Goal: Task Accomplishment & Management: Complete application form

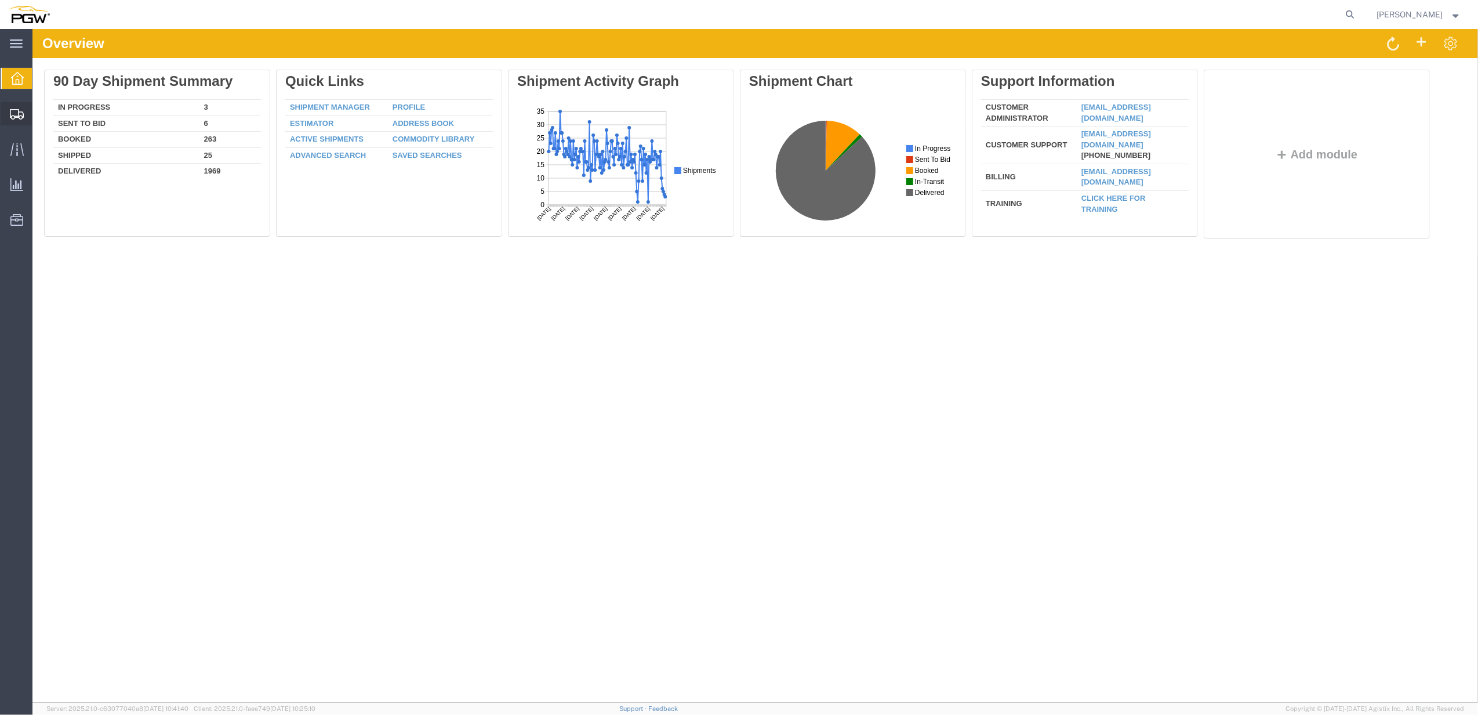
click at [19, 107] on div at bounding box center [17, 113] width 32 height 23
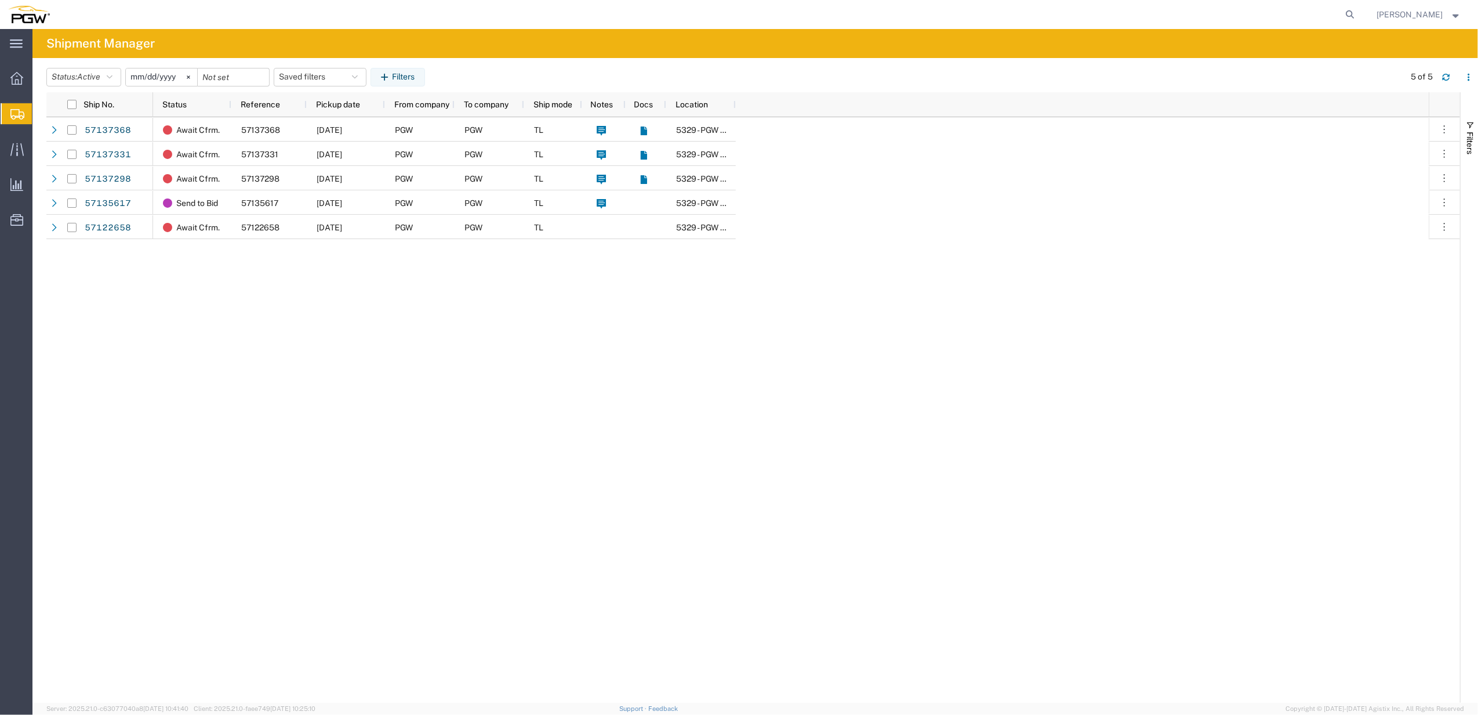
click at [0, 0] on span "Shipment Manager" at bounding box center [0, 0] width 0 height 0
click at [41, 114] on span "Shipments" at bounding box center [36, 113] width 9 height 23
click at [17, 151] on icon at bounding box center [16, 149] width 13 height 13
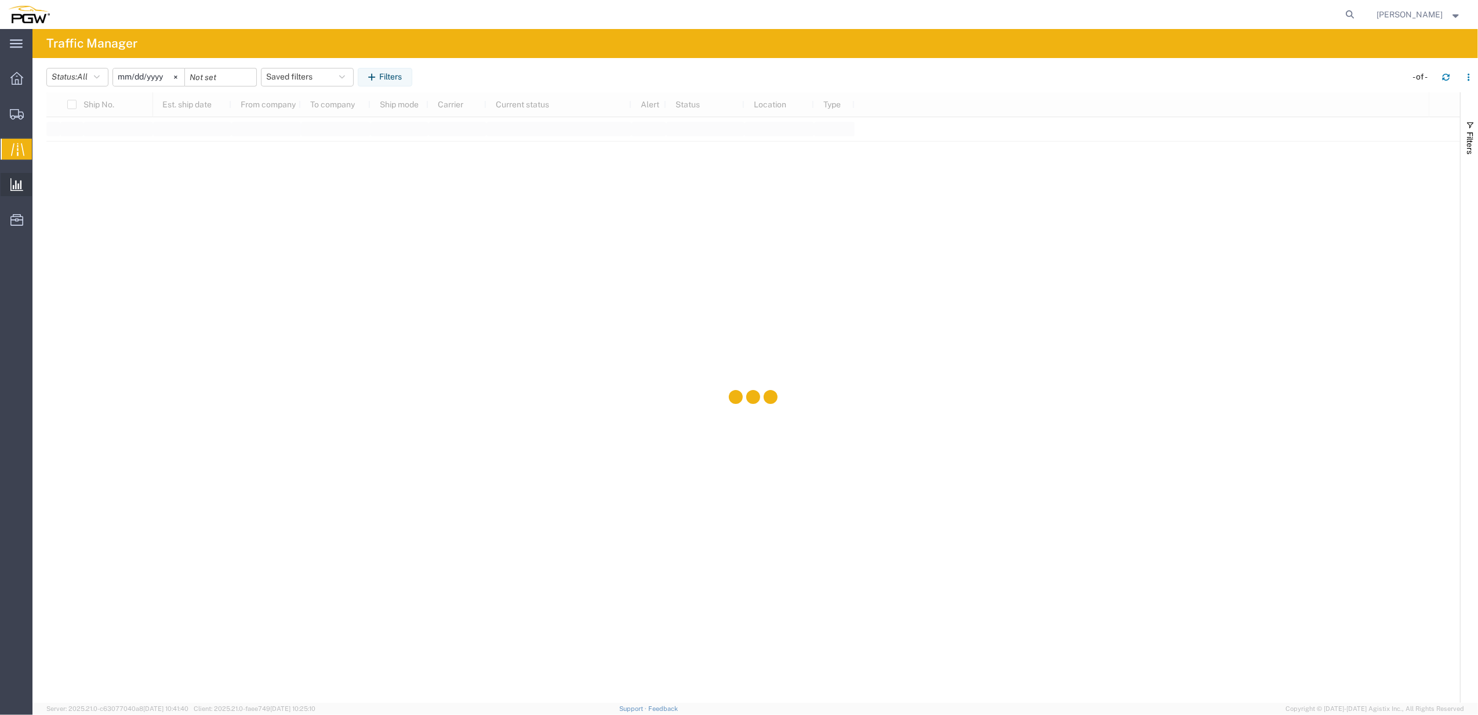
click at [17, 184] on icon at bounding box center [16, 184] width 13 height 13
click at [9, 221] on div at bounding box center [17, 219] width 32 height 23
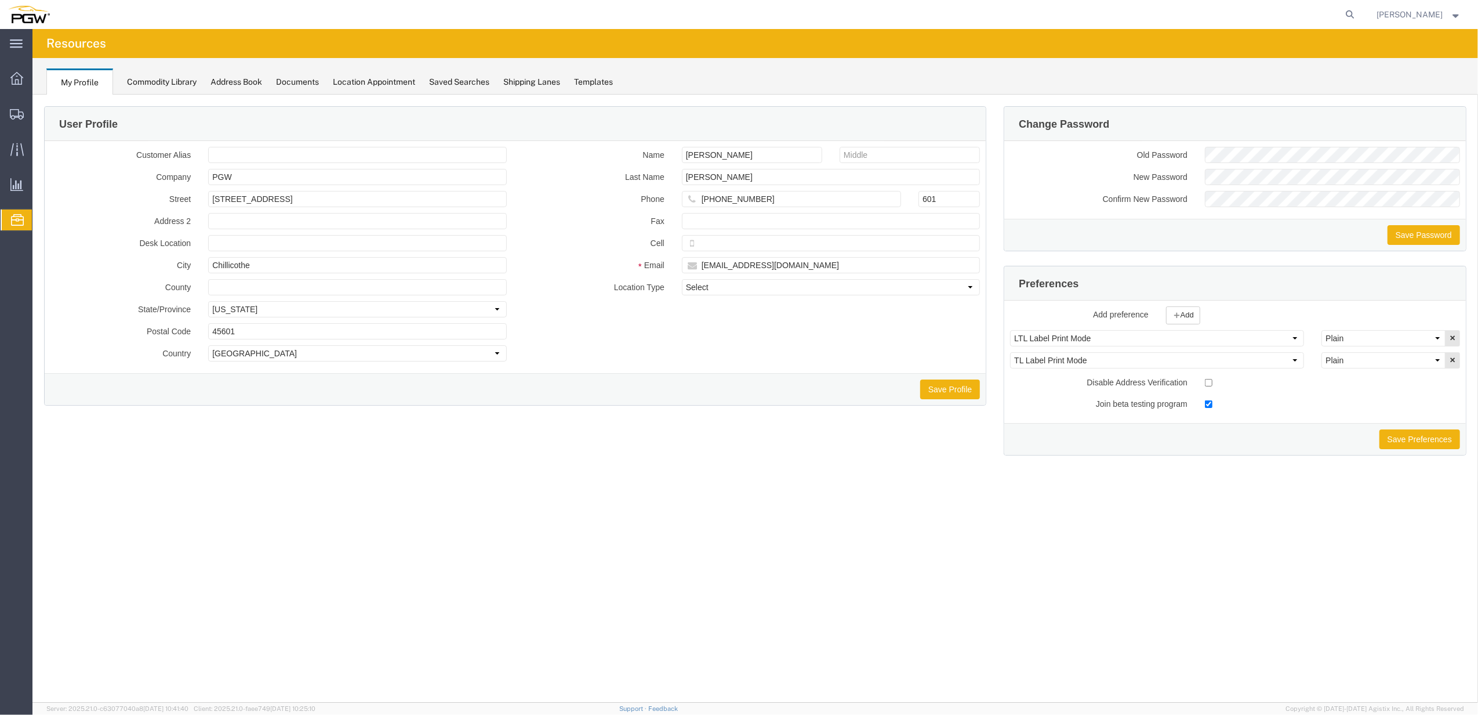
click at [529, 79] on div "Shipping Lanes" at bounding box center [531, 82] width 57 height 12
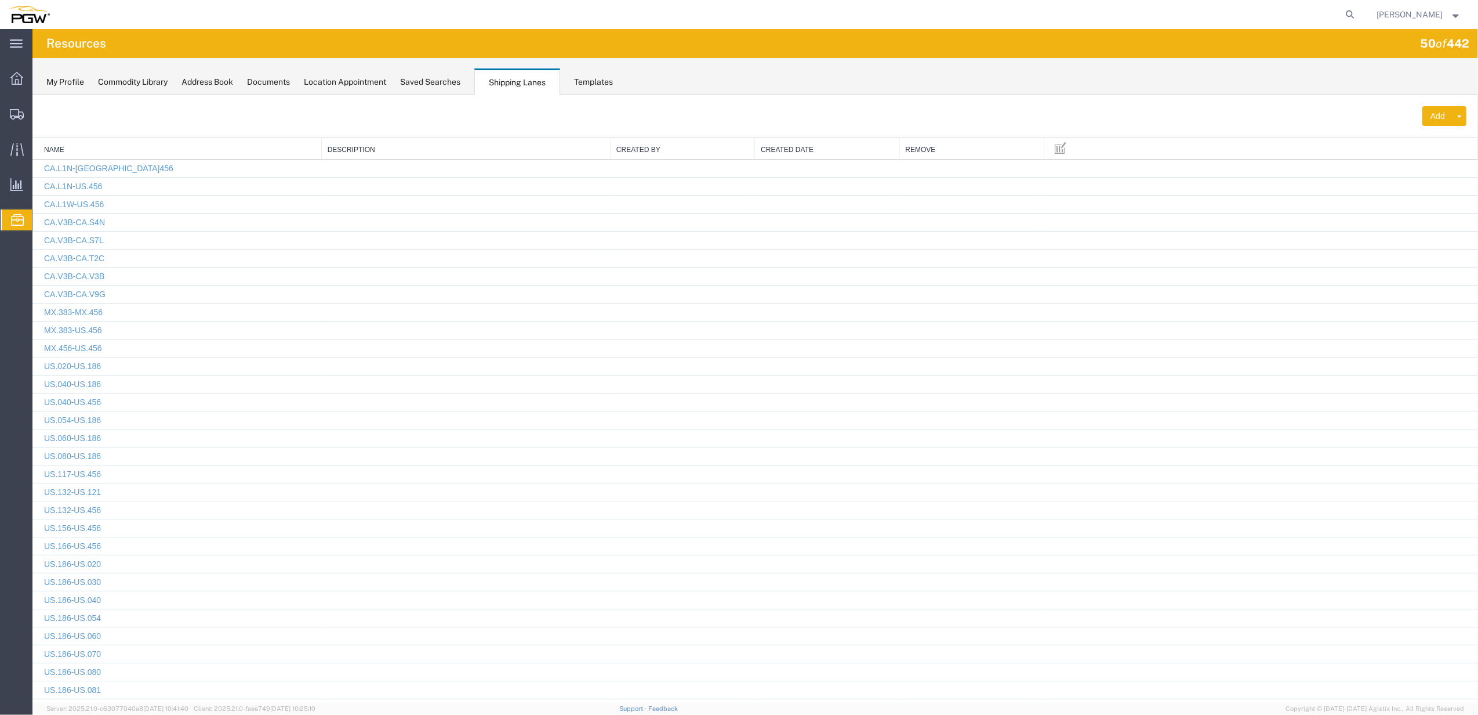
click at [152, 81] on div "Commodity Library" at bounding box center [133, 82] width 70 height 12
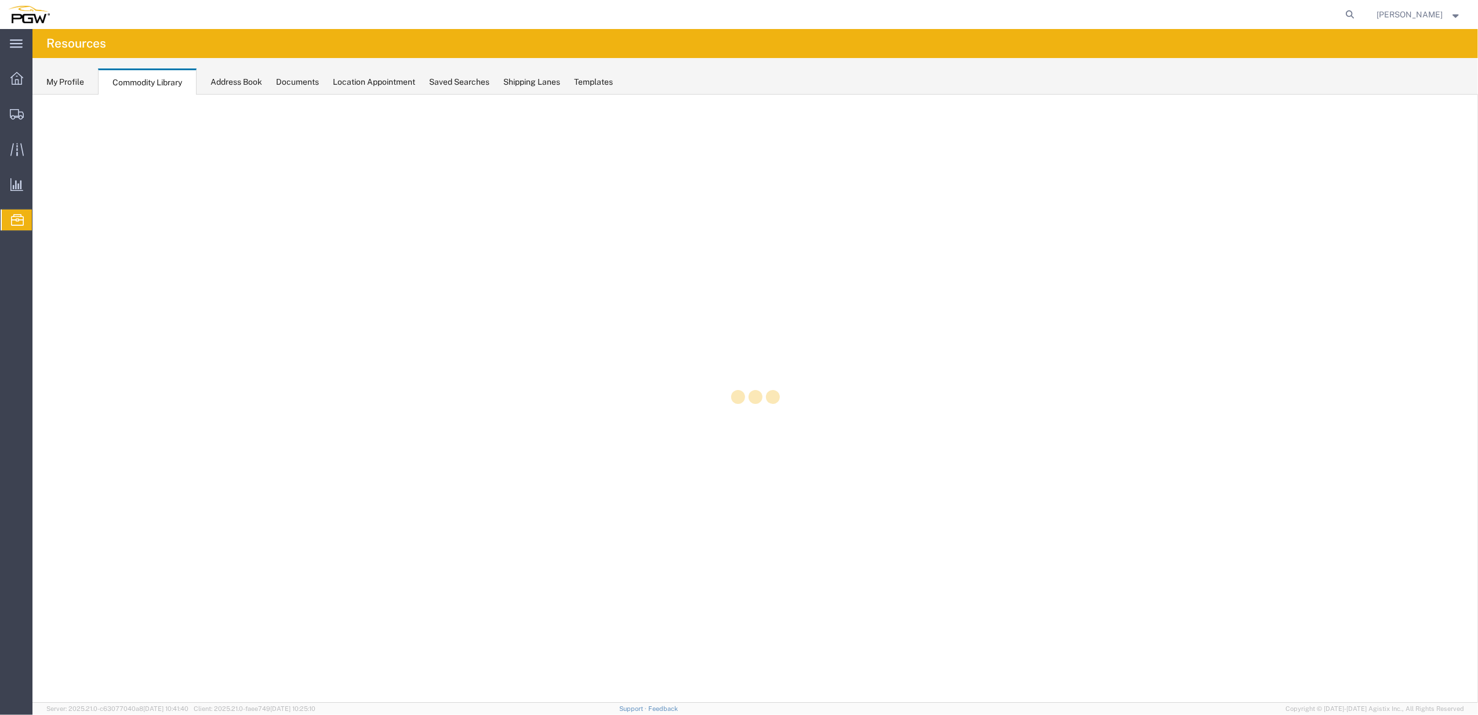
click at [592, 79] on div "Templates" at bounding box center [593, 82] width 39 height 12
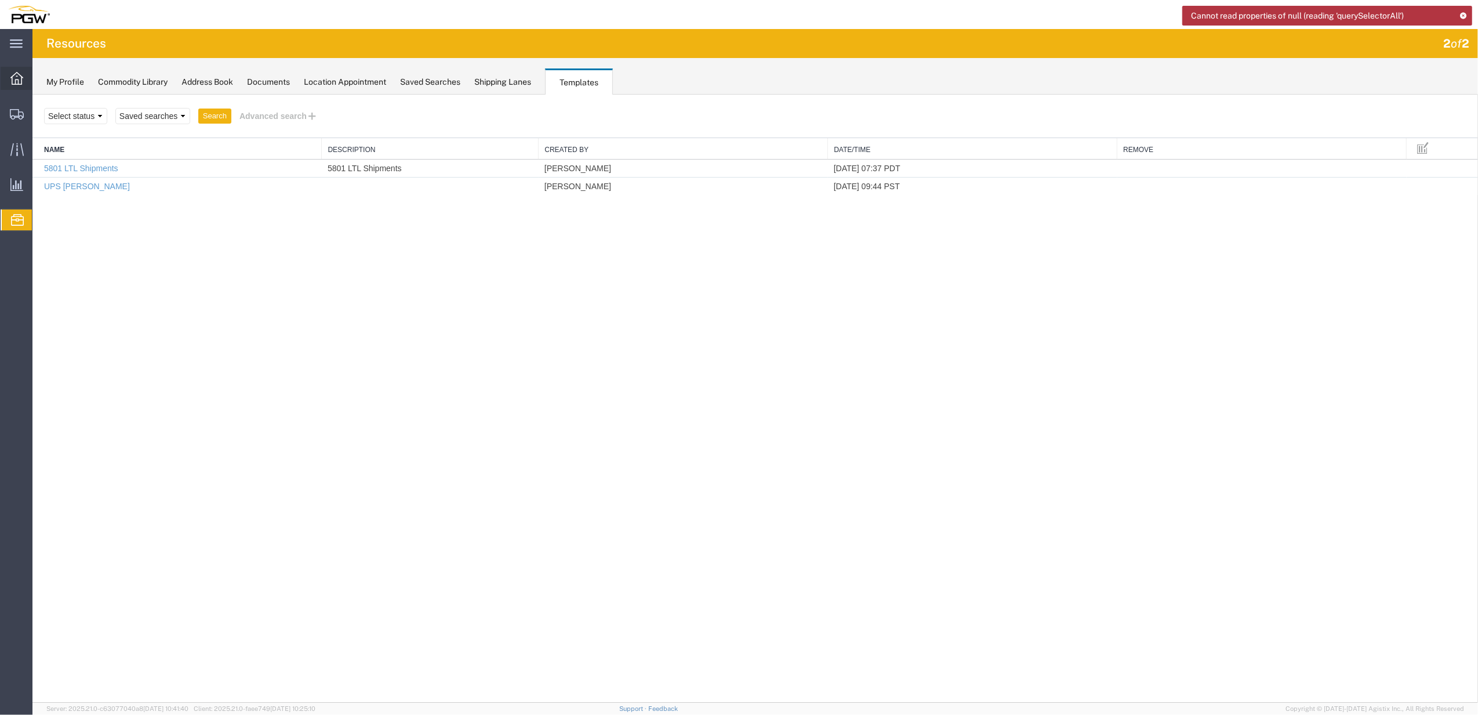
click at [28, 79] on div at bounding box center [17, 78] width 32 height 23
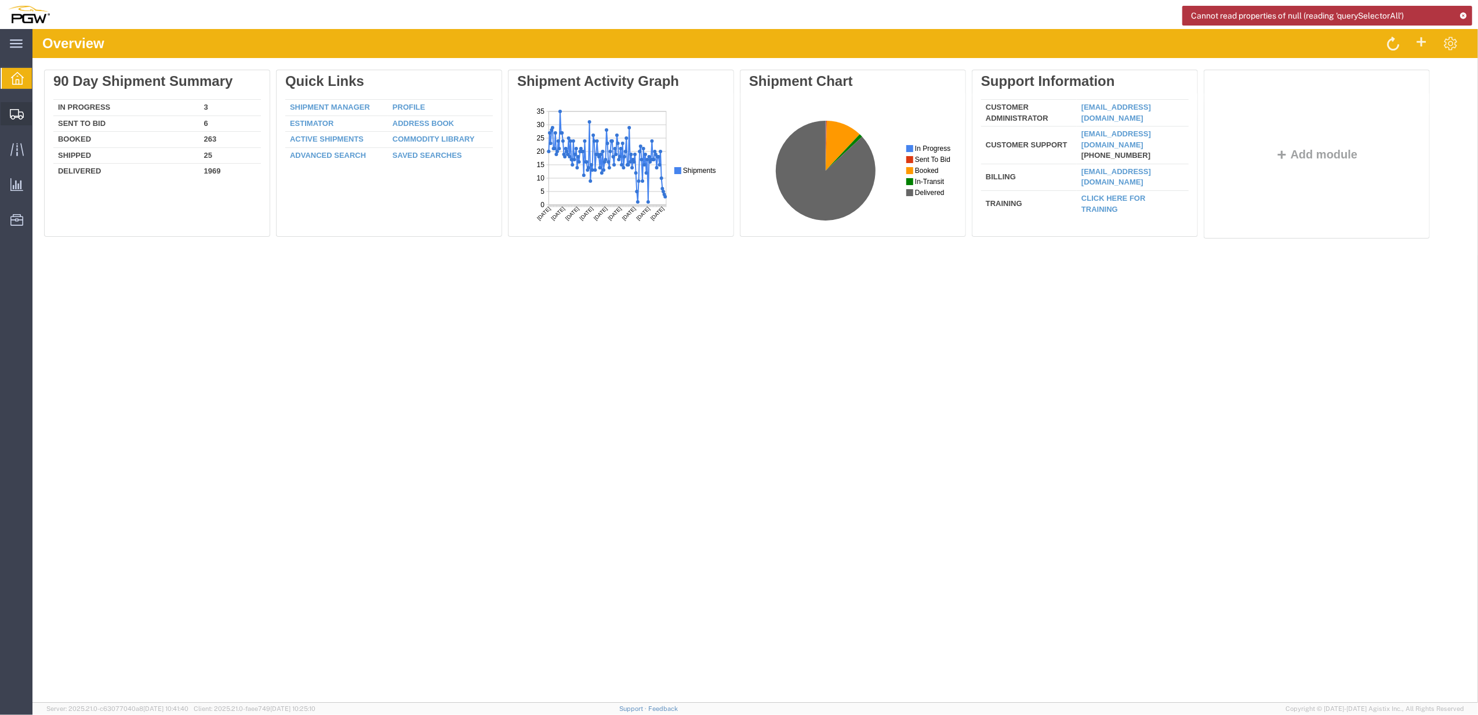
click at [13, 110] on icon at bounding box center [17, 114] width 14 height 10
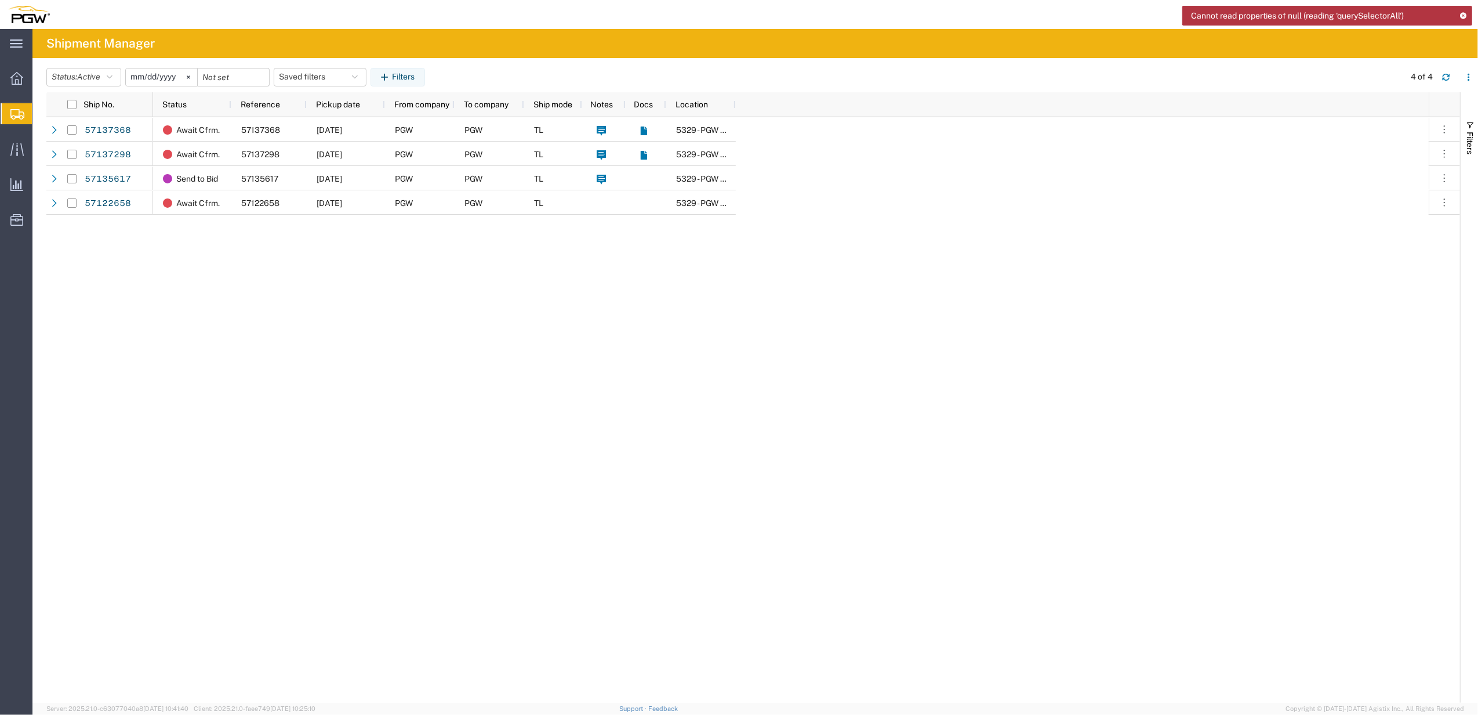
click at [1467, 14] on icon at bounding box center [1464, 15] width 8 height 6
click at [15, 147] on icon at bounding box center [16, 149] width 13 height 13
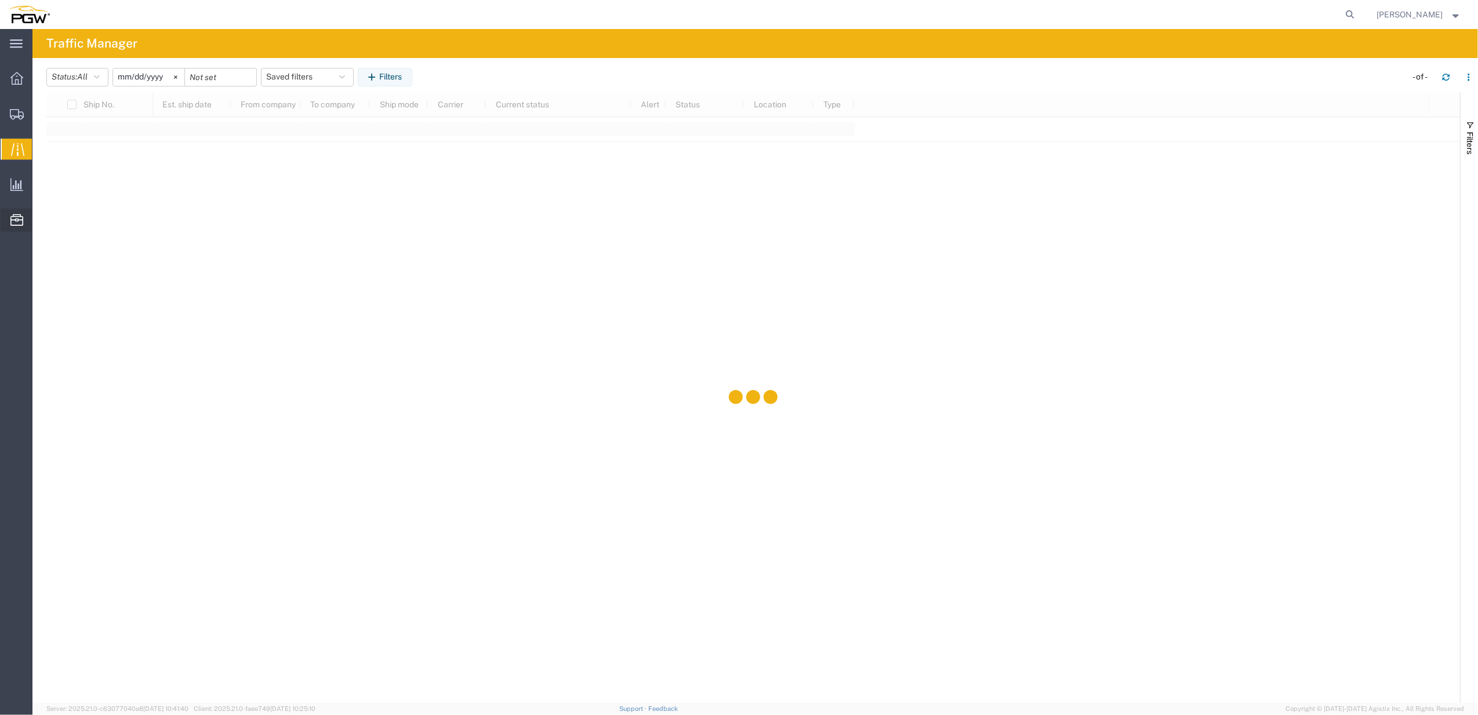
click at [20, 216] on icon at bounding box center [16, 220] width 13 height 12
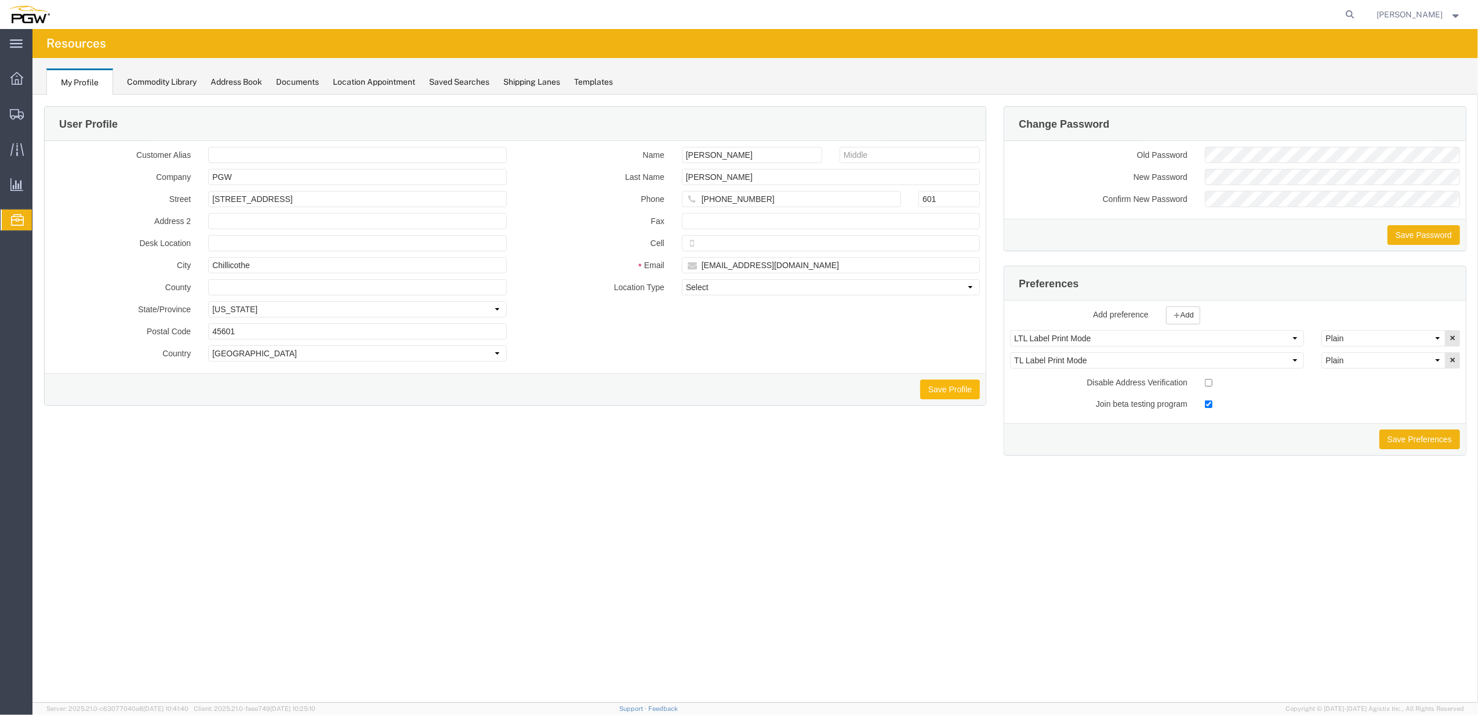
click at [949, 390] on button "Save Profile" at bounding box center [950, 389] width 60 height 20
click at [1452, 15] on strong "button" at bounding box center [1457, 14] width 10 height 4
click at [1433, 15] on span "Misty McDonald" at bounding box center [1411, 14] width 66 height 13
click at [14, 214] on svg-icon at bounding box center [17, 220] width 13 height 12
click at [0, 0] on span "Location Appointment" at bounding box center [0, 0] width 0 height 0
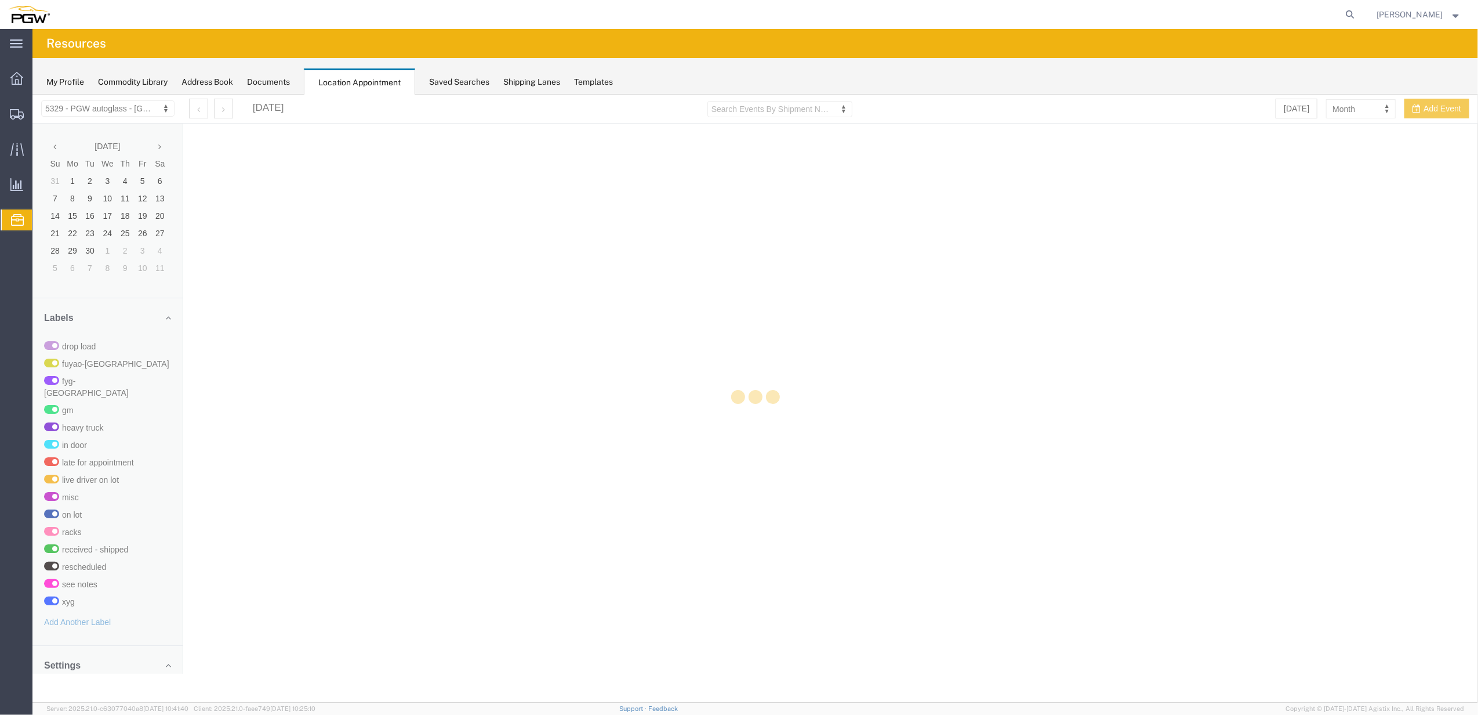
select select "28253"
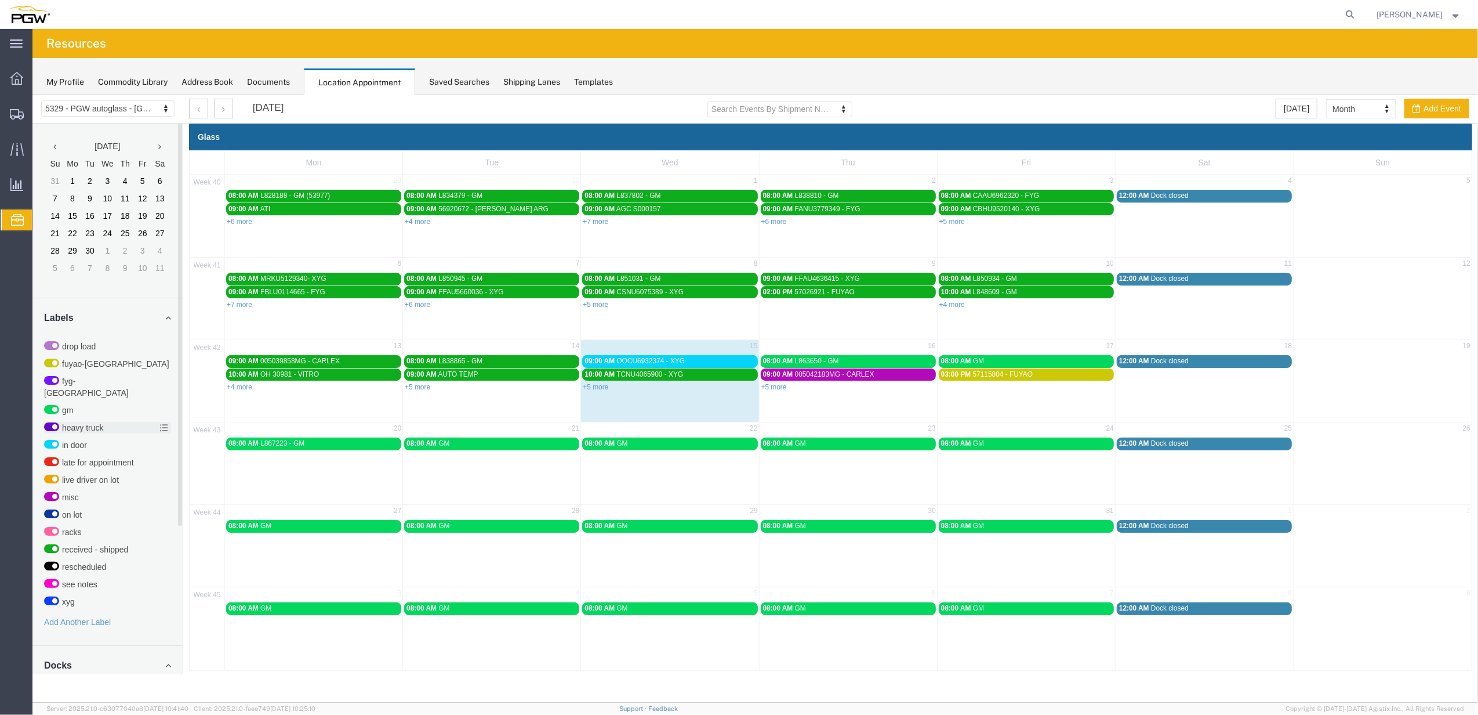
click at [89, 422] on span "heavy truck" at bounding box center [83, 426] width 42 height 9
click at [32, 94] on input "heavy truck" at bounding box center [32, 94] width 0 height 0
click at [89, 422] on span "heavy truck" at bounding box center [83, 426] width 42 height 9
click at [32, 94] on input "heavy truck" at bounding box center [32, 94] width 0 height 0
click at [161, 423] on icon at bounding box center [164, 427] width 9 height 8
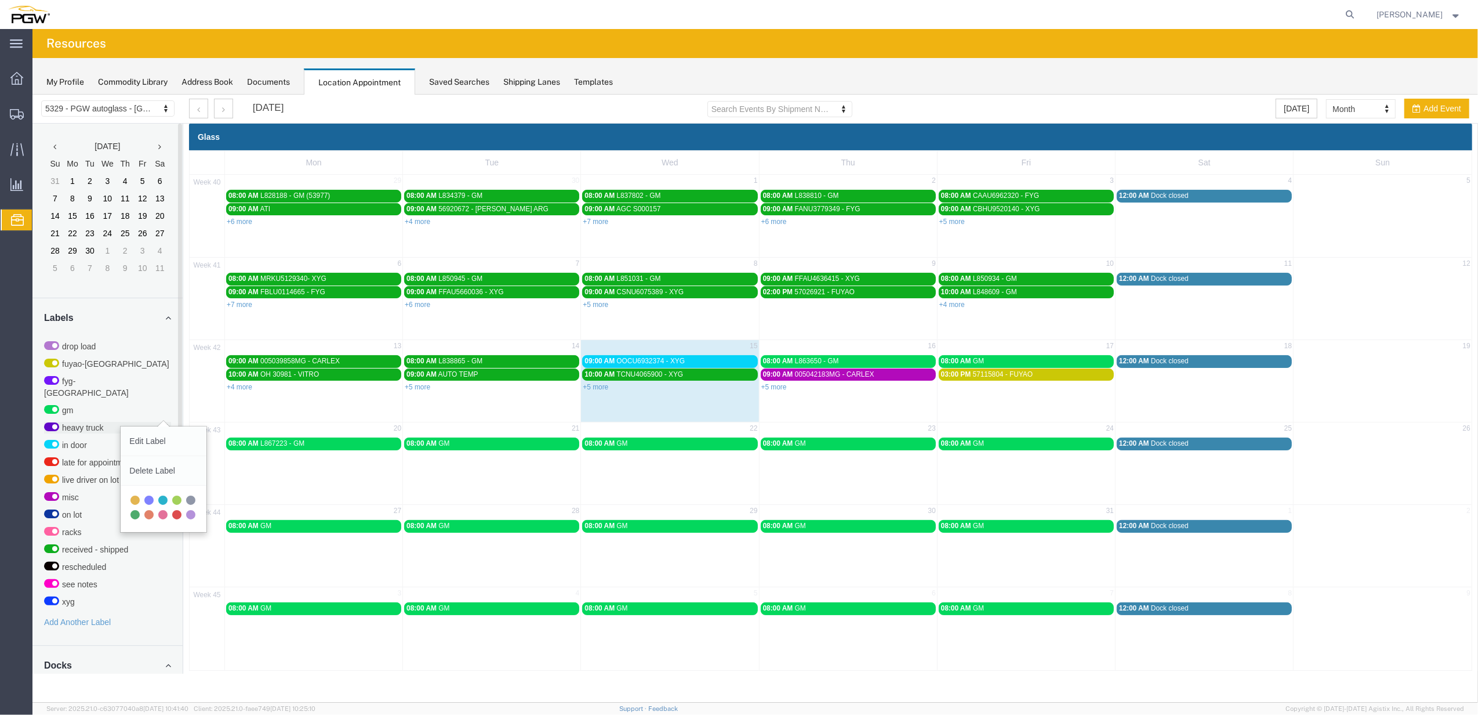
click at [32, 94] on input "heavy truck" at bounding box center [32, 94] width 0 height 0
click at [87, 421] on label "heavy truck" at bounding box center [107, 427] width 127 height 12
click at [32, 94] on input "heavy truck" at bounding box center [32, 94] width 0 height 0
click at [0, 0] on span "Shipping Lanes" at bounding box center [0, 0] width 0 height 0
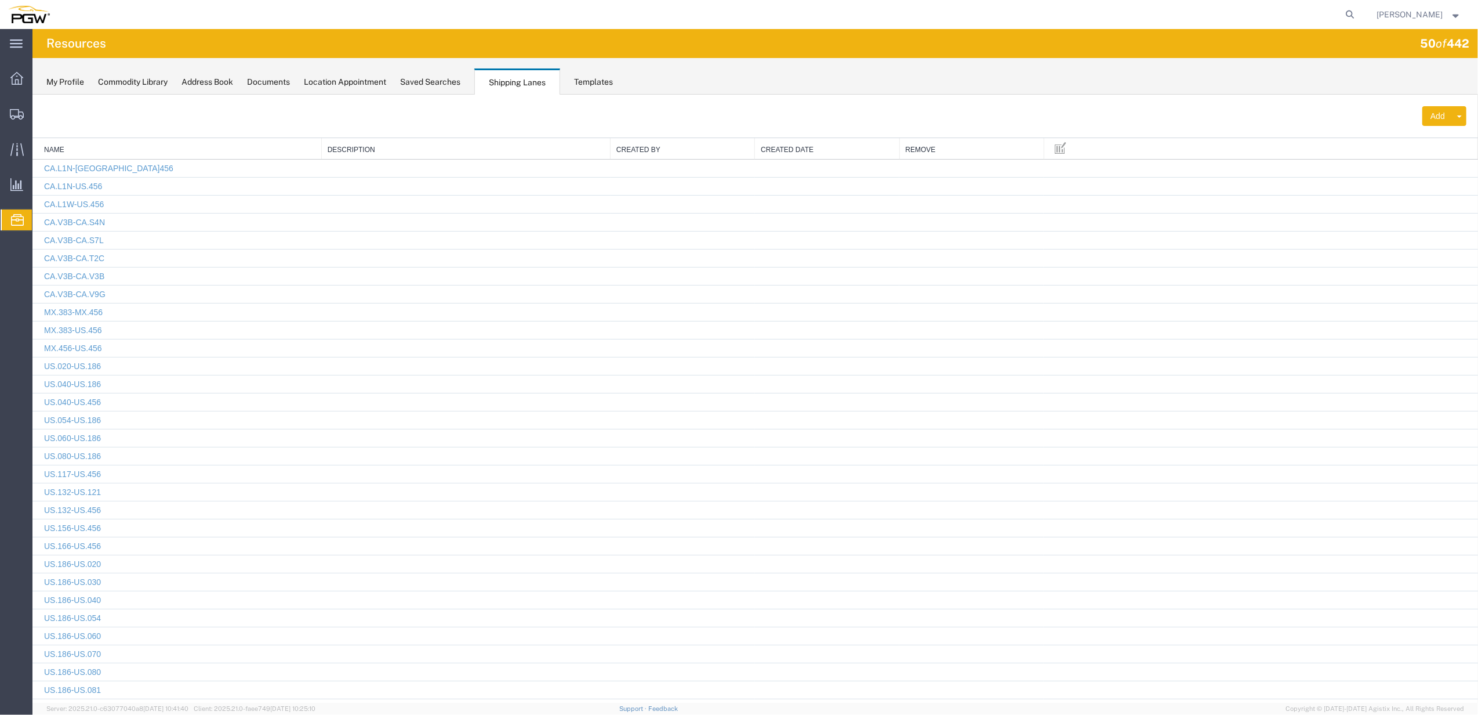
click at [15, 222] on icon at bounding box center [17, 220] width 13 height 12
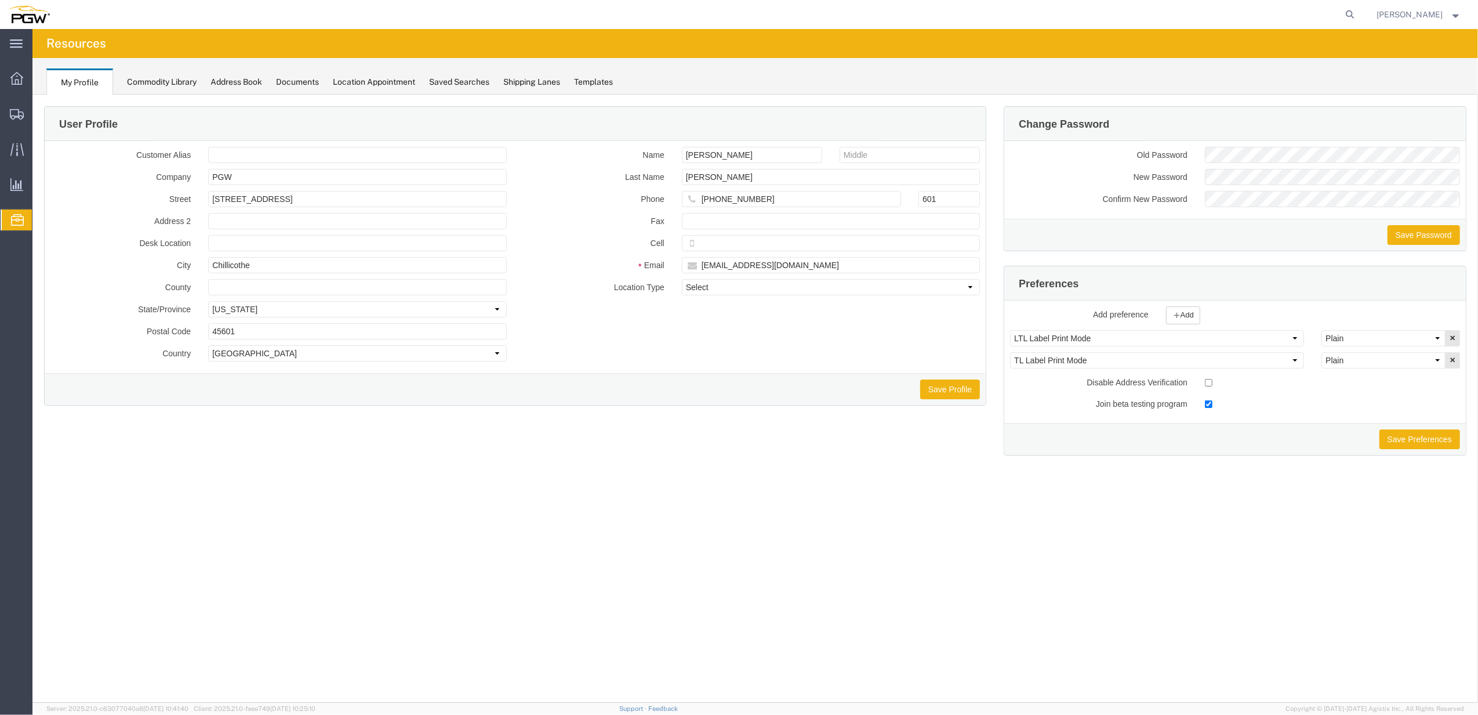
click at [22, 219] on icon at bounding box center [17, 220] width 13 height 12
click at [0, 0] on span "Location Appointment" at bounding box center [0, 0] width 0 height 0
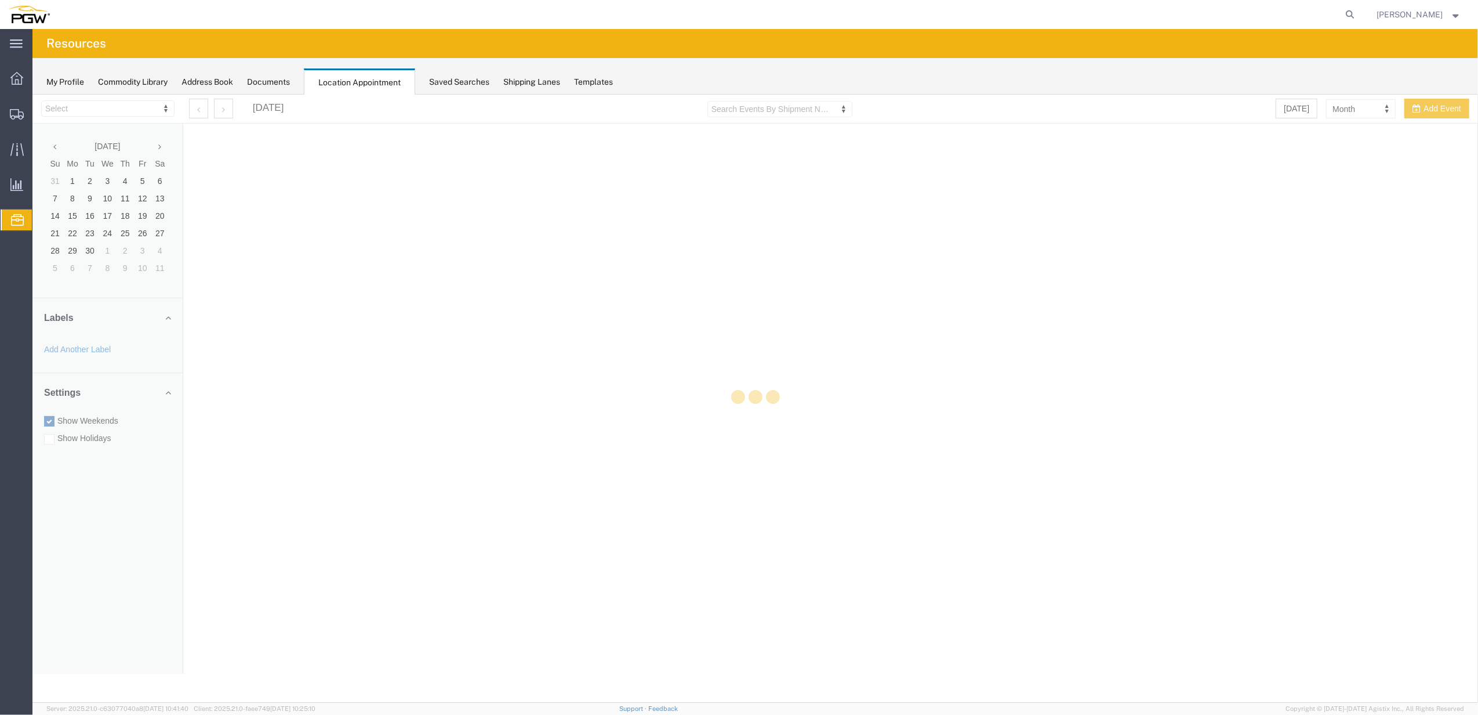
select select "28253"
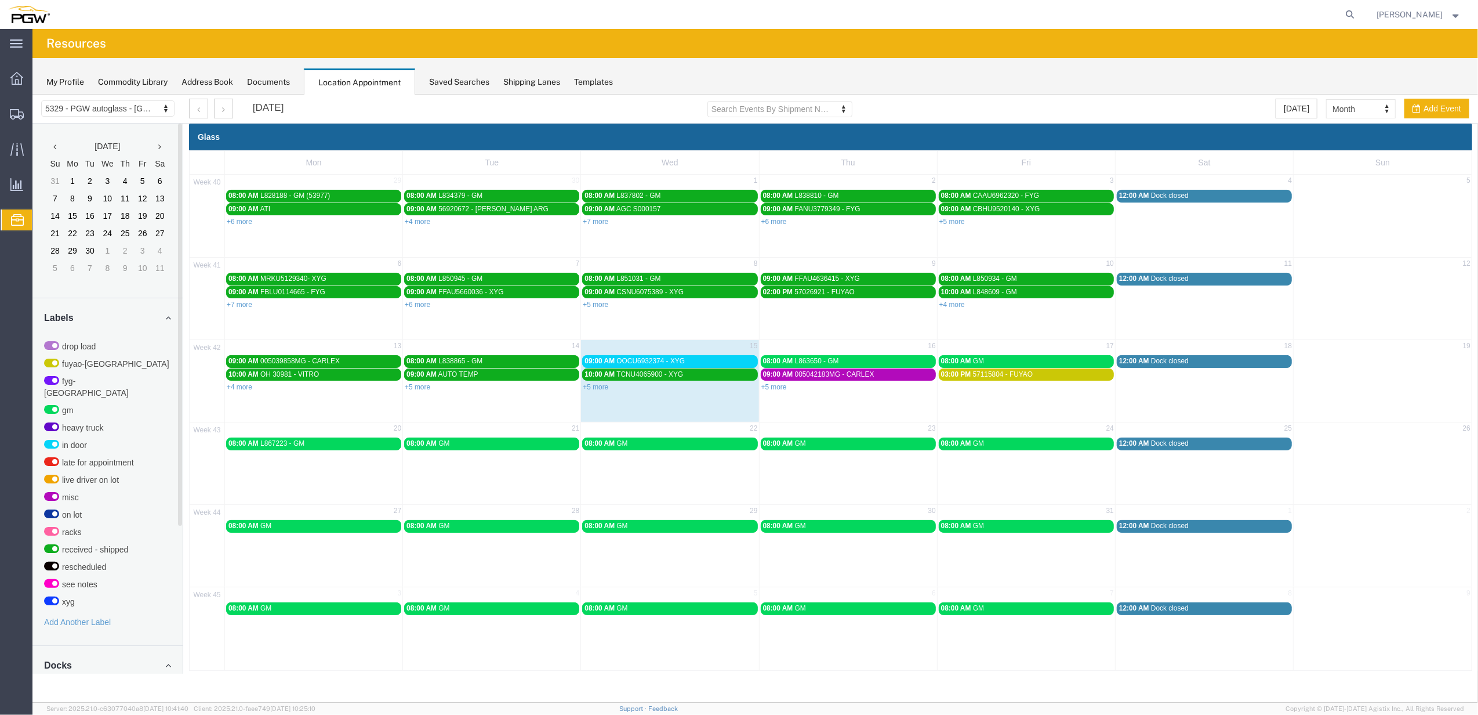
scroll to position [202, 0]
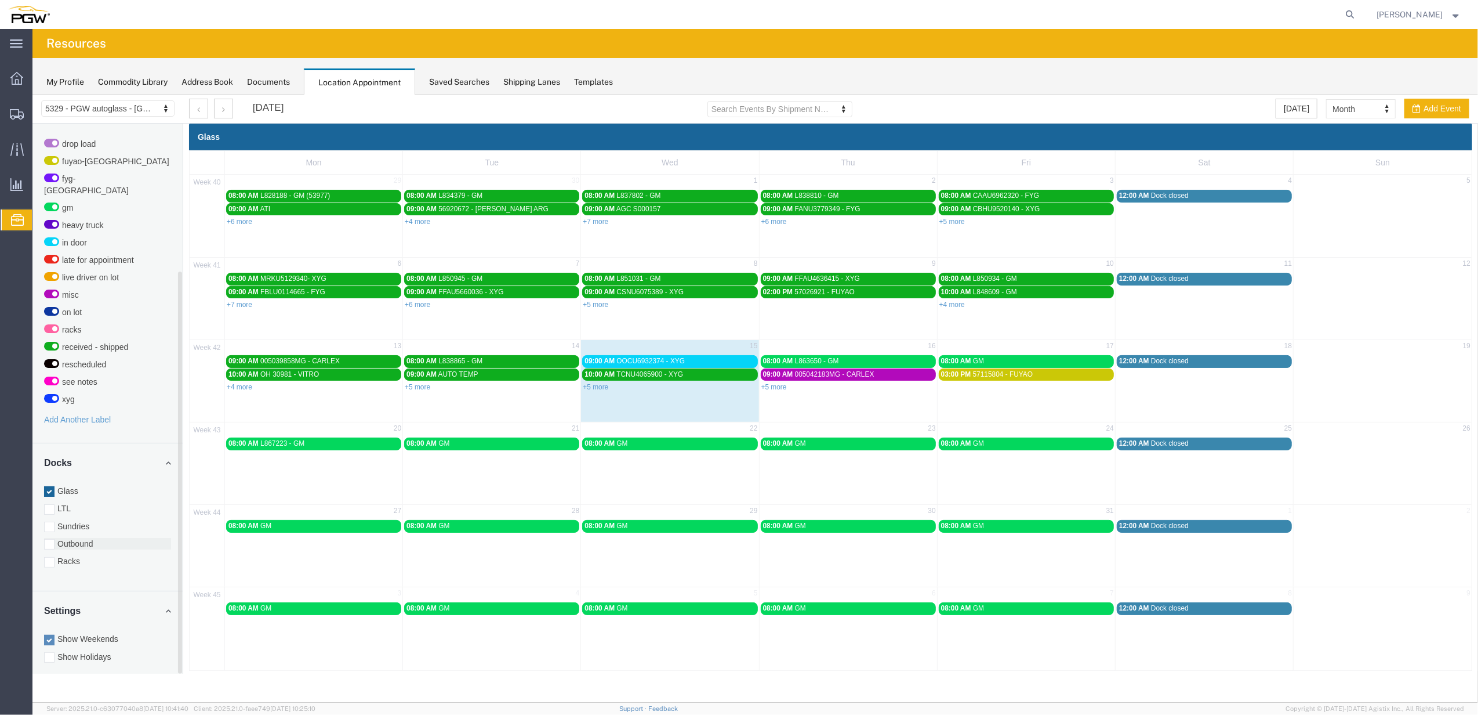
click at [51, 538] on div at bounding box center [49, 543] width 10 height 10
click at [32, 94] on input "Outbound" at bounding box center [32, 94] width 0 height 0
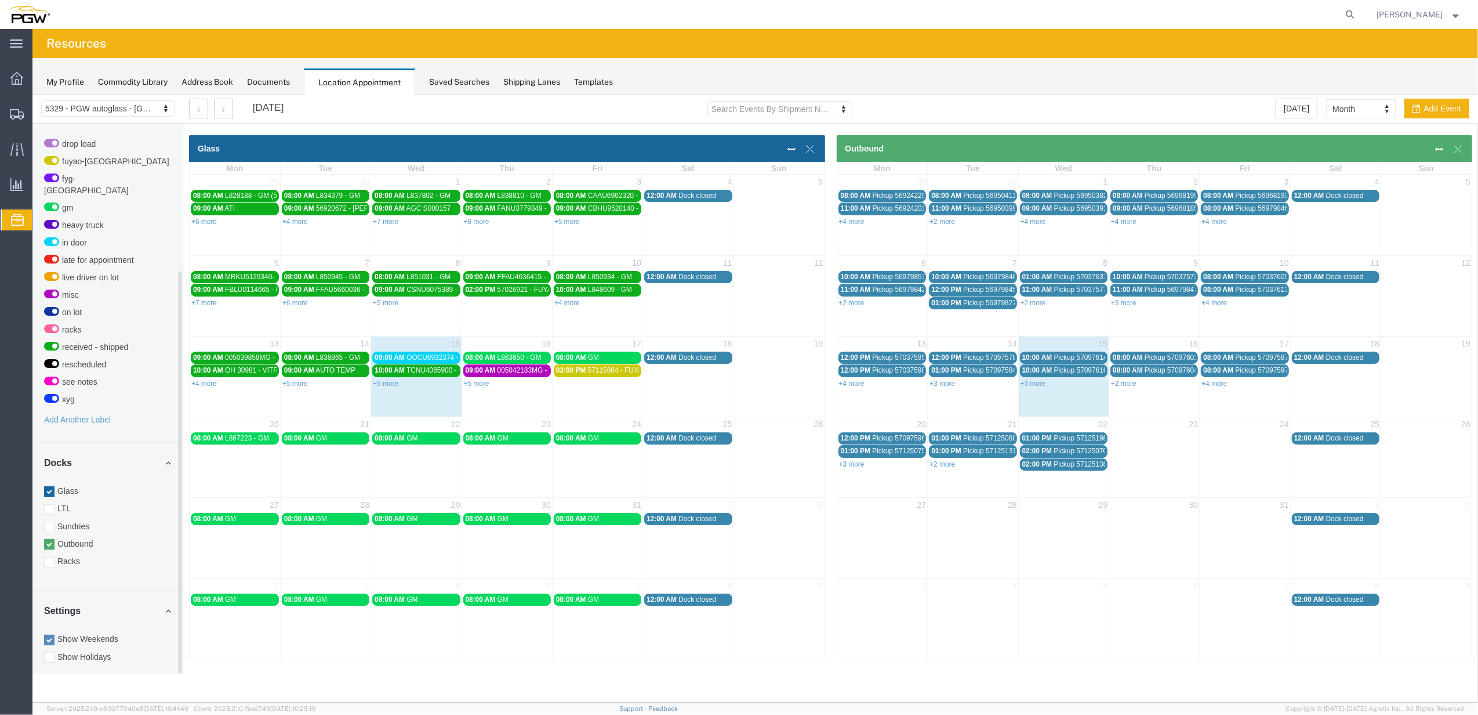
click at [53, 485] on div "Glass LTL Sundries Outbound Racks" at bounding box center [107, 525] width 127 height 82
click at [48, 485] on div at bounding box center [49, 490] width 10 height 10
click at [32, 94] on input "Glass" at bounding box center [32, 94] width 0 height 0
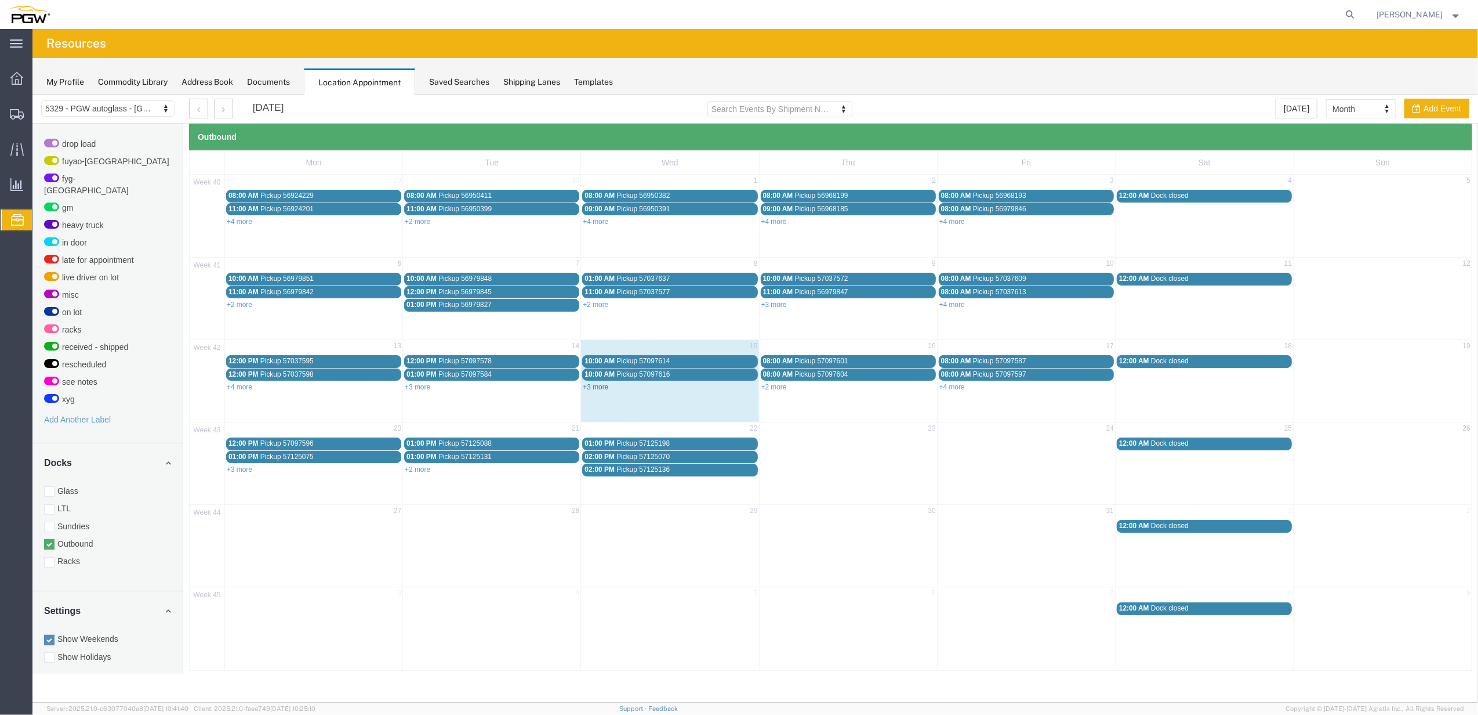
click at [595, 387] on link "+3 more" at bounding box center [596, 386] width 26 height 8
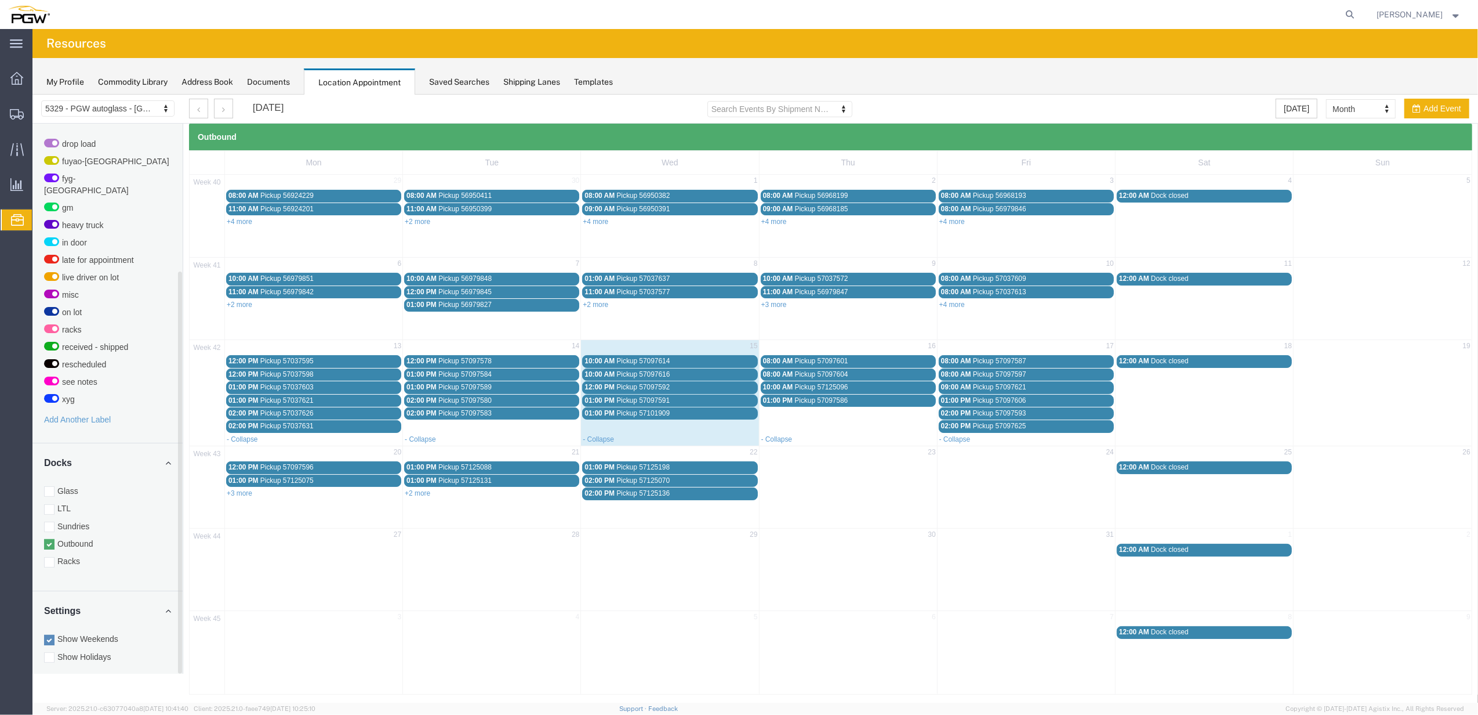
click at [75, 80] on div "My Profile" at bounding box center [65, 82] width 38 height 12
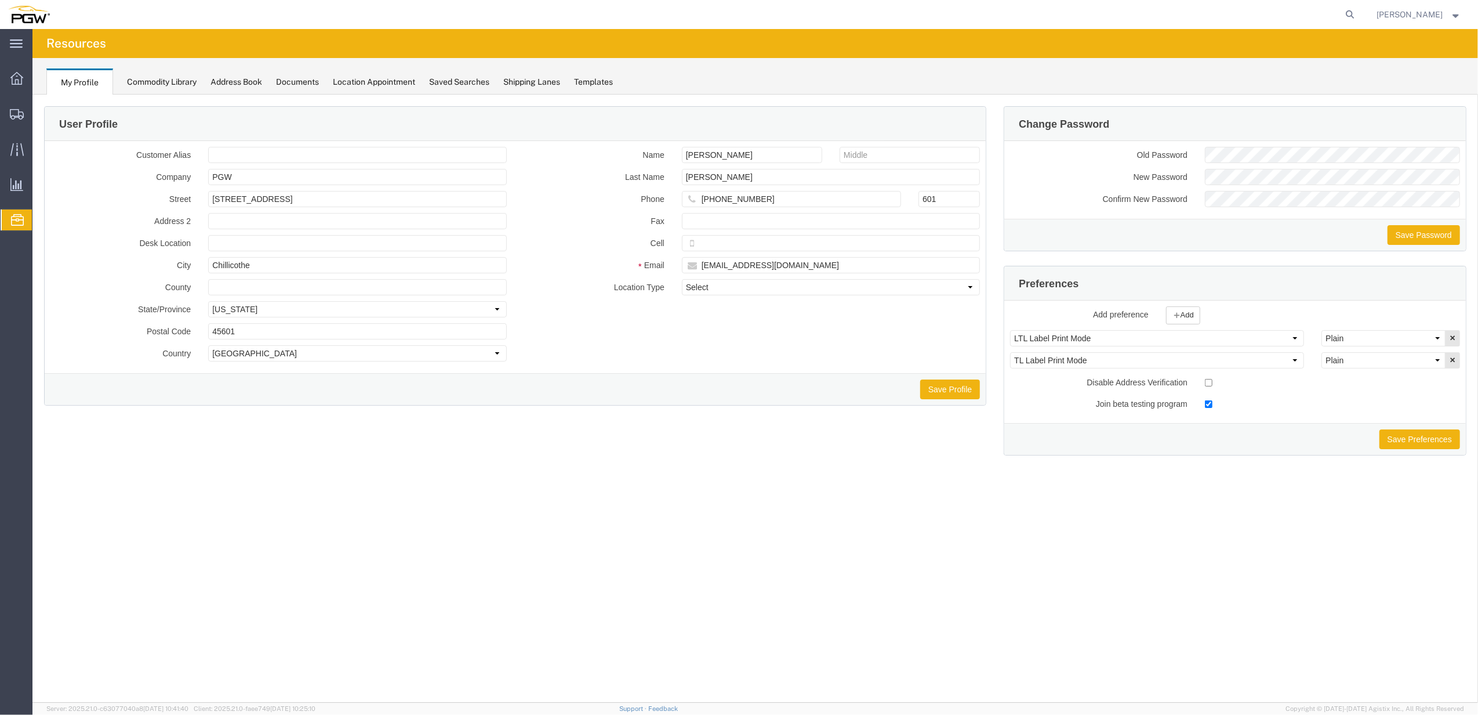
click at [162, 81] on div "Commodity Library" at bounding box center [162, 82] width 70 height 12
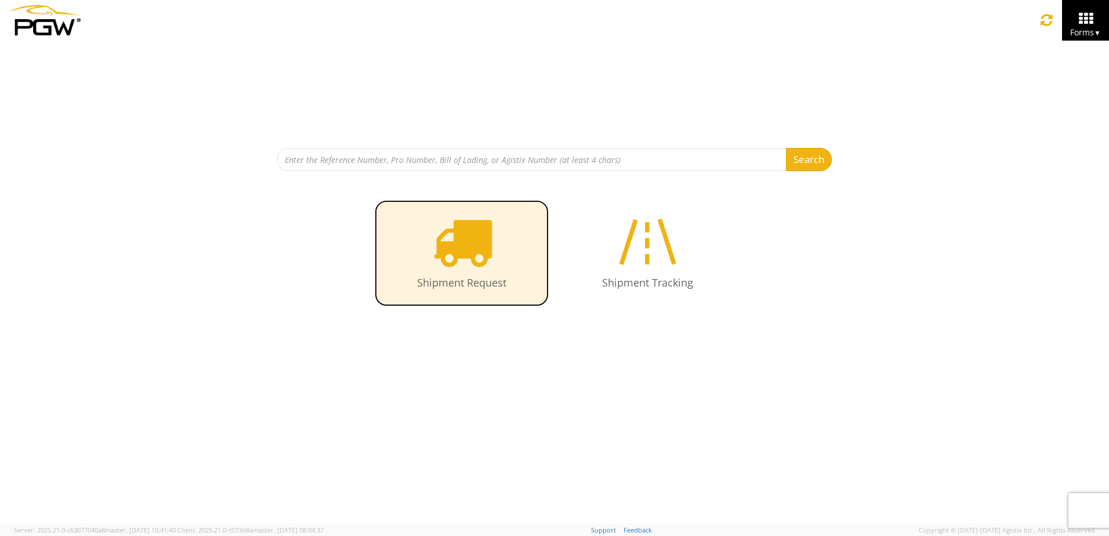
click at [469, 248] on icon at bounding box center [462, 242] width 60 height 60
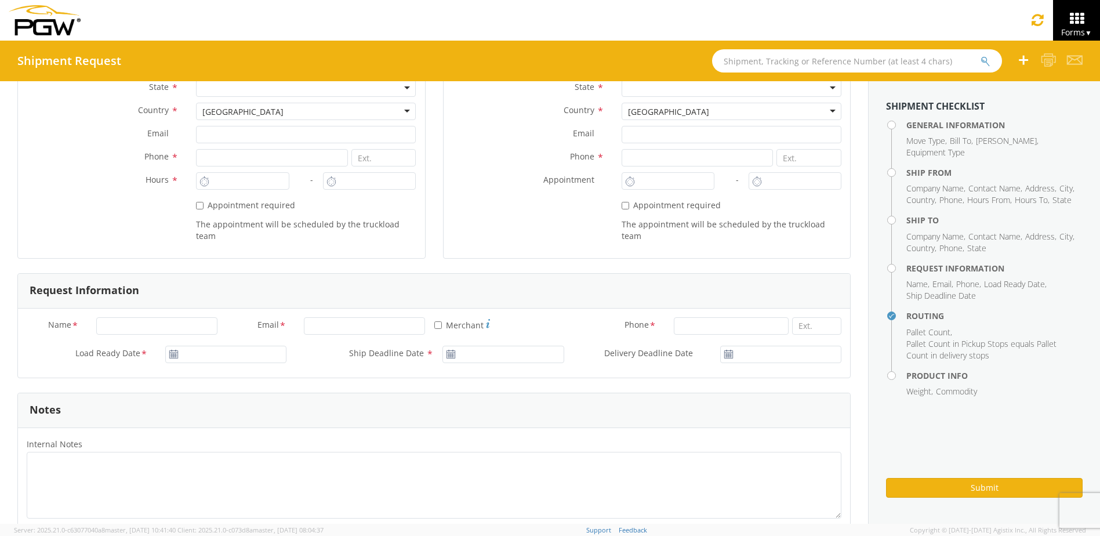
scroll to position [580, 0]
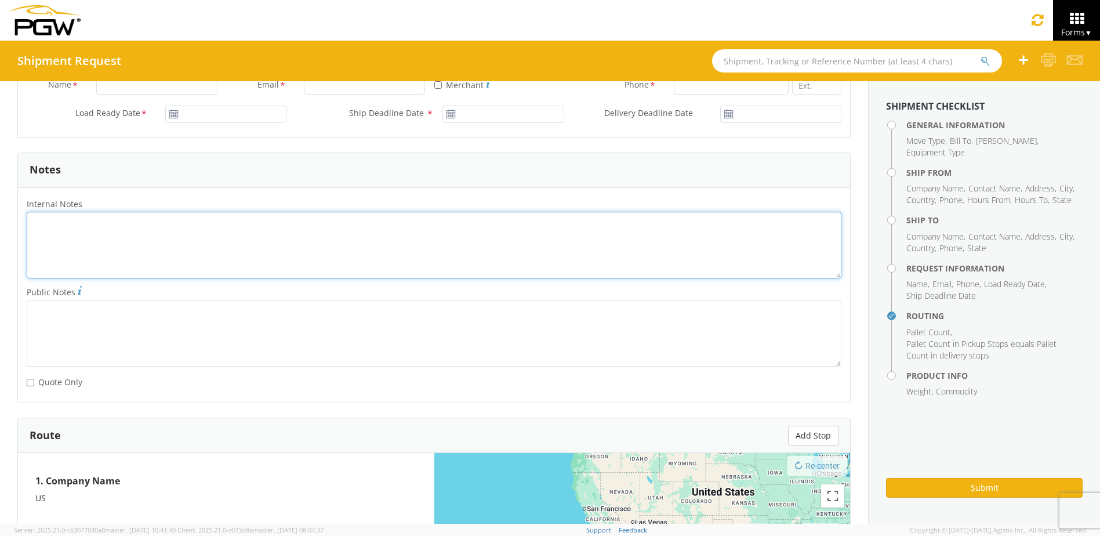
drag, startPoint x: 107, startPoint y: 234, endPoint x: 524, endPoint y: 329, distance: 427.2
click at [107, 234] on textarea "Internal Notes *" at bounding box center [434, 245] width 815 height 67
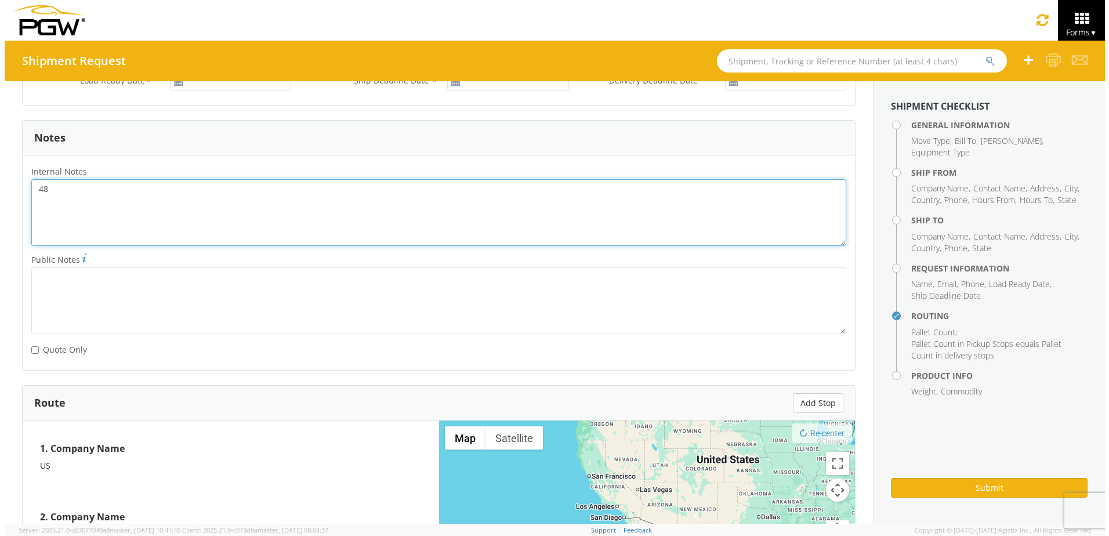
scroll to position [548, 0]
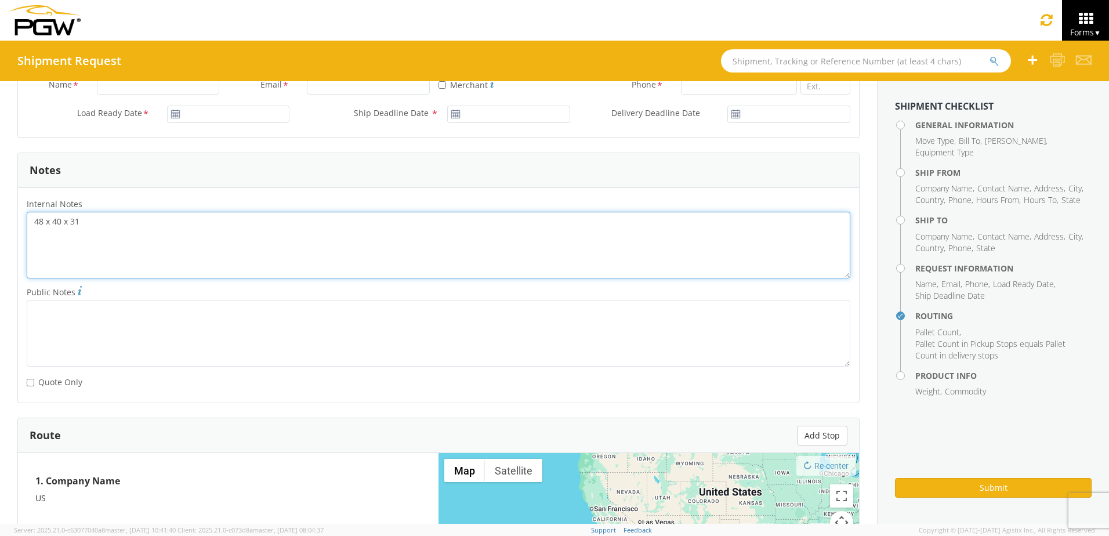
click at [56, 234] on textarea "48 x 40 x 31" at bounding box center [439, 245] width 824 height 67
click at [104, 226] on textarea "48 x 40 x 31" at bounding box center [439, 245] width 824 height 67
click at [32, 233] on textarea "48 x 40 x 31 Dock D" at bounding box center [439, 245] width 824 height 67
click at [139, 268] on textarea "48 x 40 x 31 Deliver to Dock D" at bounding box center [439, 245] width 824 height 67
drag, startPoint x: 29, startPoint y: 221, endPoint x: 113, endPoint y: 237, distance: 85.0
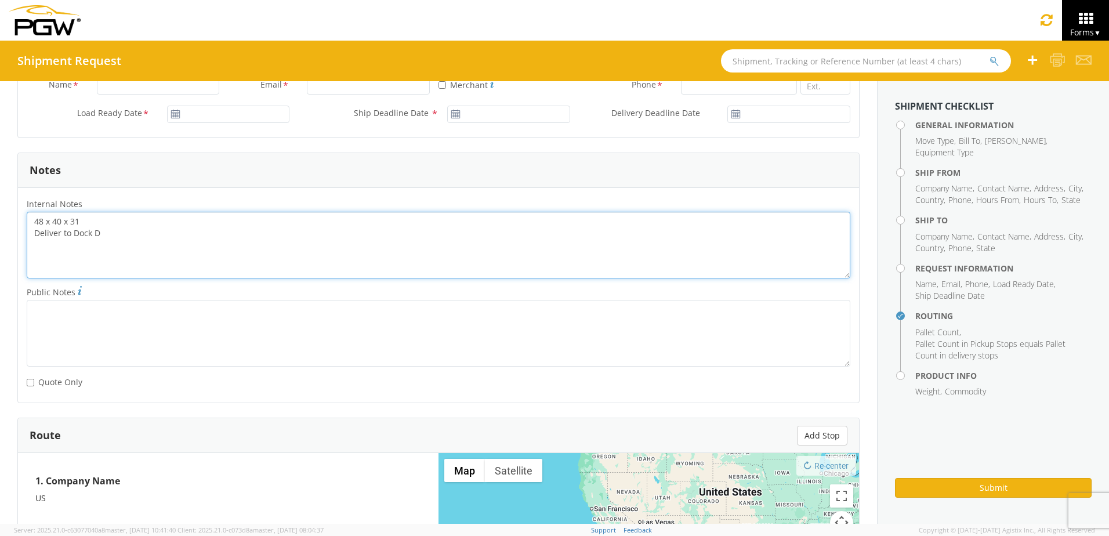
click at [113, 237] on textarea "48 x 40 x 31 Deliver to Dock D" at bounding box center [439, 245] width 824 height 67
type textarea "48 x 40 x 31 Deliver to Dock D"
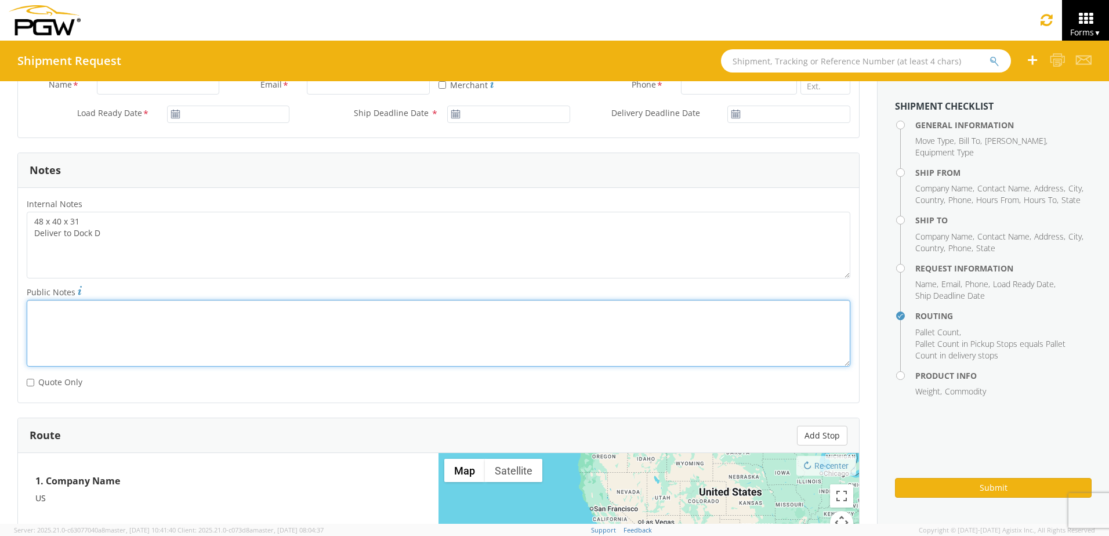
click at [37, 317] on textarea "Public Notes *" at bounding box center [439, 333] width 824 height 67
paste textarea "48 x 40 x 31 Deliver to Dock D"
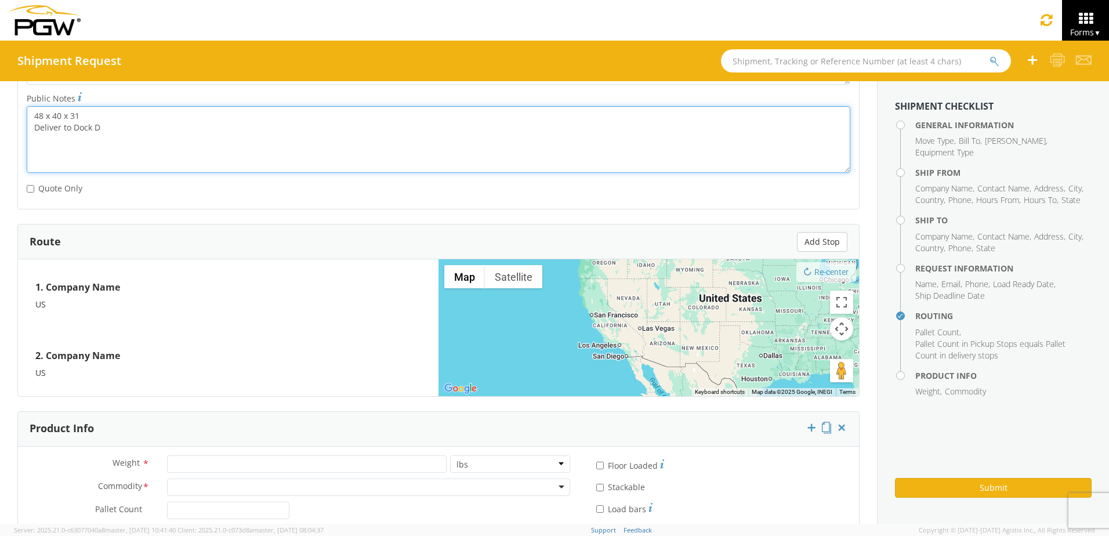
scroll to position [849, 0]
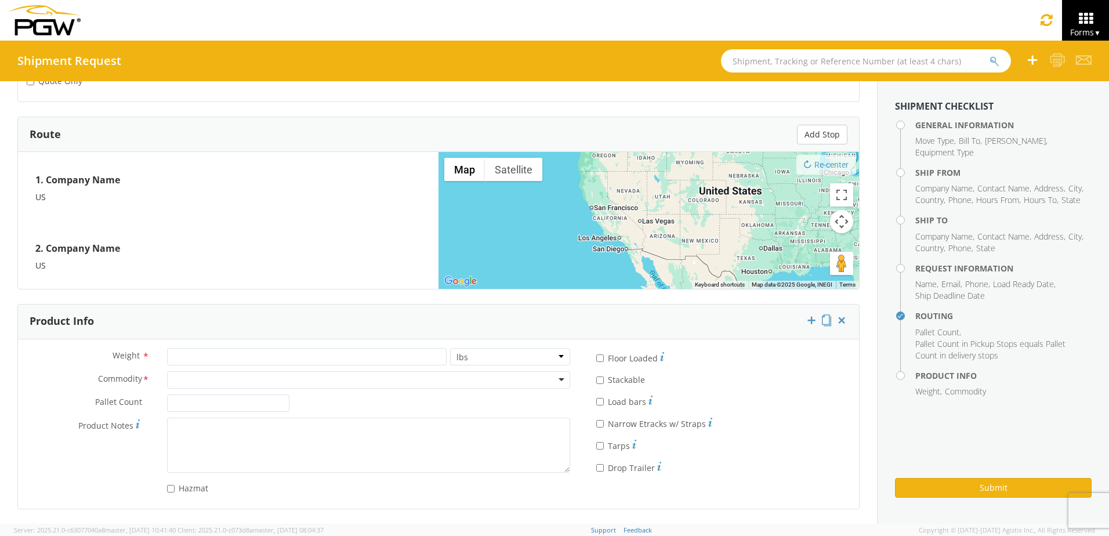
type textarea "48 x 40 x 31 Deliver to Dock D"
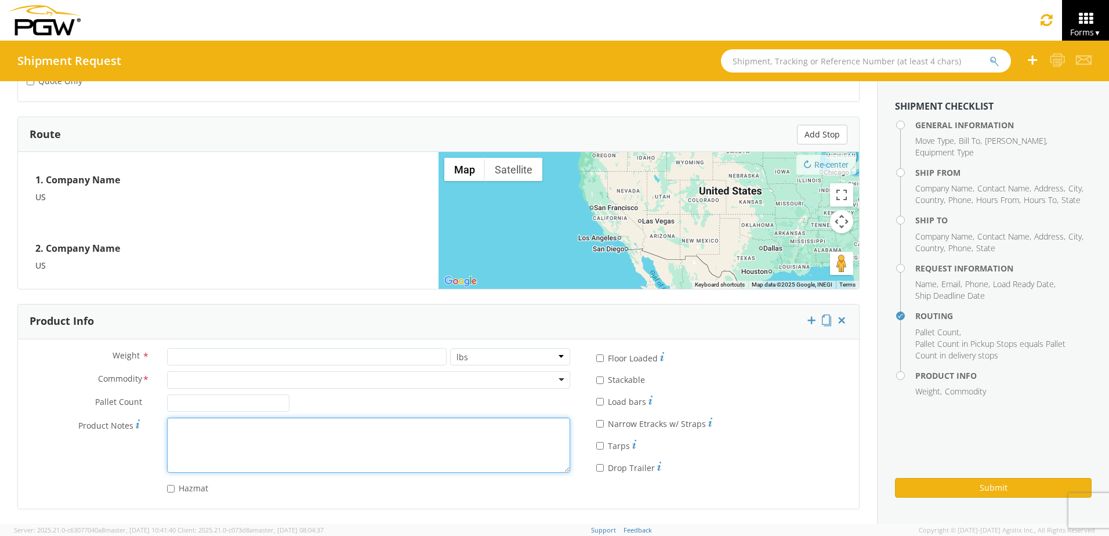
click at [172, 423] on textarea "Product Notes *" at bounding box center [368, 445] width 403 height 55
paste textarea "48 x 40 x 31 Deliver to Dock D"
type textarea "48 x 40 x 31 Deliver to Dock D"
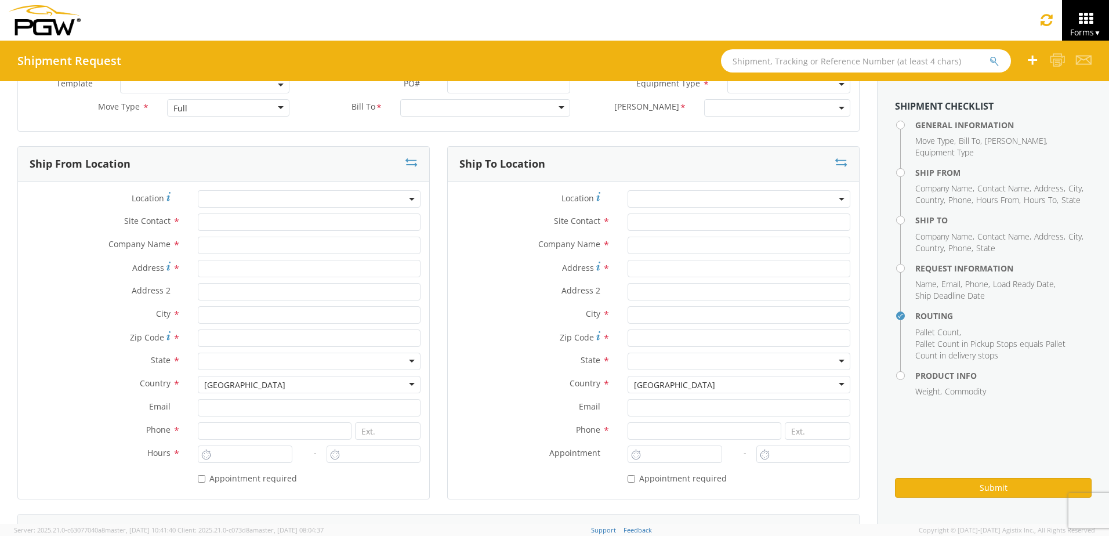
scroll to position [0, 0]
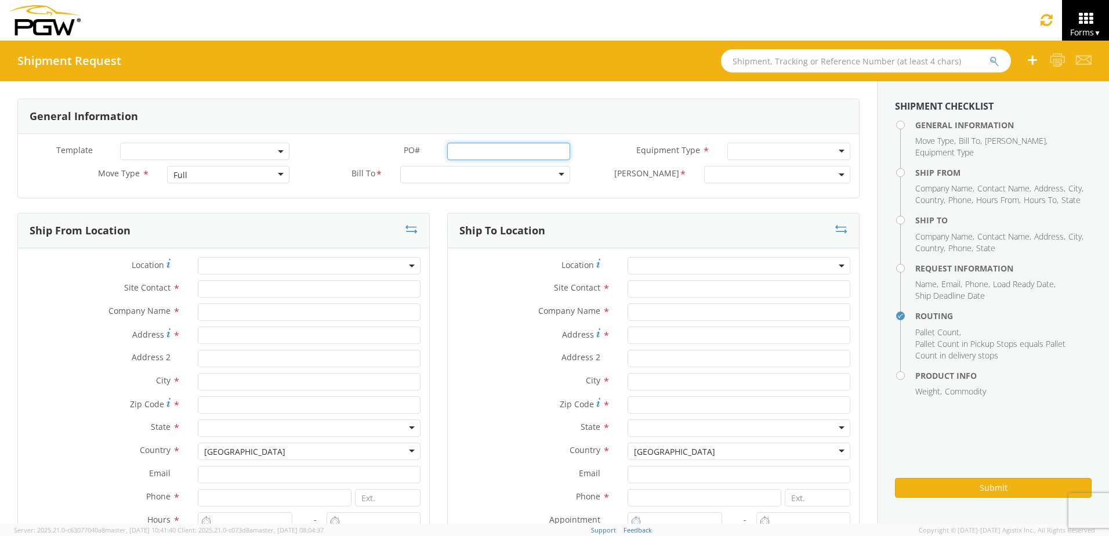
click at [460, 151] on input "PO# *" at bounding box center [508, 151] width 123 height 17
paste input "R66630010"
type input "R66630010"
click at [278, 153] on b at bounding box center [281, 151] width 6 height 3
click at [351, 172] on span "Bill To" at bounding box center [363, 174] width 24 height 13
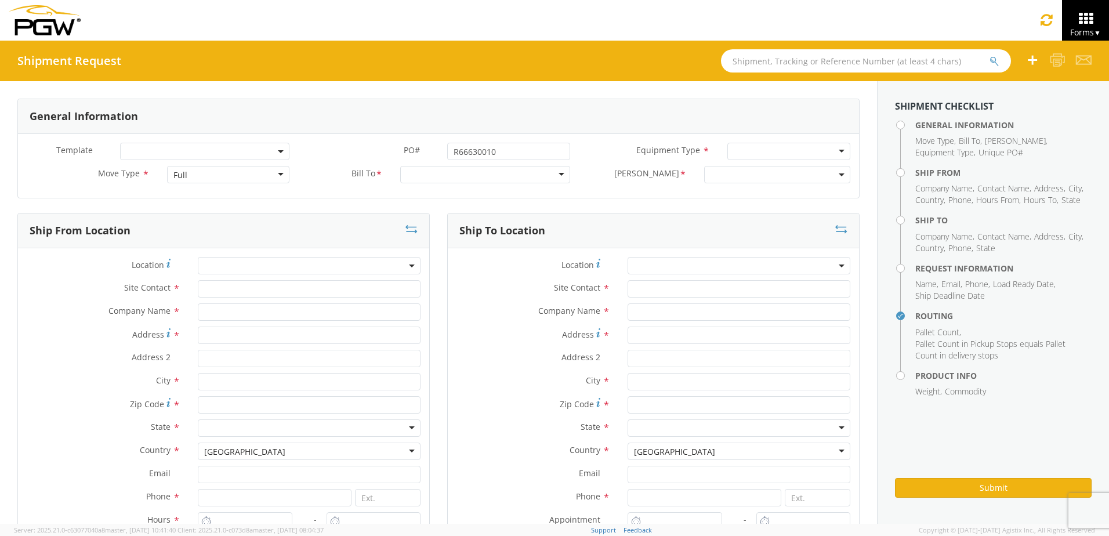
click at [274, 151] on span at bounding box center [204, 151] width 169 height 17
click at [752, 150] on div at bounding box center [788, 151] width 123 height 17
click at [230, 175] on div "Full" at bounding box center [228, 174] width 123 height 17
click at [713, 176] on span at bounding box center [777, 174] width 146 height 17
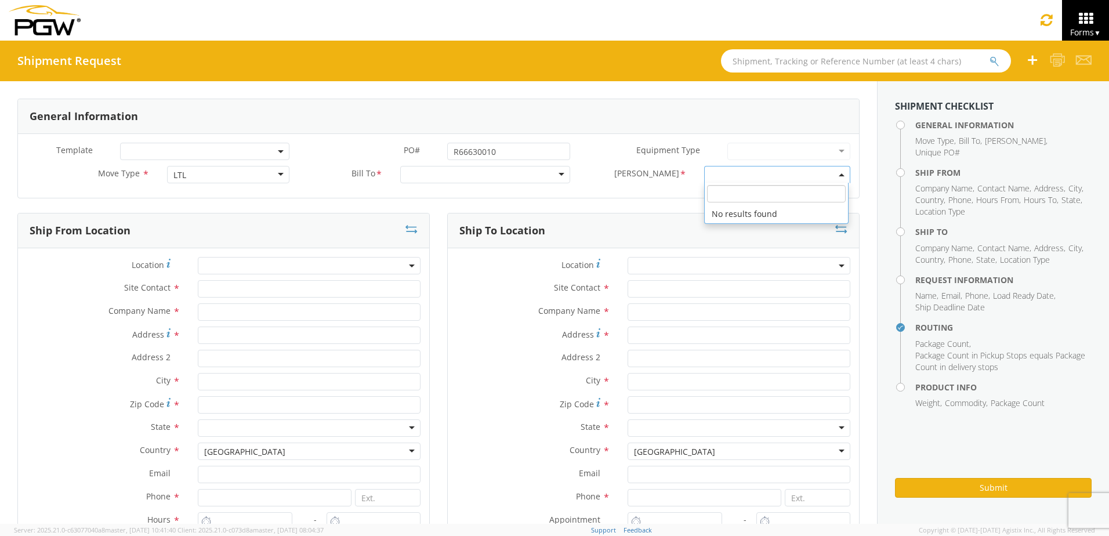
click at [760, 194] on input "search" at bounding box center [776, 193] width 139 height 17
type input "5329 - PGW Autoglass"
click at [256, 151] on span at bounding box center [204, 151] width 169 height 17
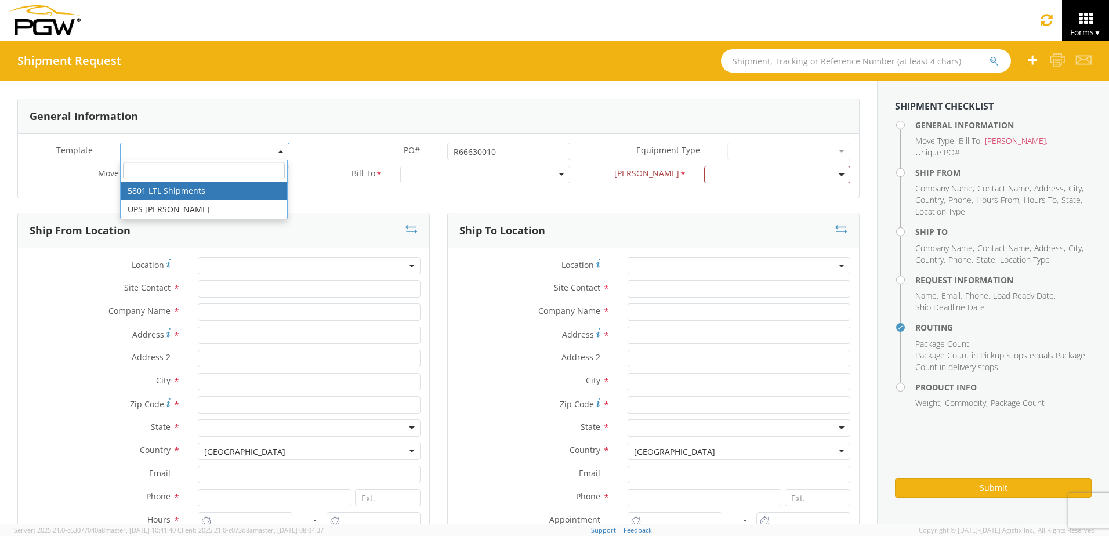
select select "56744968"
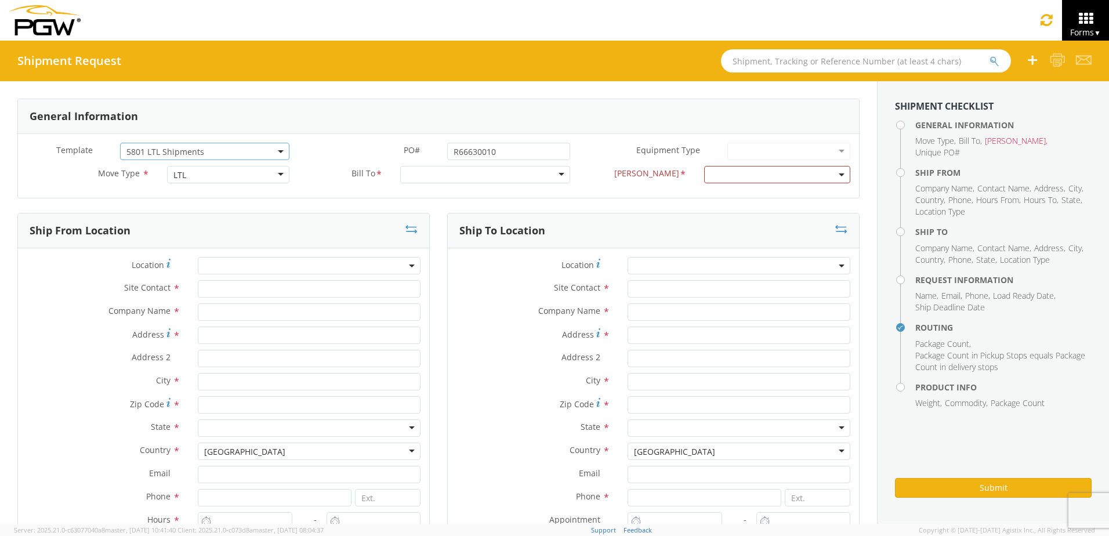
select select
type input "5801 Branch Manager"
type input "PGW"
type input "5000 South Freeway"
type input "Fort Worth"
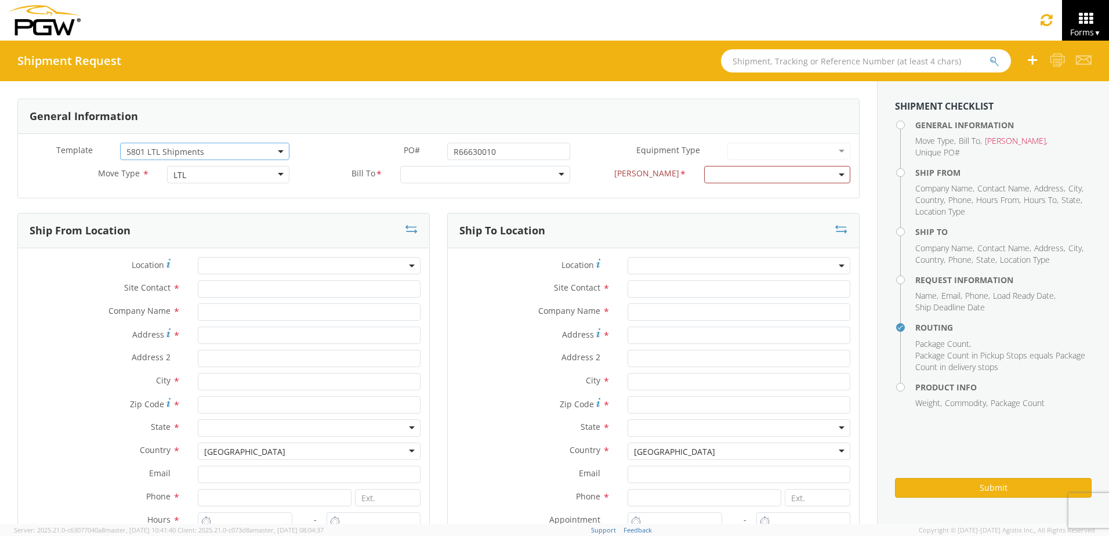
type input "76115"
type input "5801freight@pgwautoglass.com"
type input "817-883-5267"
type input "10:35 AM"
type input "11:35 AM"
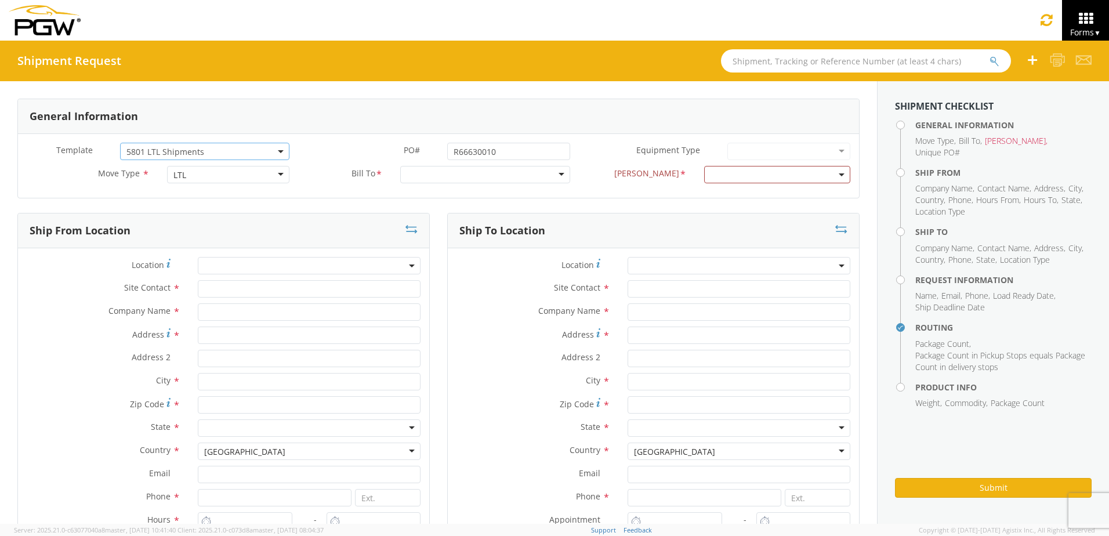
type input "5403 Branch Manager"
type input "PGW"
type input "801 S Grant St"
type input "Amarillo"
type input "79101"
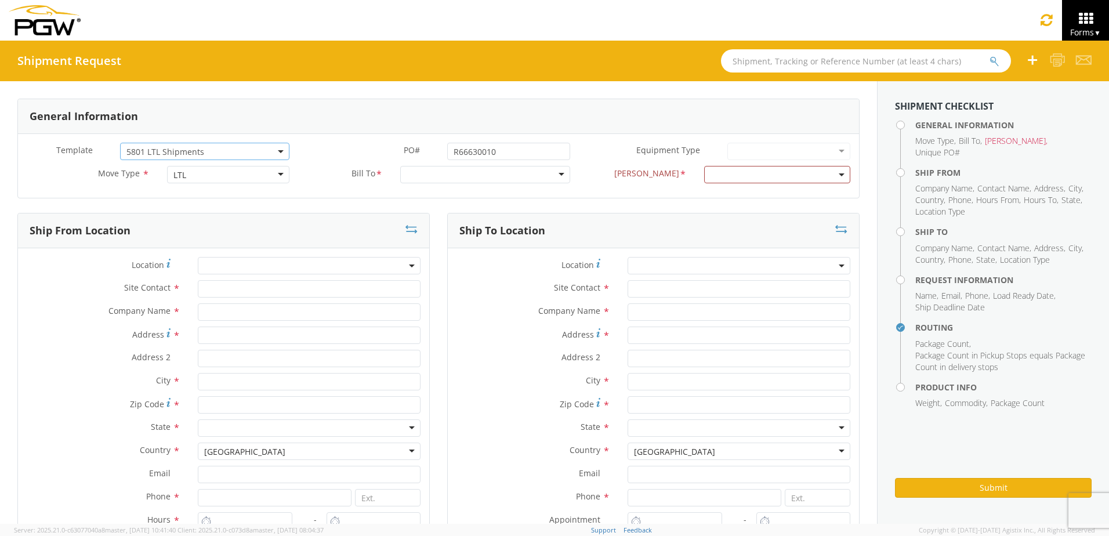
type input "lkqsp_o_pm_5403@pgwag.com"
type input "806-372-2673"
type textarea "NO LTL Appt unless noted, ALL Truckload APPT Reqd. Contact Kelvin Davis. Call A…"
type input "980"
type input "1"
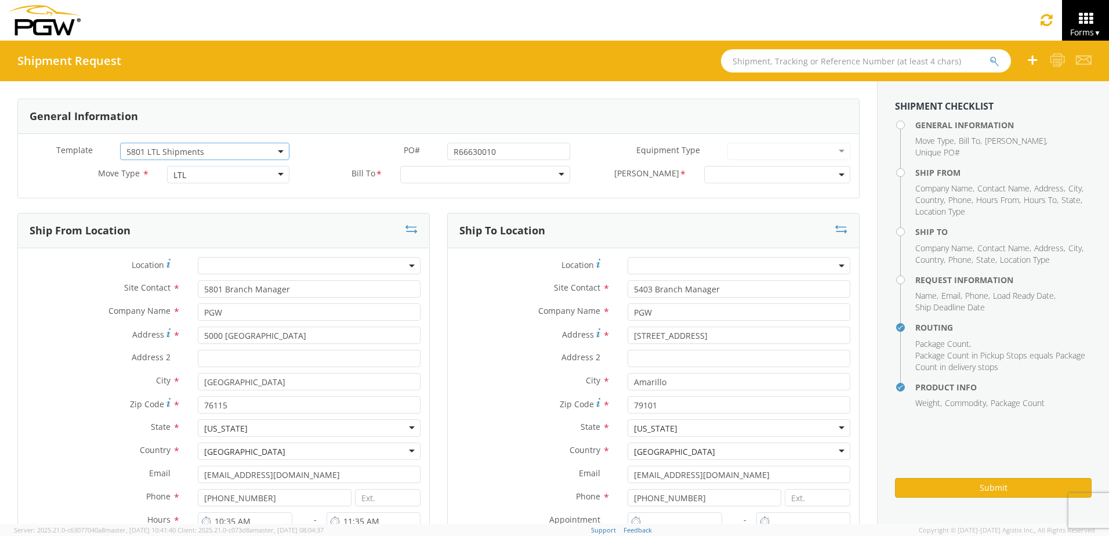
select select "62891"
select select "28259"
click at [499, 181] on div at bounding box center [484, 174] width 169 height 17
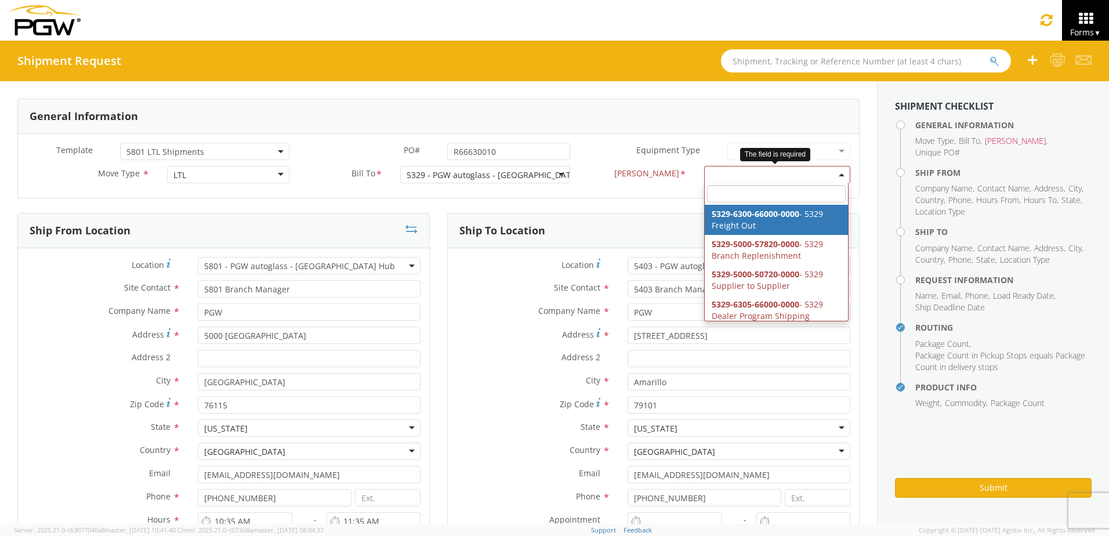
click at [708, 175] on span at bounding box center [777, 174] width 146 height 17
select select "5329-6300-66000-0000"
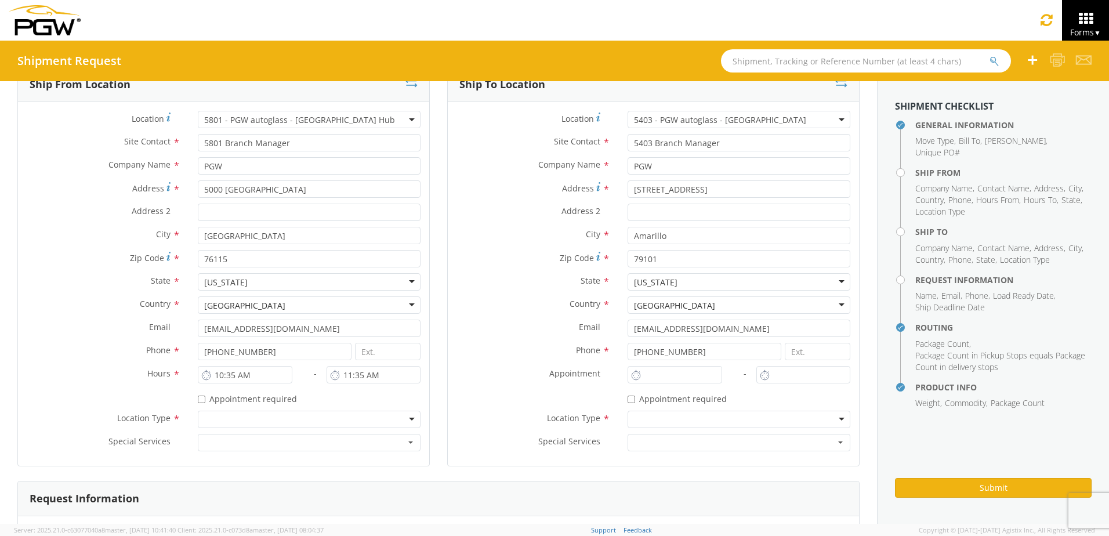
scroll to position [116, 0]
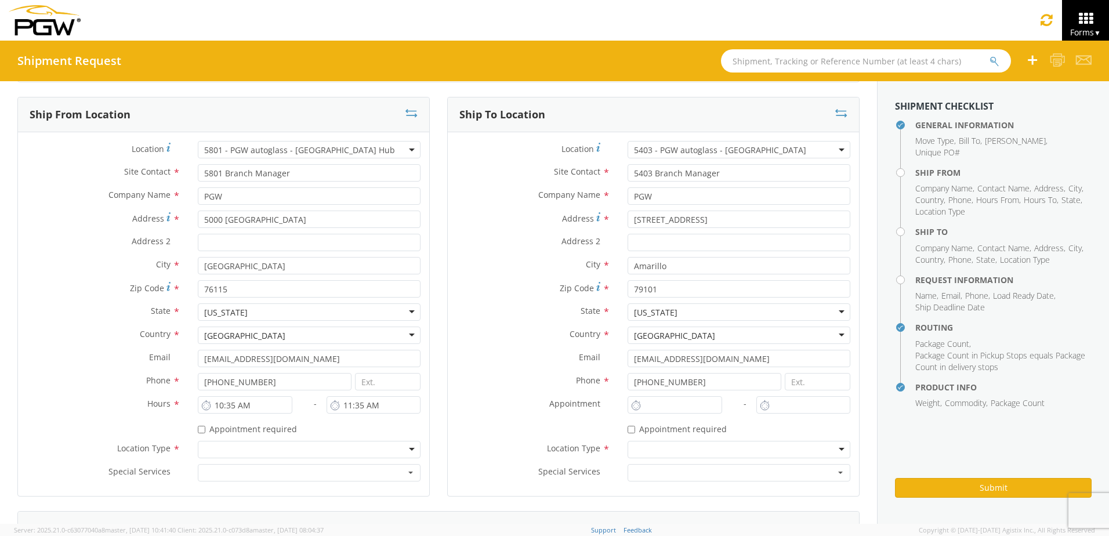
click at [409, 150] on b at bounding box center [412, 149] width 6 height 3
click at [245, 170] on input "search" at bounding box center [308, 168] width 214 height 17
click at [283, 147] on span "5801 - PGW autoglass - Fort Worth Hub" at bounding box center [309, 149] width 210 height 11
click at [281, 150] on span "5801 - PGW autoglass - Fort Worth Hub" at bounding box center [309, 149] width 210 height 11
click at [276, 239] on input "Address 2 *" at bounding box center [309, 242] width 223 height 17
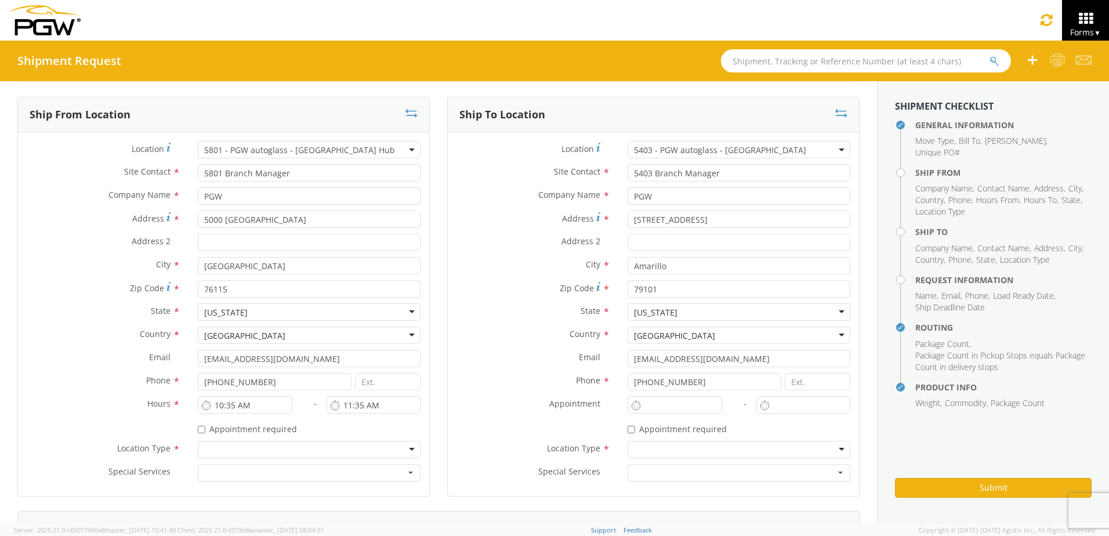
click at [247, 147] on span "5801 - PGW autoglass - Fort Worth Hub" at bounding box center [309, 149] width 210 height 11
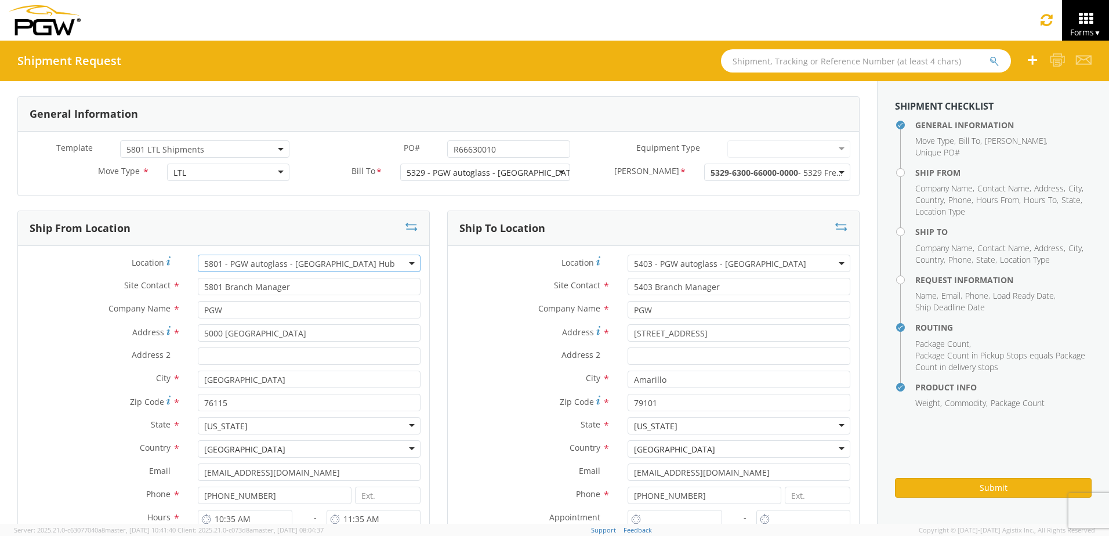
scroll to position [0, 0]
click at [186, 151] on span "5801 LTL Shipments" at bounding box center [204, 151] width 157 height 11
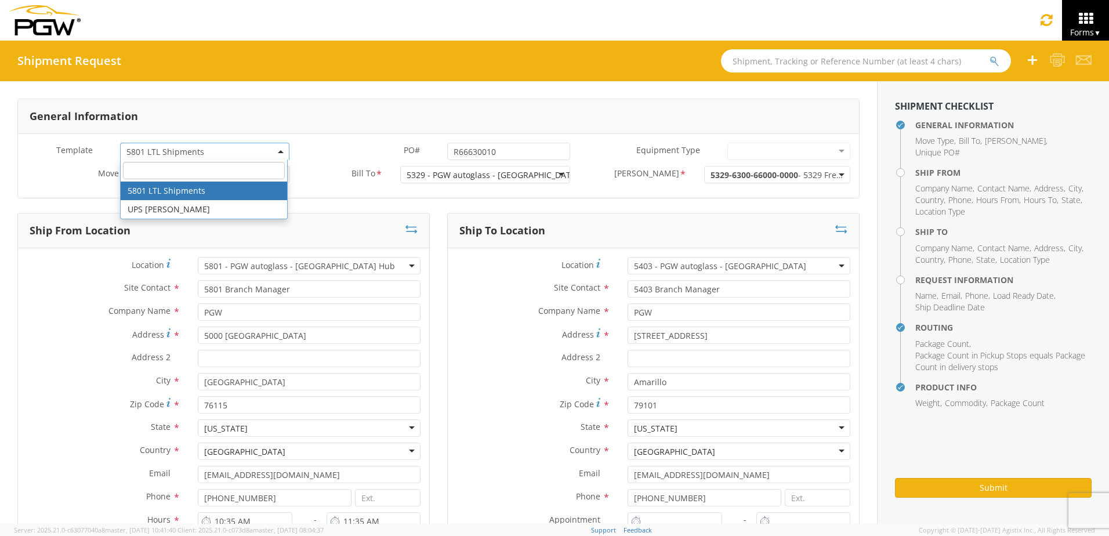
click at [224, 154] on span "5801 LTL Shipments" at bounding box center [204, 151] width 157 height 11
click at [223, 153] on span "5801 LTL Shipments" at bounding box center [204, 151] width 157 height 11
click at [193, 171] on input "search" at bounding box center [204, 170] width 162 height 17
type input "DTNA LTL SHIPMENT"
click at [282, 148] on span "5801 LTL Shipments" at bounding box center [204, 151] width 169 height 17
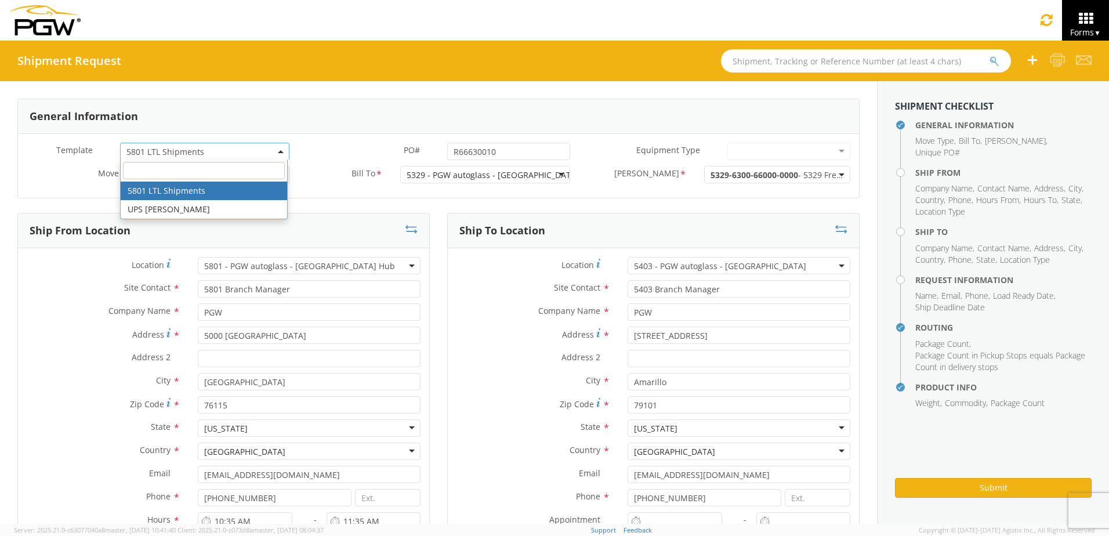
click at [206, 148] on span "5801 LTL Shipments" at bounding box center [204, 151] width 157 height 11
click at [208, 174] on input "search" at bounding box center [204, 170] width 162 height 17
click at [327, 197] on div "Template * 5801 LTL Shipments 5801 LTL Shipments PO# * R66630010 Equipment Type…" at bounding box center [438, 166] width 841 height 64
click at [280, 150] on span at bounding box center [281, 151] width 2 height 17
click at [171, 172] on input "search" at bounding box center [204, 170] width 162 height 17
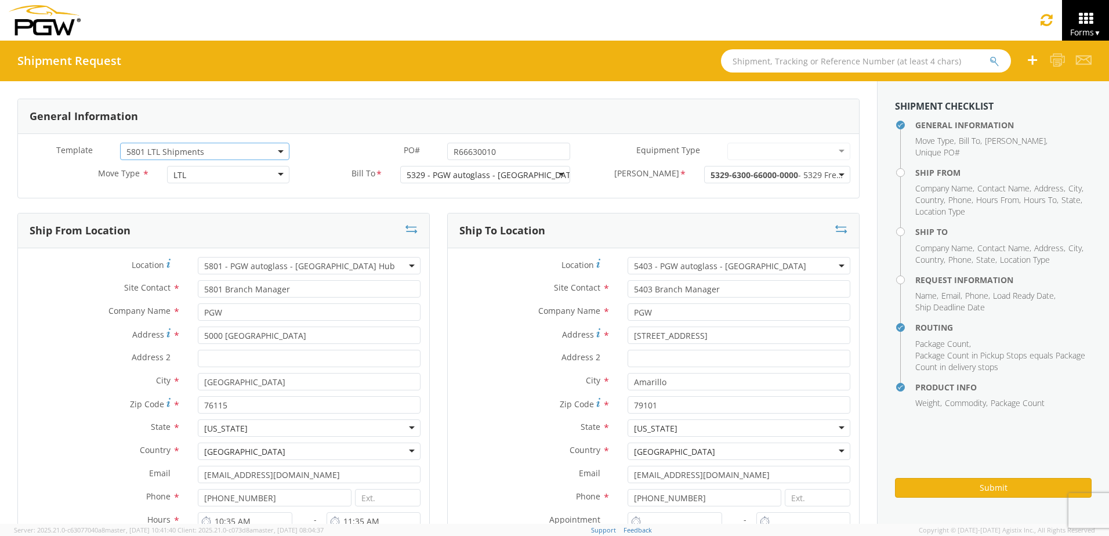
click at [204, 149] on span "5801 LTL Shipments" at bounding box center [204, 151] width 157 height 11
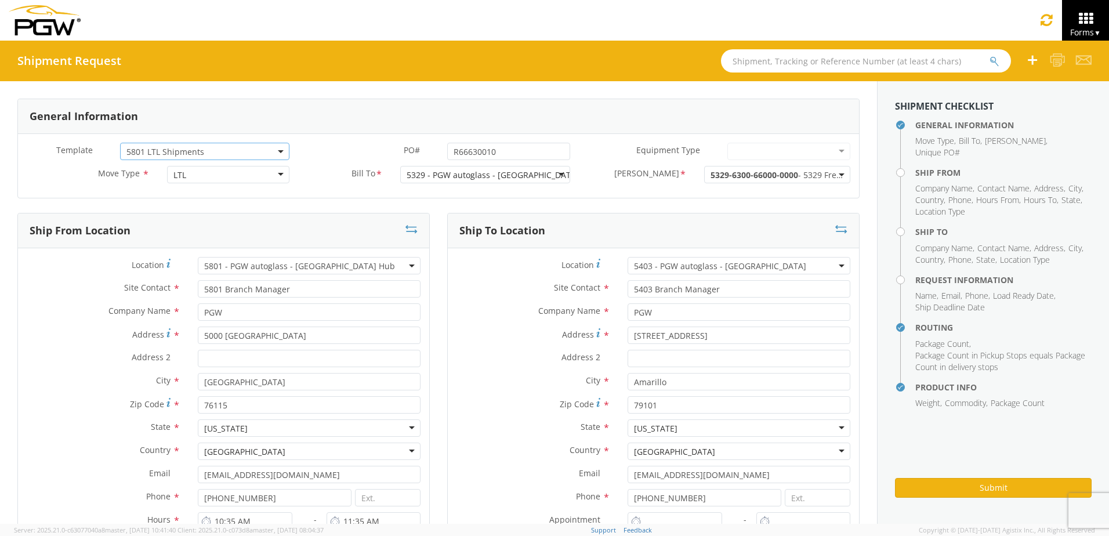
click at [204, 149] on span "5801 LTL Shipments" at bounding box center [204, 151] width 157 height 11
click at [69, 160] on div "Template * 5801 LTL Shipments 5801 LTL Shipments 5801 LTL Shipments UPS Michael…" at bounding box center [158, 151] width 280 height 17
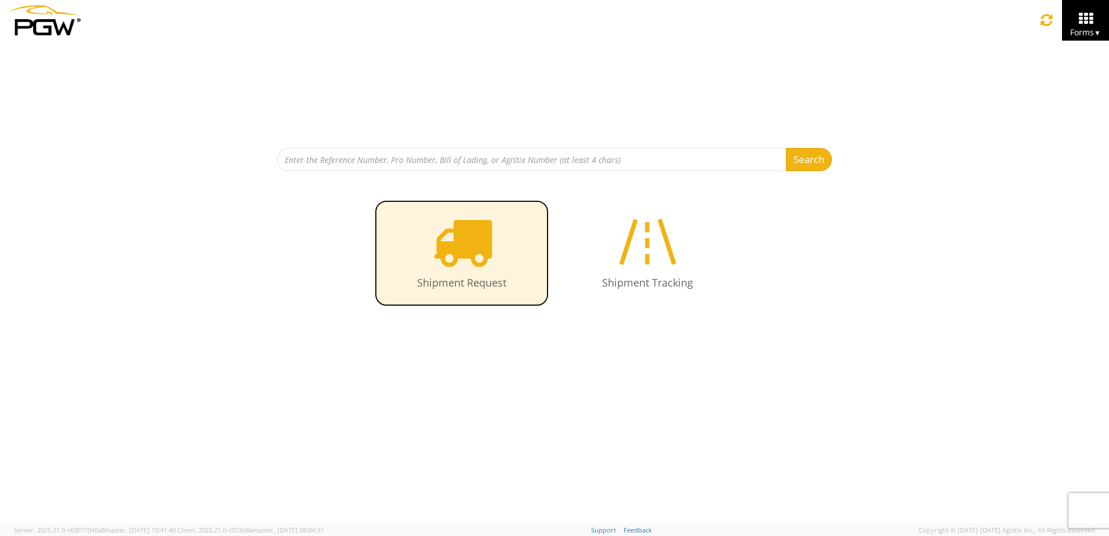
click at [461, 236] on icon at bounding box center [462, 242] width 60 height 60
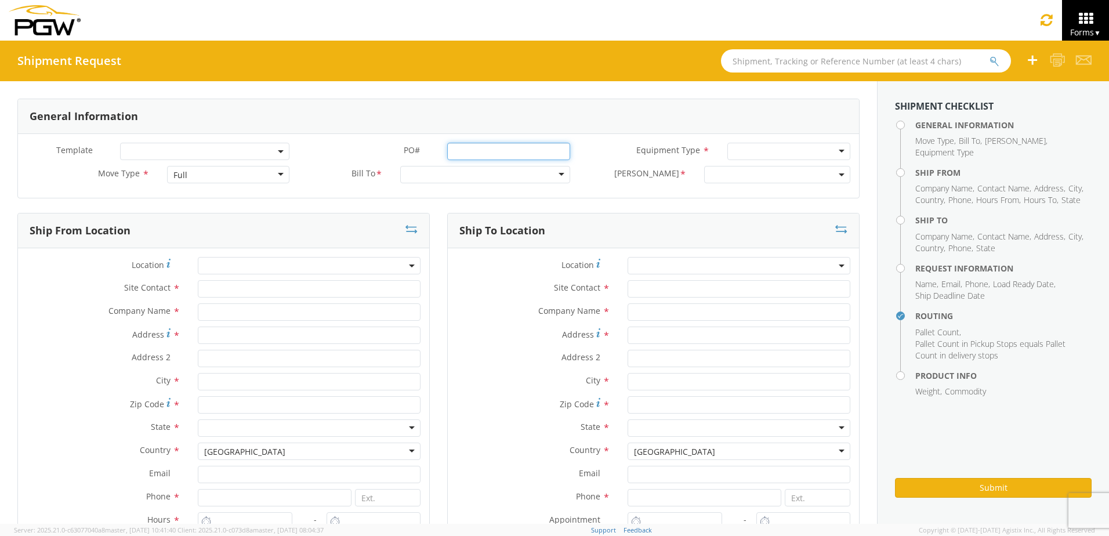
click at [463, 153] on input "PO# *" at bounding box center [508, 151] width 123 height 17
paste input "R66630010"
type input "R66630010"
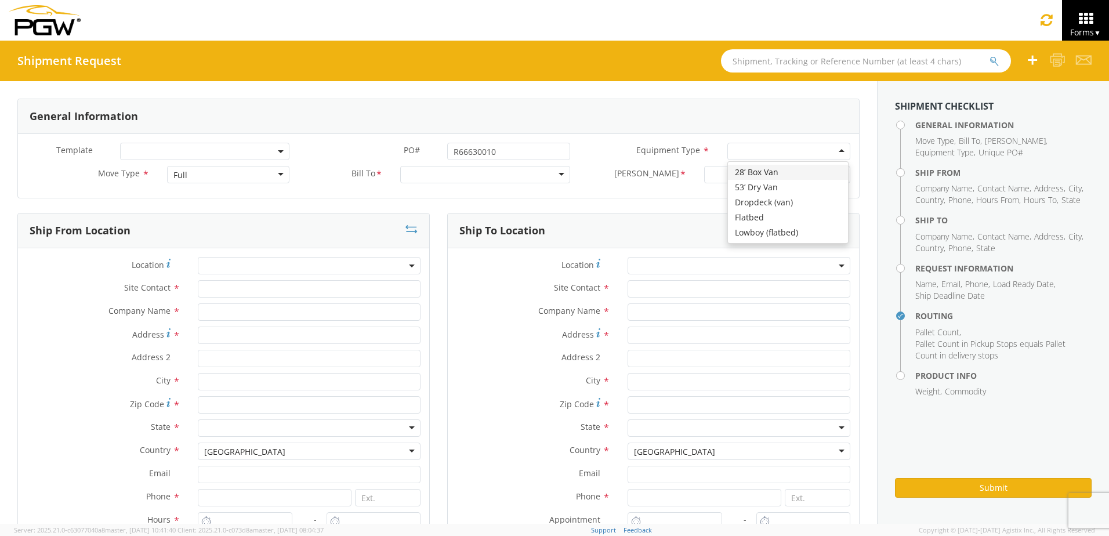
click at [735, 152] on div at bounding box center [788, 151] width 123 height 17
click at [266, 176] on div "Full" at bounding box center [228, 174] width 123 height 17
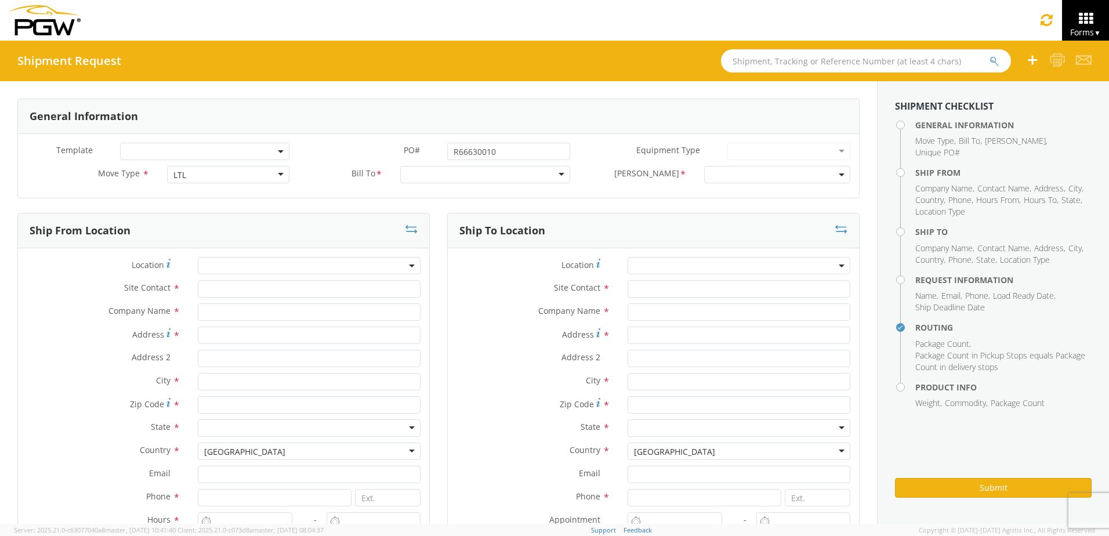
click at [458, 179] on div at bounding box center [484, 174] width 169 height 17
click at [756, 182] on span at bounding box center [777, 174] width 146 height 17
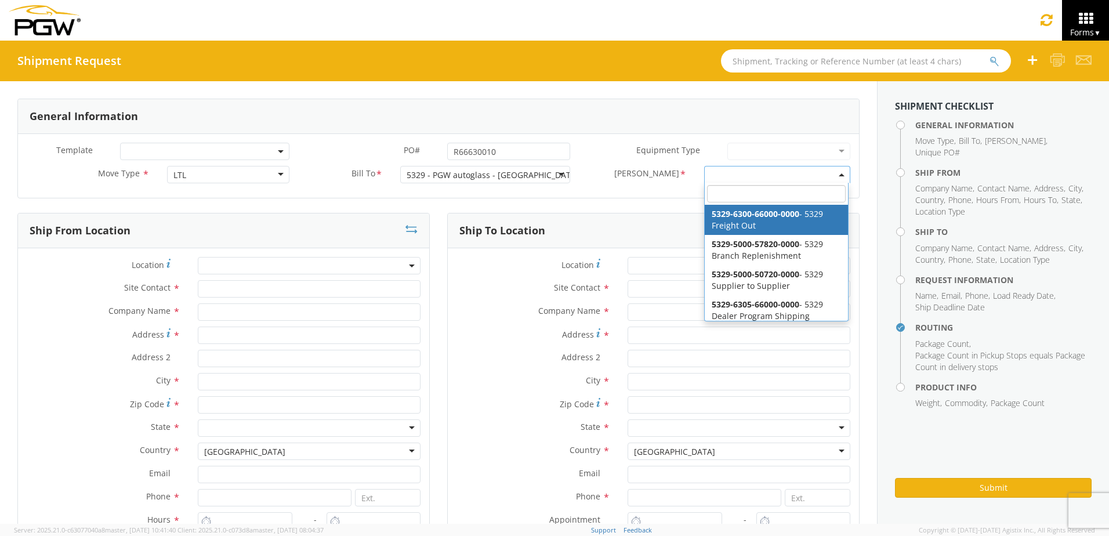
select select "5329-6300-66000-0000"
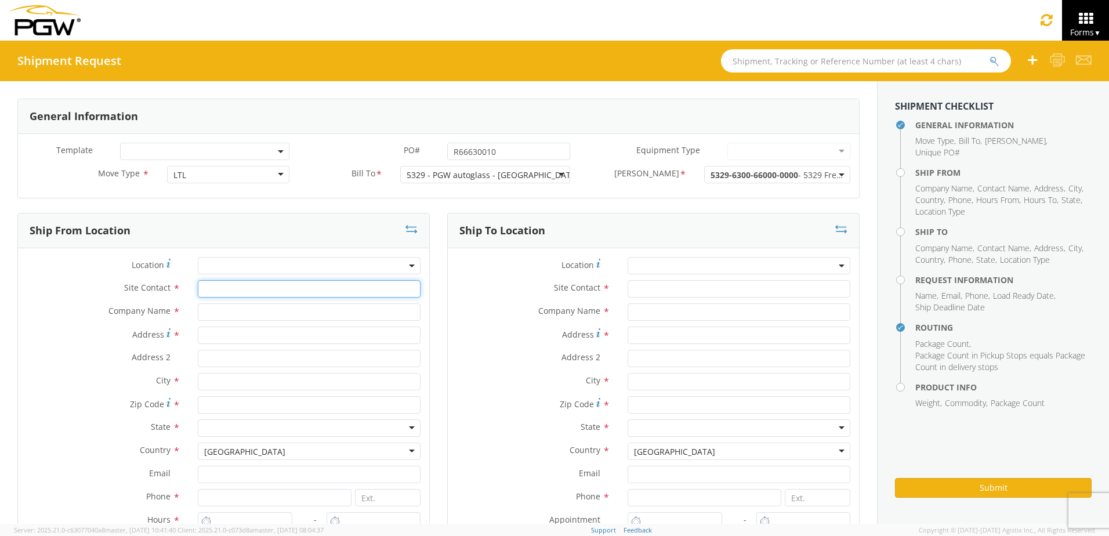
click at [219, 286] on input "text" at bounding box center [309, 288] width 223 height 17
click at [220, 268] on span at bounding box center [309, 265] width 223 height 17
click at [224, 288] on input "search" at bounding box center [308, 284] width 214 height 17
type input "14444"
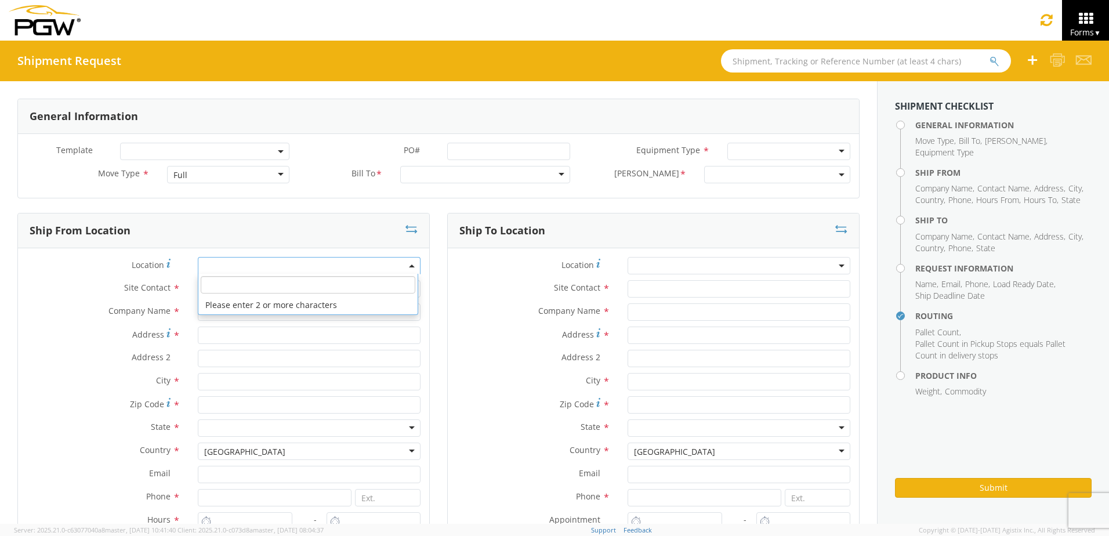
click at [259, 263] on span at bounding box center [309, 265] width 223 height 17
click at [214, 285] on input "search" at bounding box center [308, 284] width 214 height 17
paste input "14444 LEAR BLVD"
type input "14444 LEAR BLVD"
click at [206, 263] on span at bounding box center [309, 265] width 223 height 17
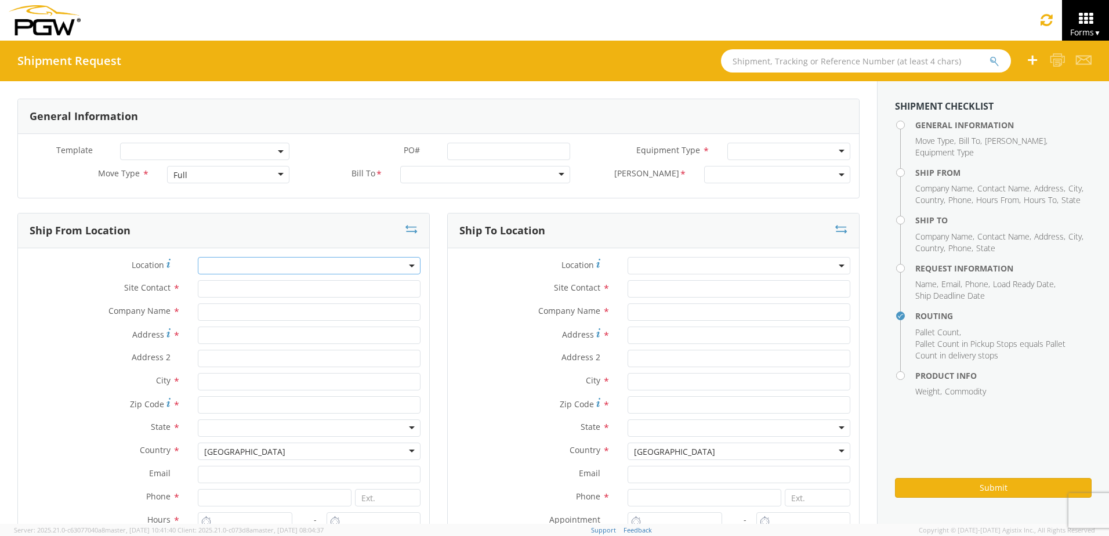
click at [223, 267] on span at bounding box center [309, 265] width 223 height 17
click at [218, 292] on input "search" at bounding box center [308, 284] width 214 height 17
paste input "14444 LEAR BLVD"
type input "1"
type input "D"
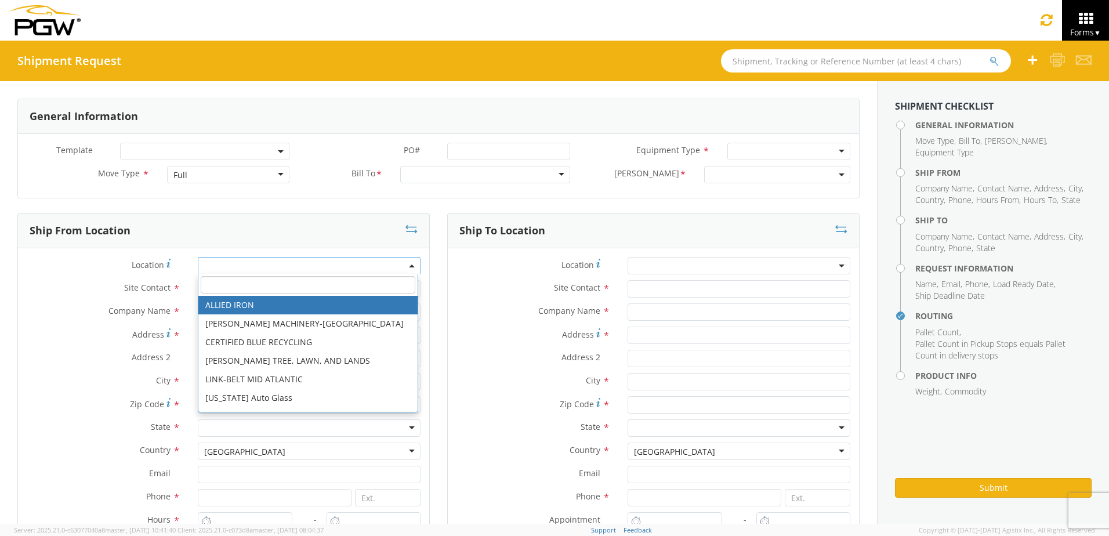
click at [229, 278] on input "search" at bounding box center [308, 284] width 214 height 17
paste input "DTNA FL43-RENO PDC"
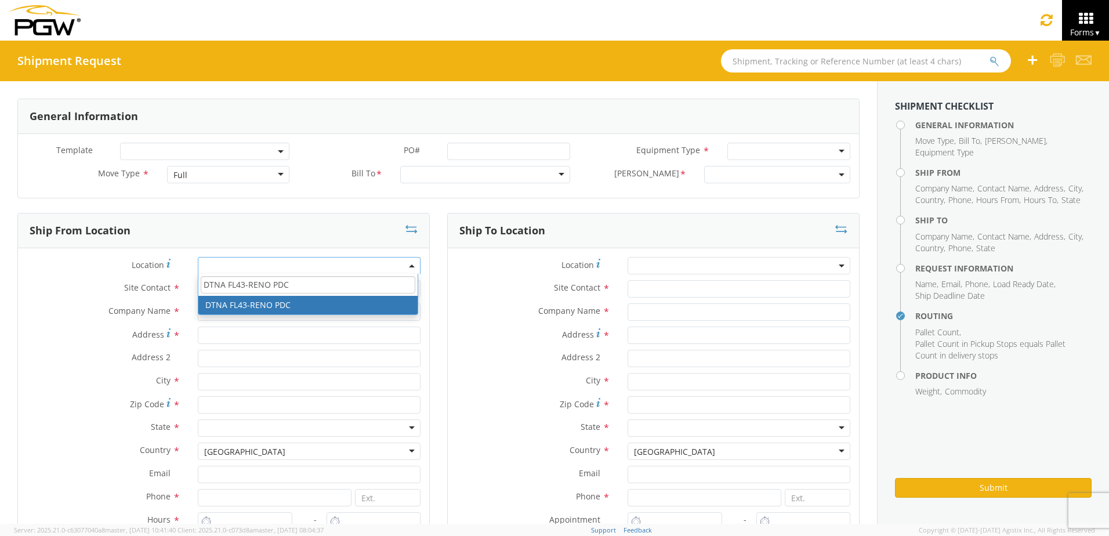
type input "DTNA FL43-RENO PDC"
type input "SHIPPER RECEIVER"
type input "DTNA FL43-RENO PDC"
type input "14444 LEAR BLVD"
type input "RENO"
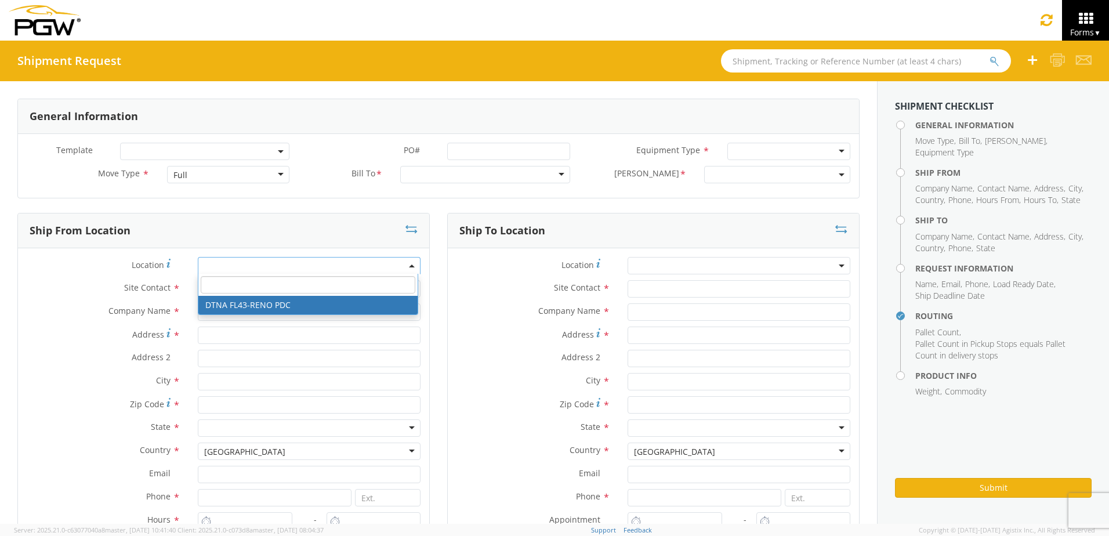
type input "89506"
type input "503-745-8287"
select select "-129546373"
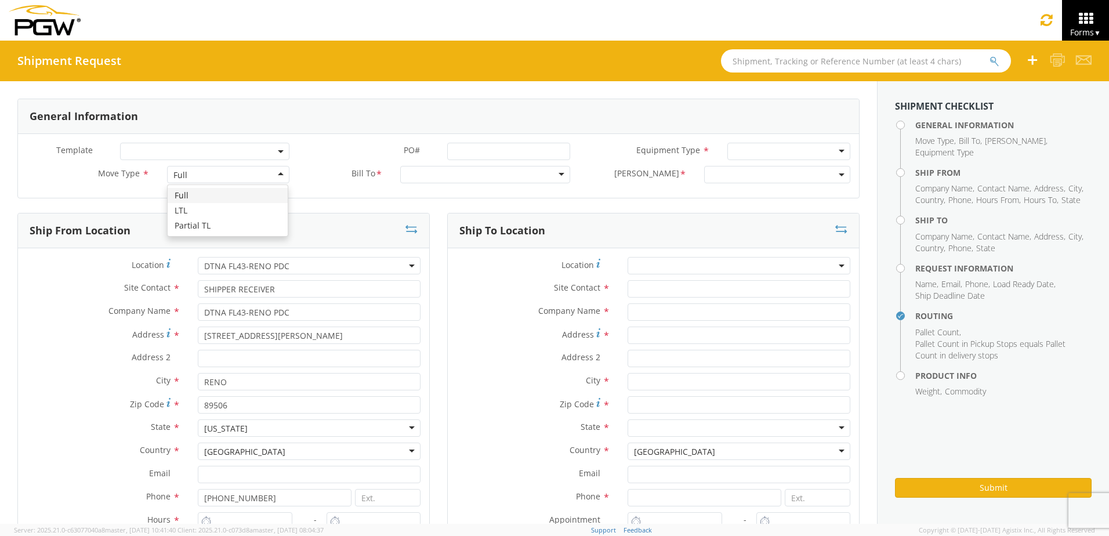
click at [249, 175] on div "Full" at bounding box center [228, 174] width 123 height 17
click at [459, 150] on input "PO# *" at bounding box center [508, 151] width 123 height 17
paste input "R66630010"
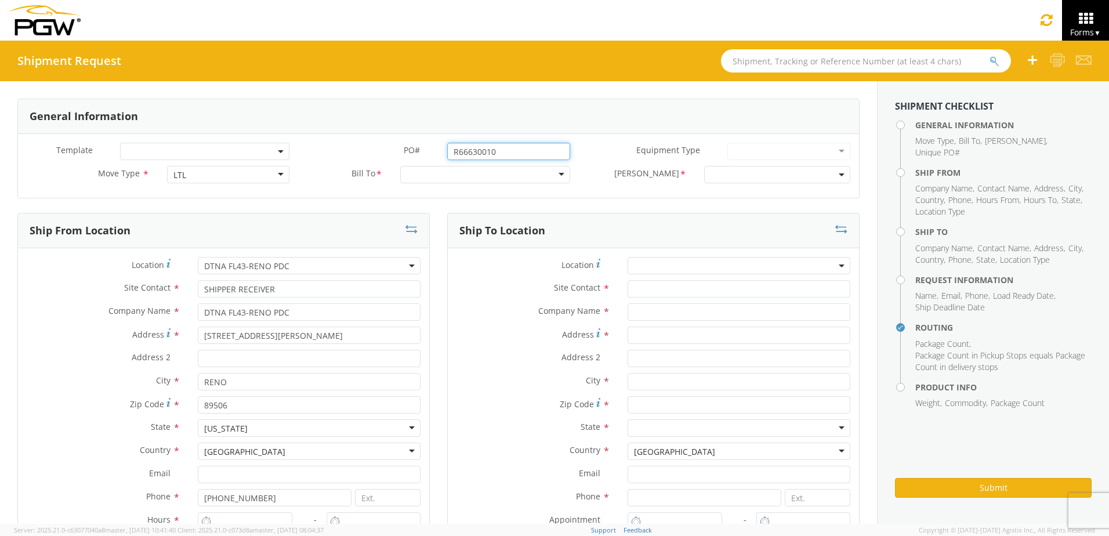
type input "R66630010"
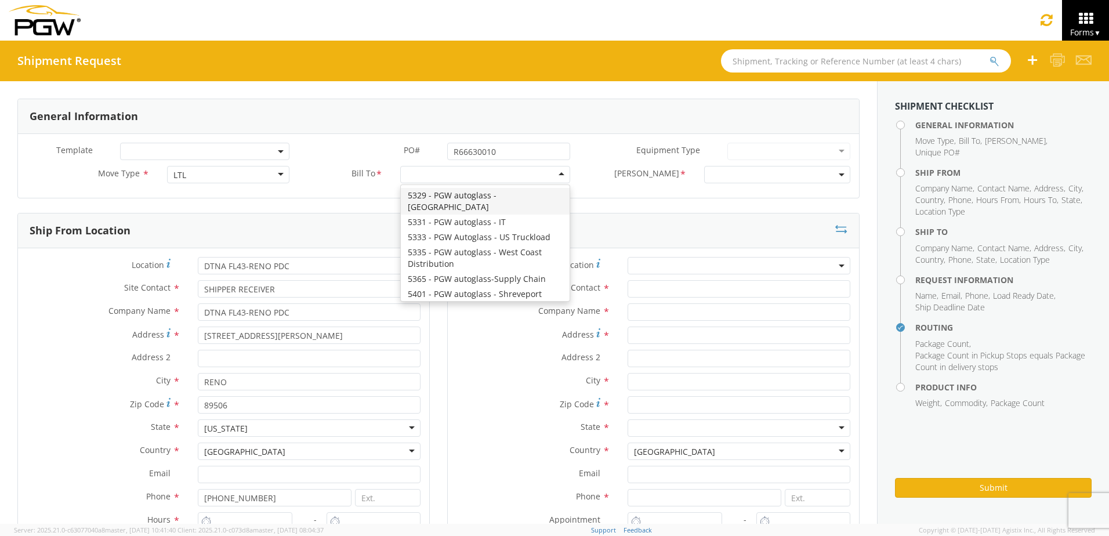
click at [411, 177] on div at bounding box center [484, 174] width 169 height 17
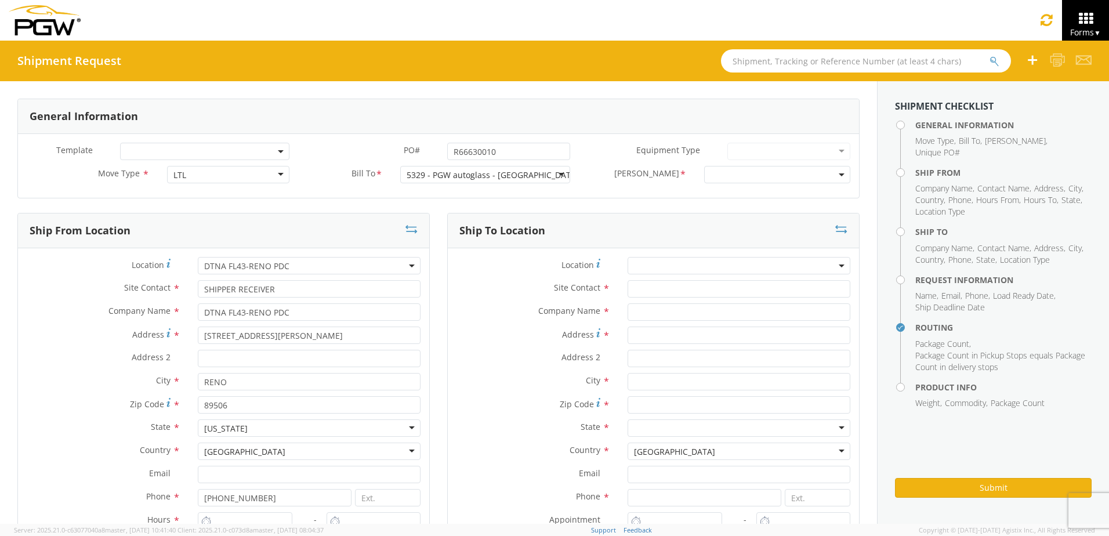
click at [731, 174] on span at bounding box center [777, 174] width 146 height 17
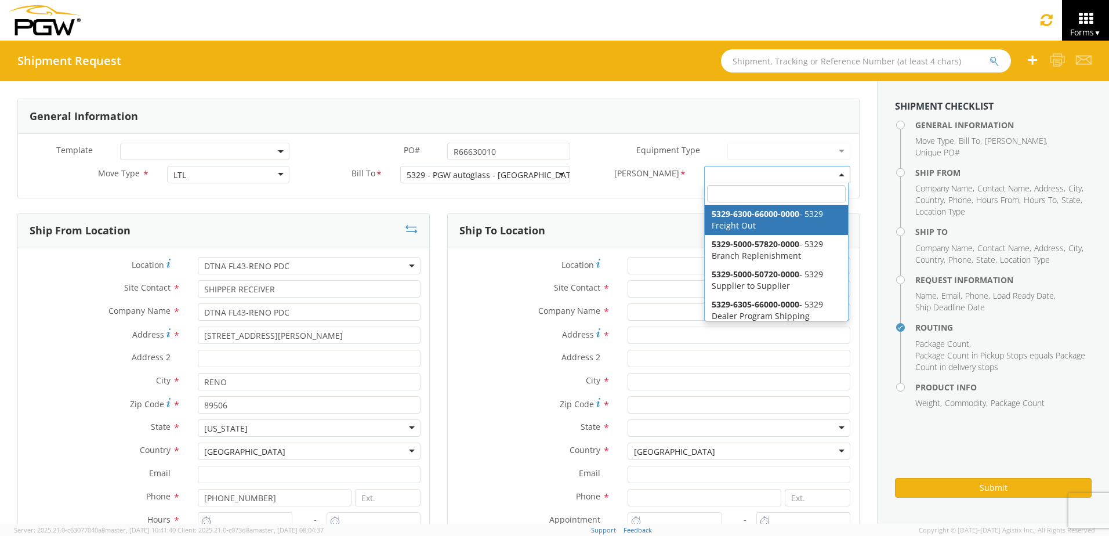
select select "5329-6300-66000-0000"
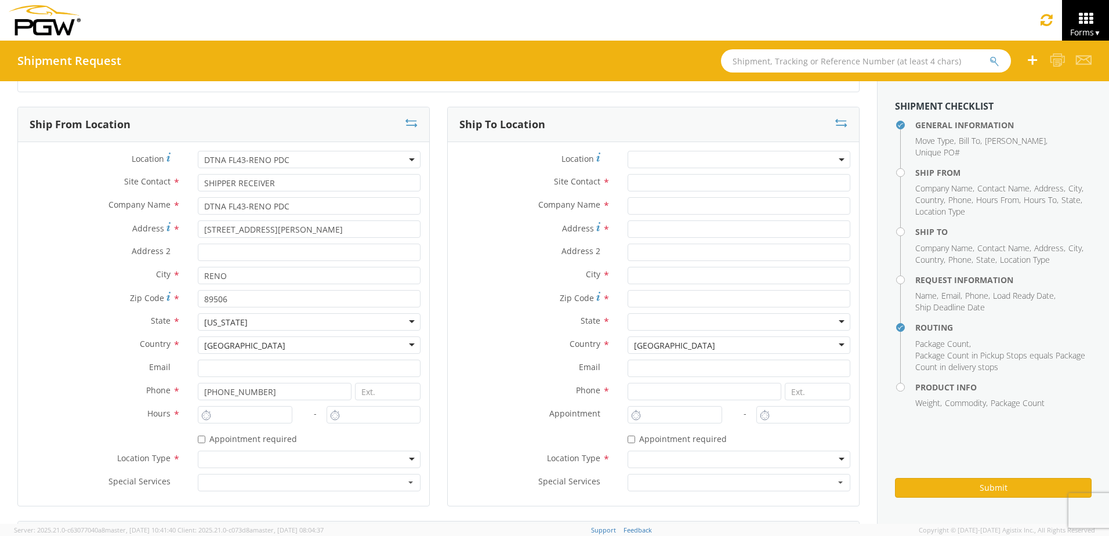
scroll to position [116, 0]
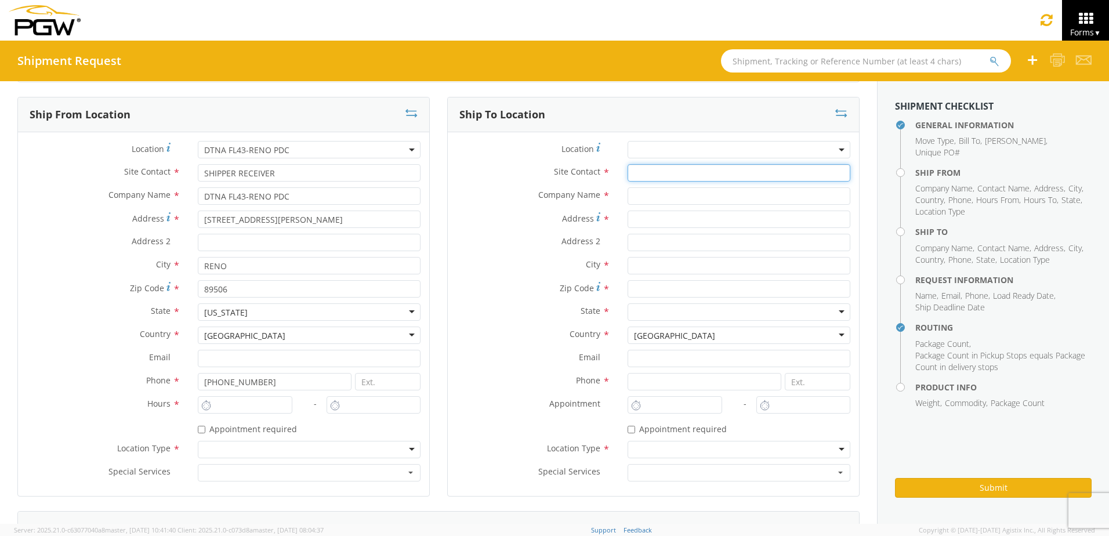
click at [647, 173] on input "text" at bounding box center [739, 172] width 223 height 17
type input "m"
type input "Misty McDonald"
click at [680, 157] on span at bounding box center [739, 149] width 223 height 17
click at [673, 168] on input "search" at bounding box center [737, 168] width 214 height 17
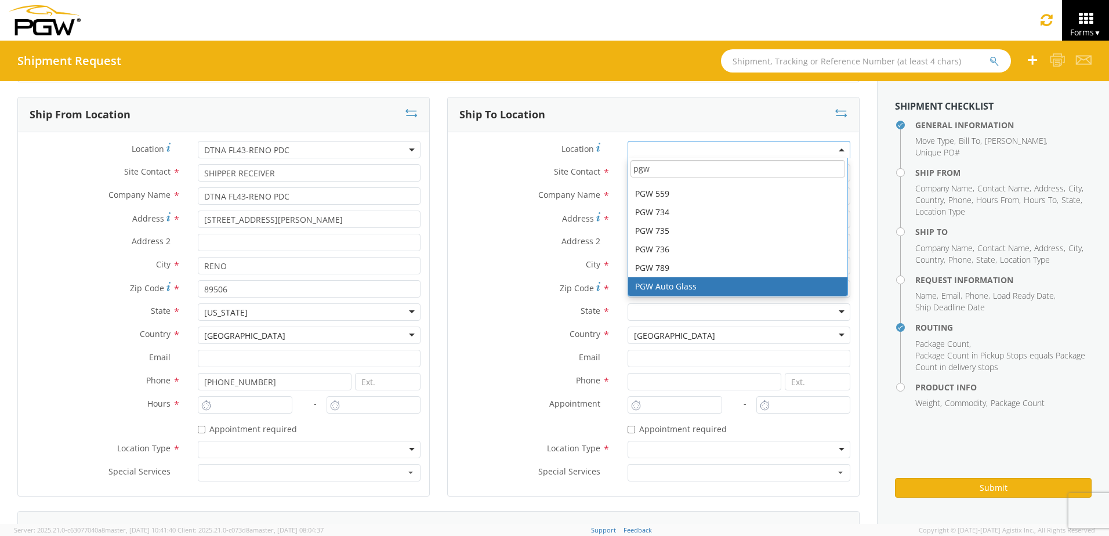
type input "pgw"
type input "Truckload"
type input "PGW Auto Glass"
type input "205 Commerce Street"
type input "Moncton"
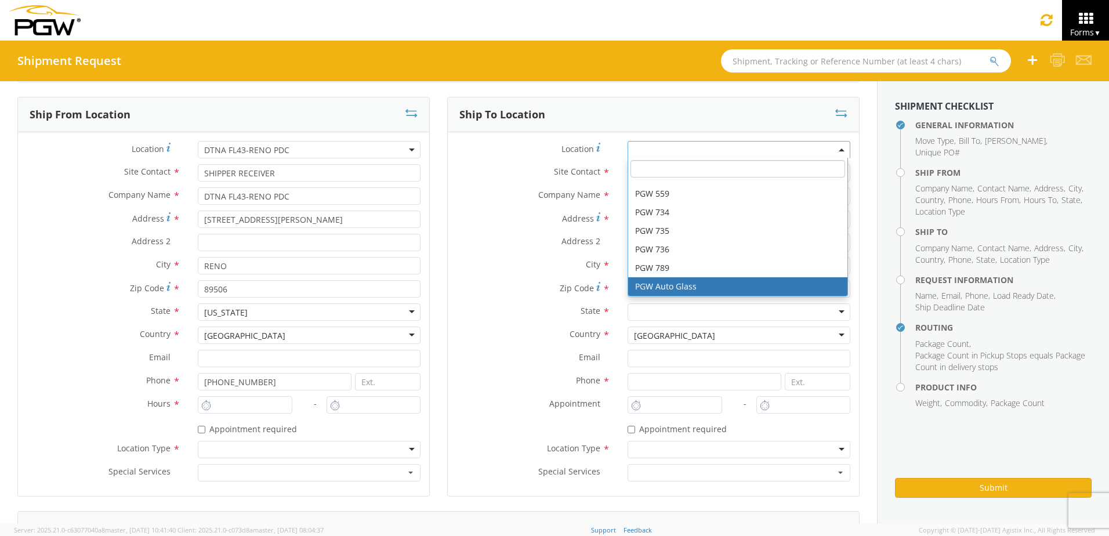
type input "E1H3T2"
type input "555-555-5555"
select select "-58385340"
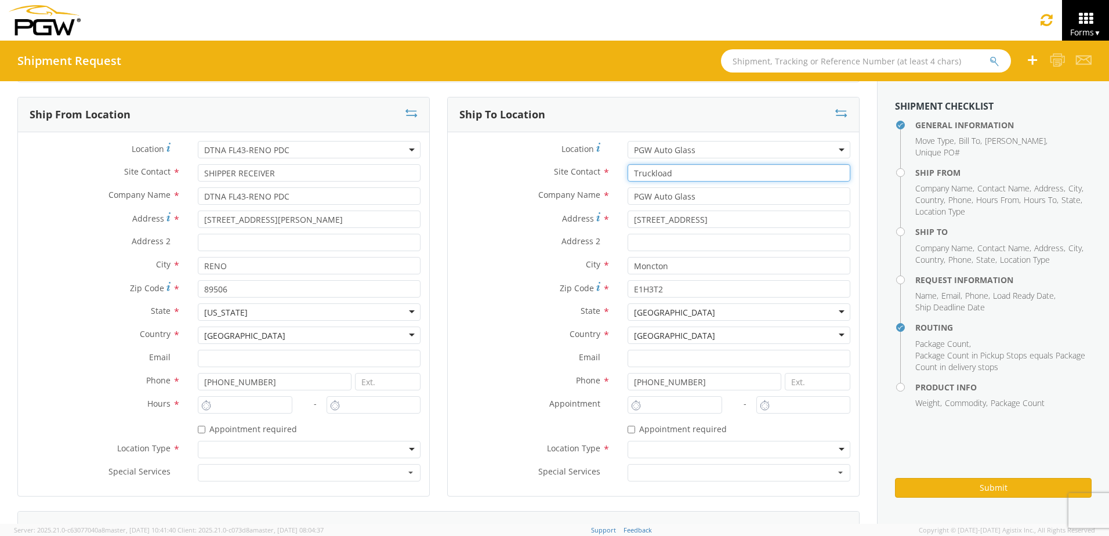
drag, startPoint x: 666, startPoint y: 175, endPoint x: 564, endPoint y: 175, distance: 101.5
click at [564, 175] on div "Site Contact * Truckload" at bounding box center [653, 172] width 411 height 17
type input "Misty"
click at [697, 150] on span "PGW Auto Glass" at bounding box center [739, 149] width 210 height 11
click at [683, 170] on input "search" at bounding box center [737, 168] width 214 height 17
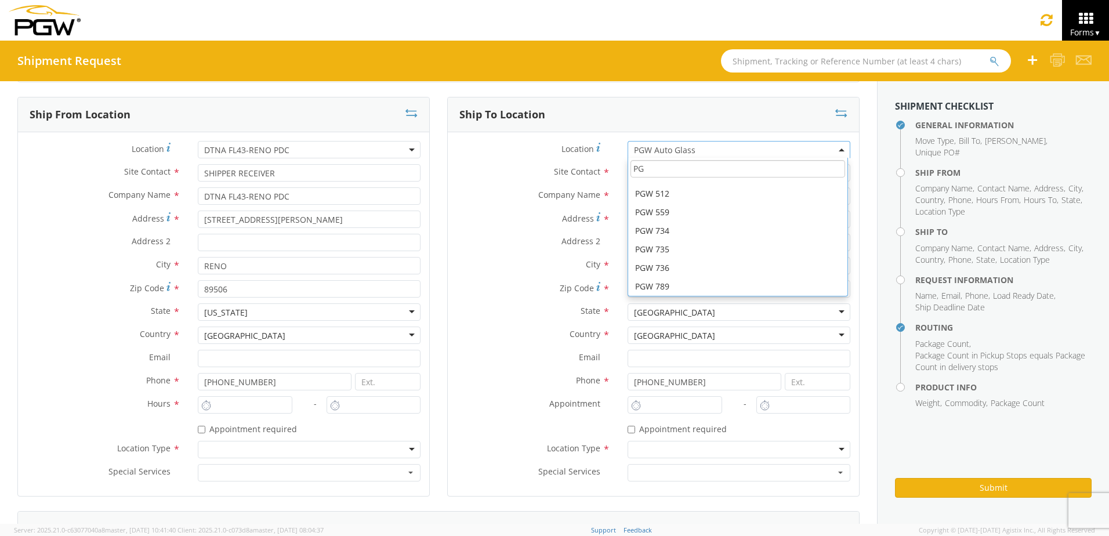
scroll to position [88, 0]
type input "P"
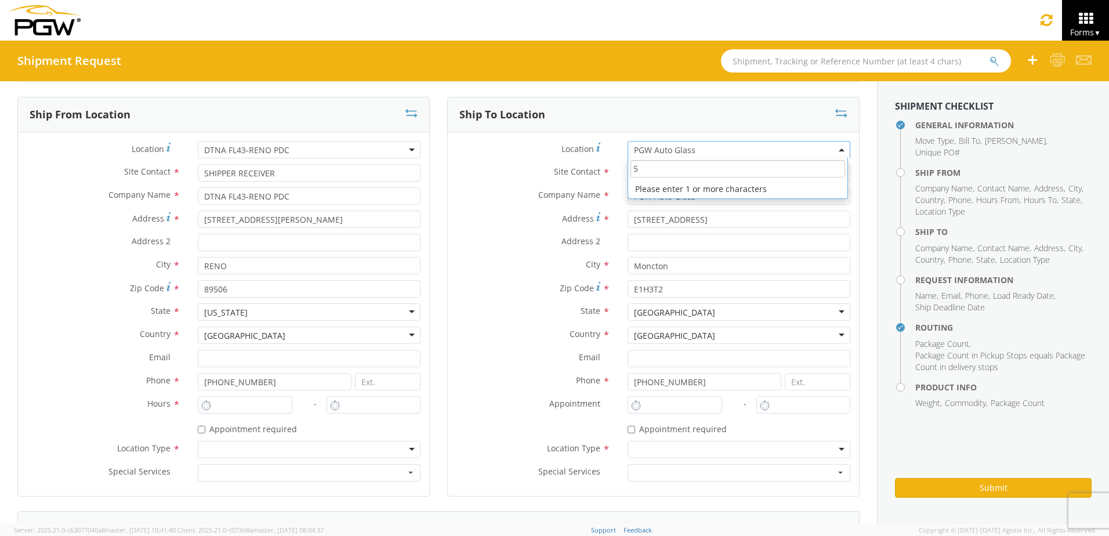
scroll to position [0, 0]
type input "5329"
type input "Janet Claytor"
type input "5329 - PGW autoglass - Chillicothe"
type input "850 Southern Ave"
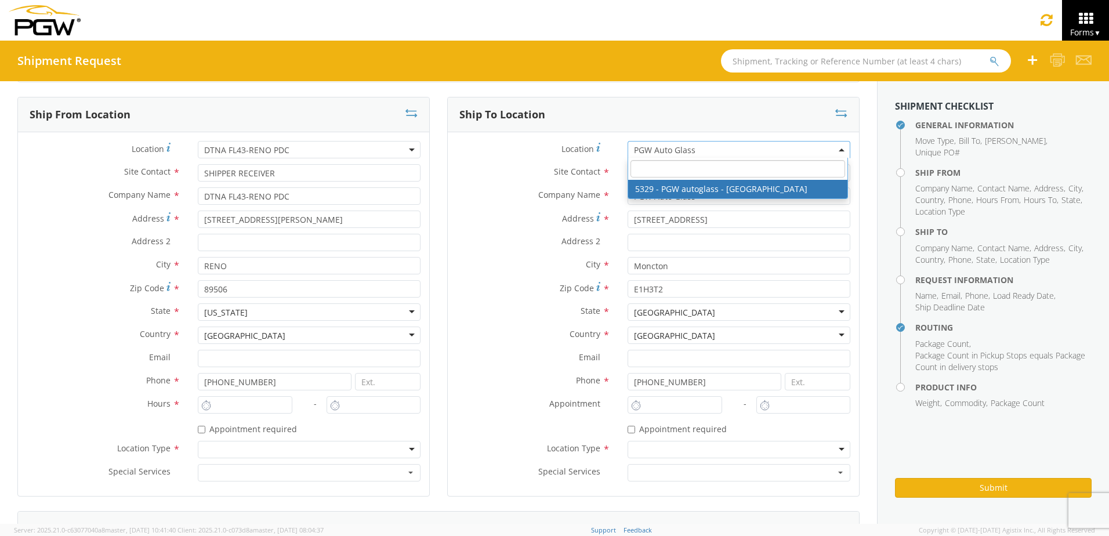
type input "Chillicothe"
type input "45601"
type input "jclaytor@pgwautoglass.com"
type input "740-774-7609"
type input "8:00 AM"
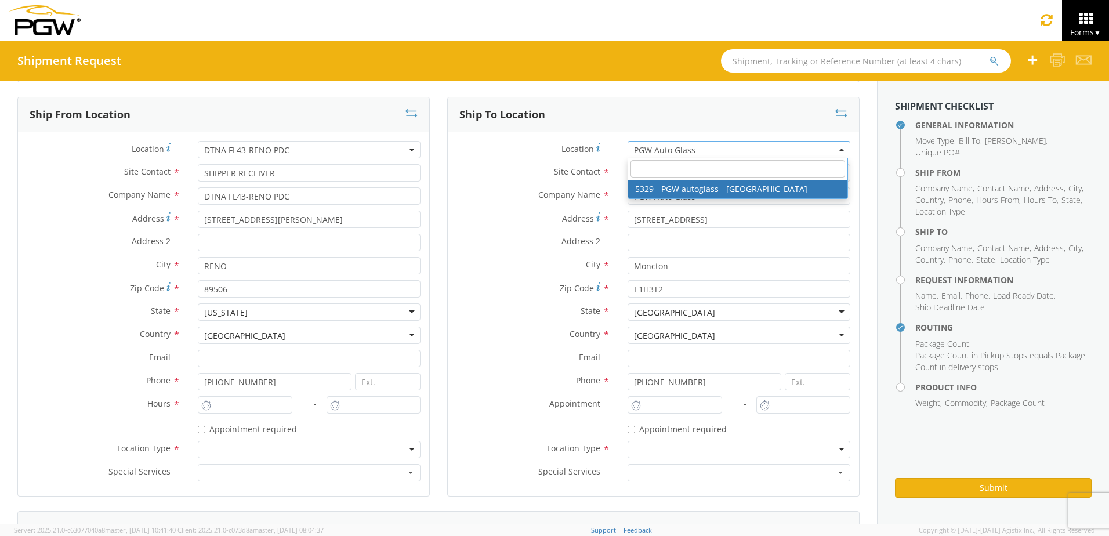
type input "3:00 PM"
select select "28253"
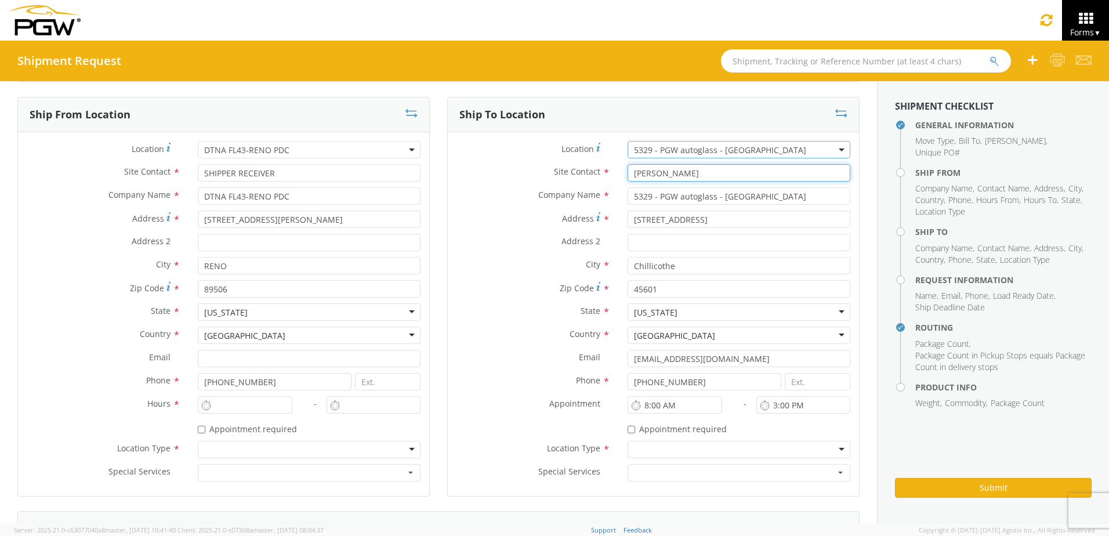
drag, startPoint x: 626, startPoint y: 171, endPoint x: 592, endPoint y: 168, distance: 33.7
click at [592, 168] on div "Site Contact * Janet Claytor" at bounding box center [653, 172] width 411 height 17
type input "Misty McDonald"
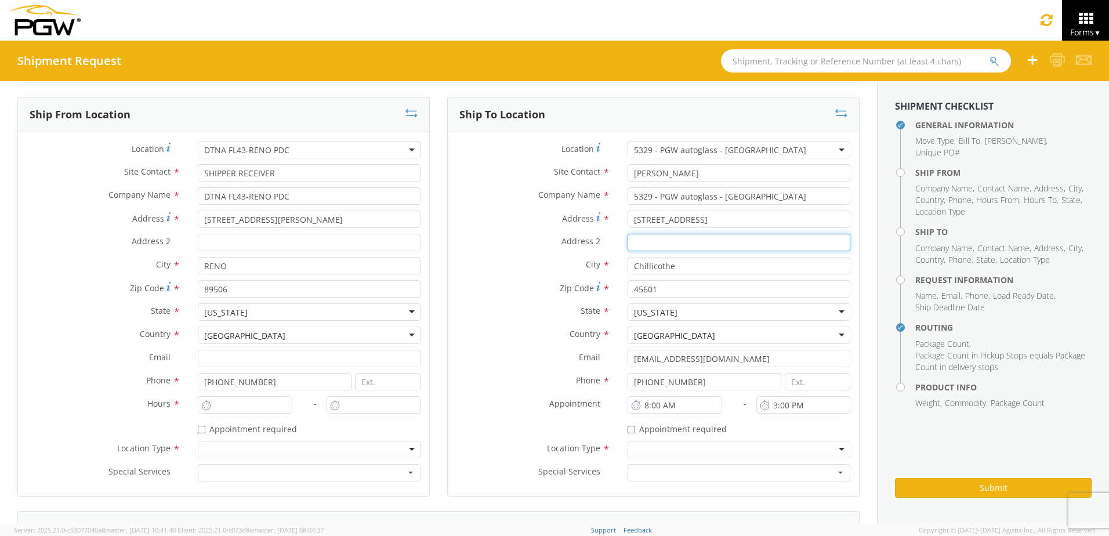
click at [675, 241] on input "Address 2 *" at bounding box center [739, 242] width 223 height 17
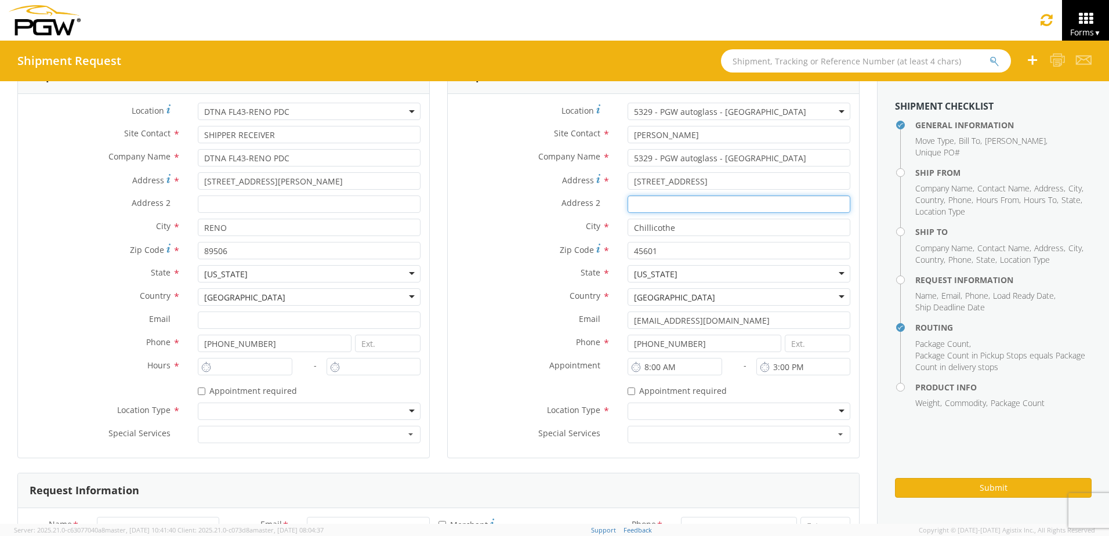
scroll to position [174, 0]
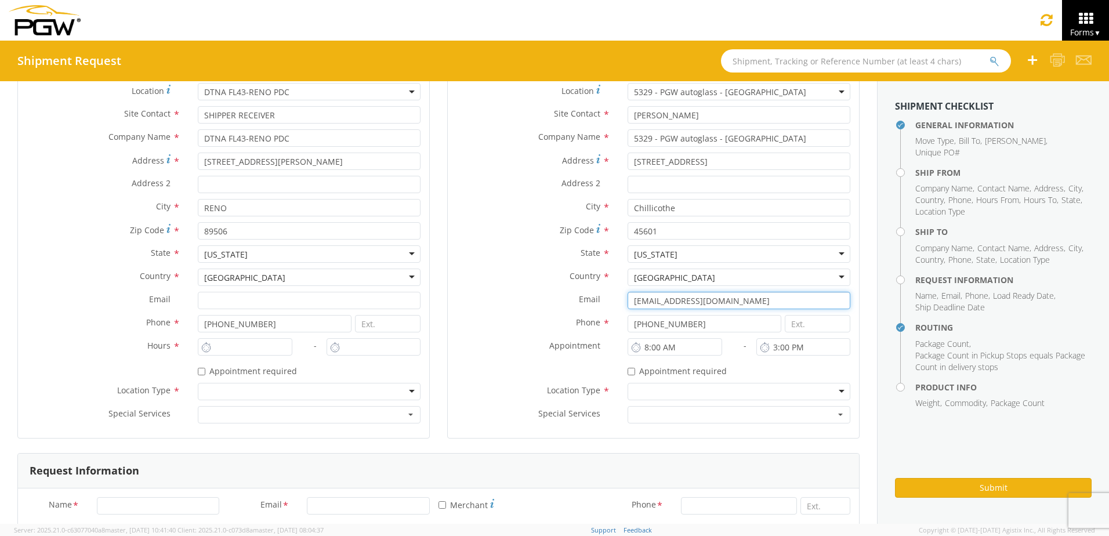
drag, startPoint x: 742, startPoint y: 300, endPoint x: 542, endPoint y: 293, distance: 200.2
click at [542, 293] on div "Email * jclaytor@pgwautoglass.com" at bounding box center [653, 300] width 411 height 17
type input "5329heavytruck@pgwautoglass.com"
click at [651, 393] on div at bounding box center [739, 391] width 223 height 17
click at [263, 385] on div at bounding box center [309, 391] width 223 height 17
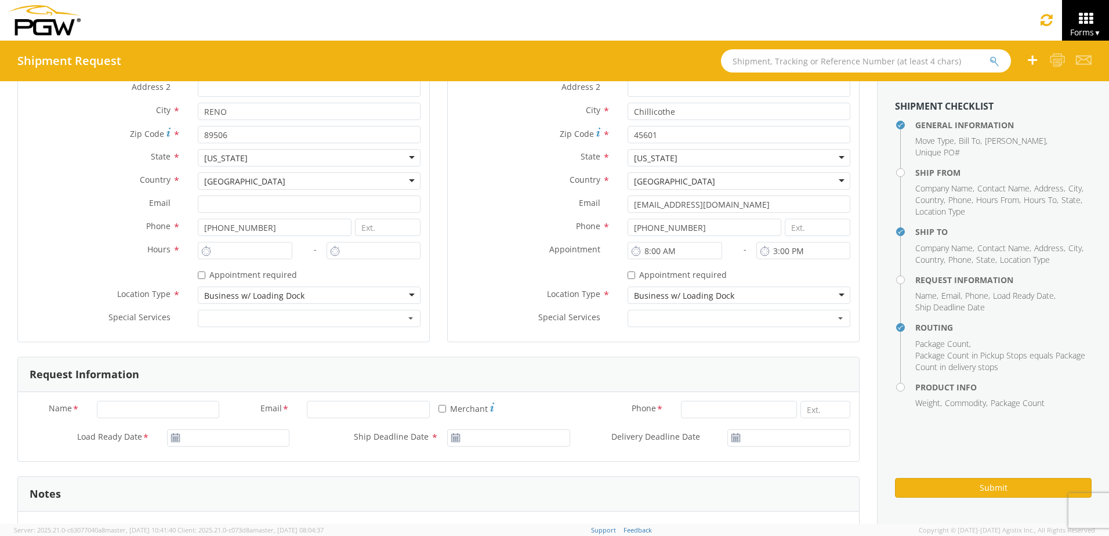
scroll to position [290, 0]
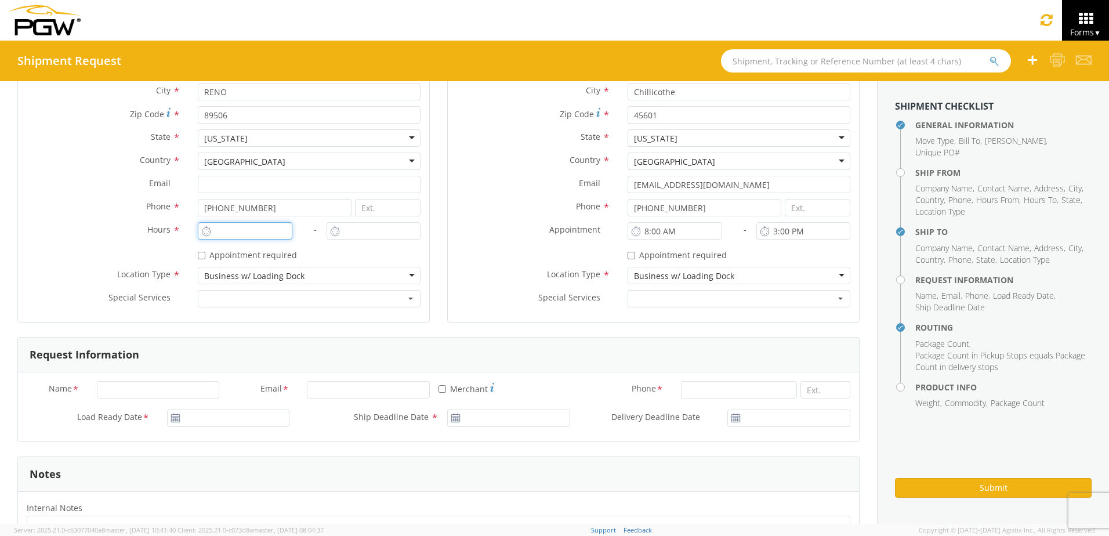
click at [264, 235] on input "text" at bounding box center [245, 230] width 94 height 17
type input "11:00 AM"
type input "12:00 PM"
click at [267, 247] on div "* Appointment required" at bounding box center [309, 253] width 223 height 16
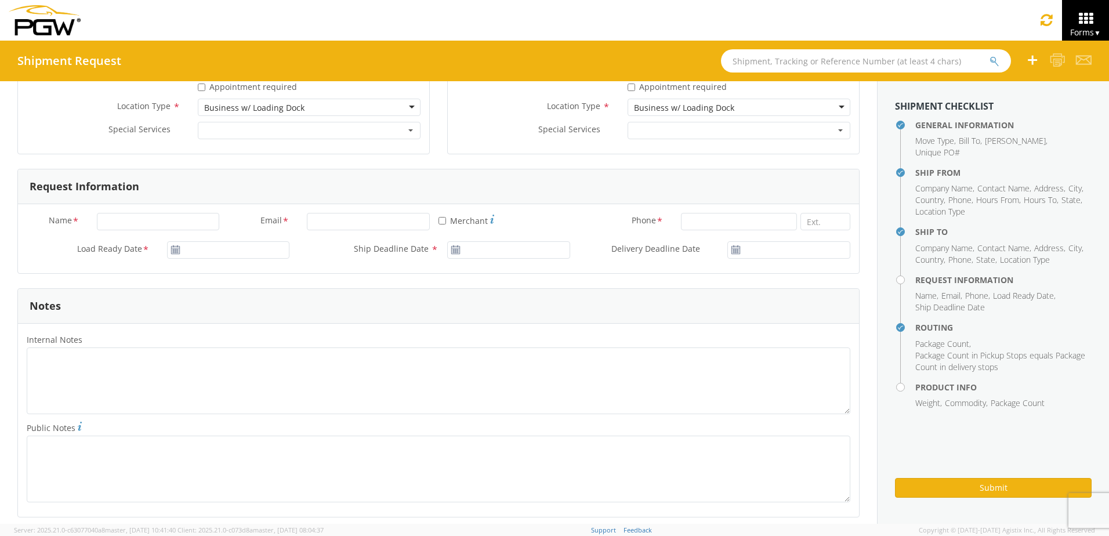
scroll to position [464, 0]
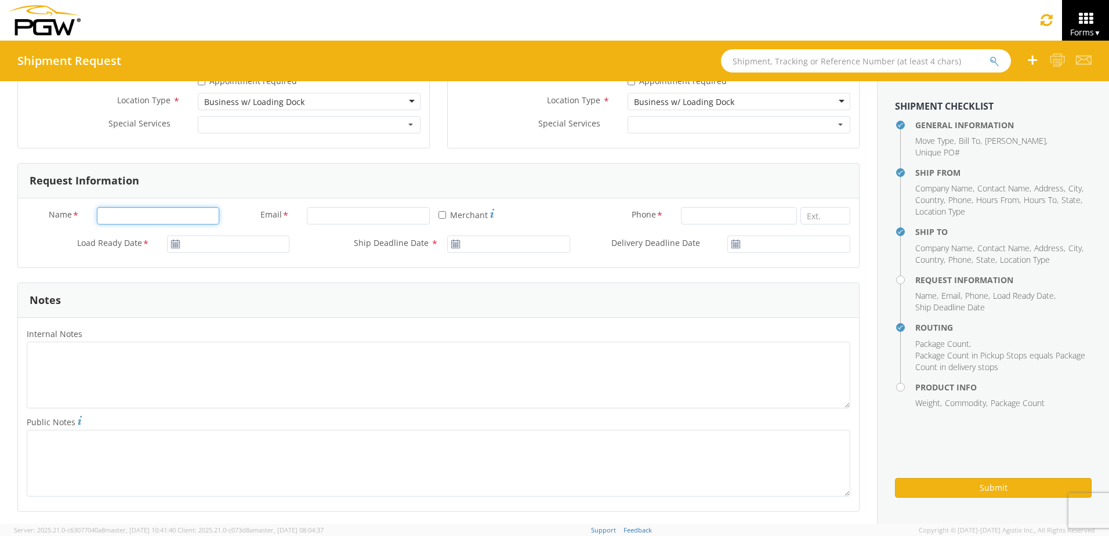
click at [157, 217] on input "Name *" at bounding box center [158, 215] width 123 height 17
type input "T"
type input "Misty D McDonald"
type input "PGW"
type input "mmcdonald@pgwautoglass.com"
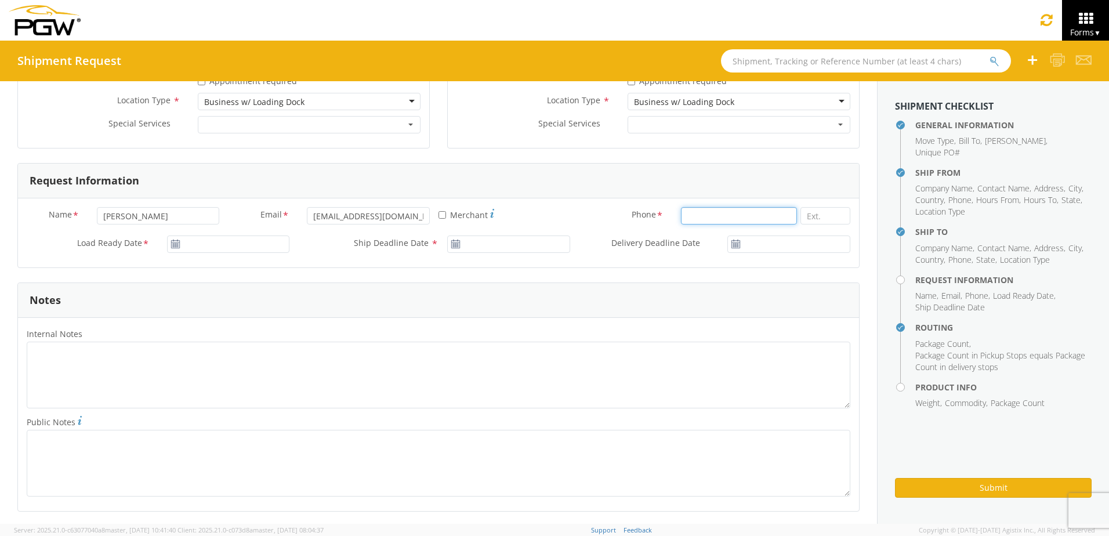
type input "7407747600"
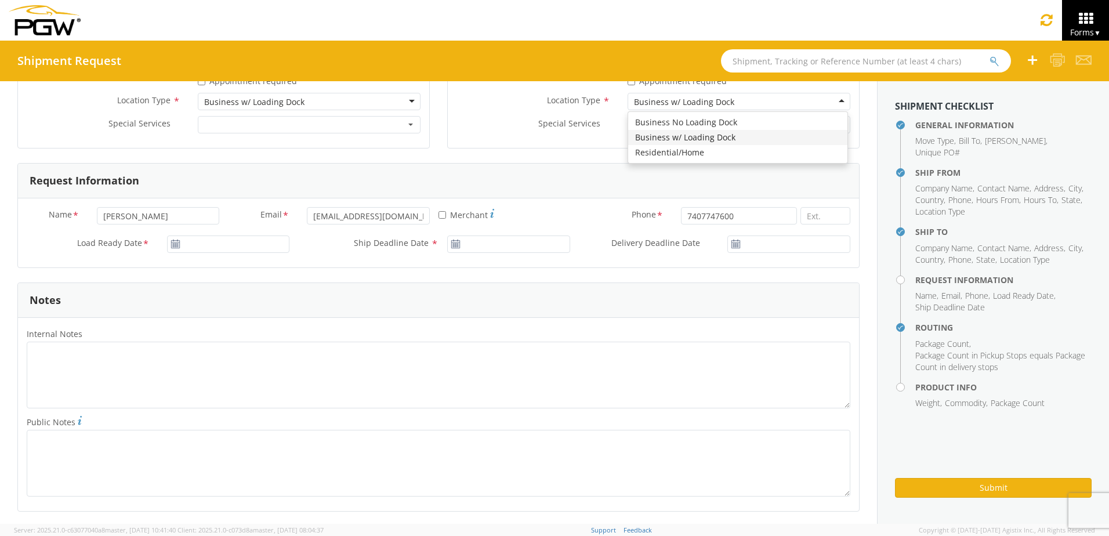
type input "PGW"
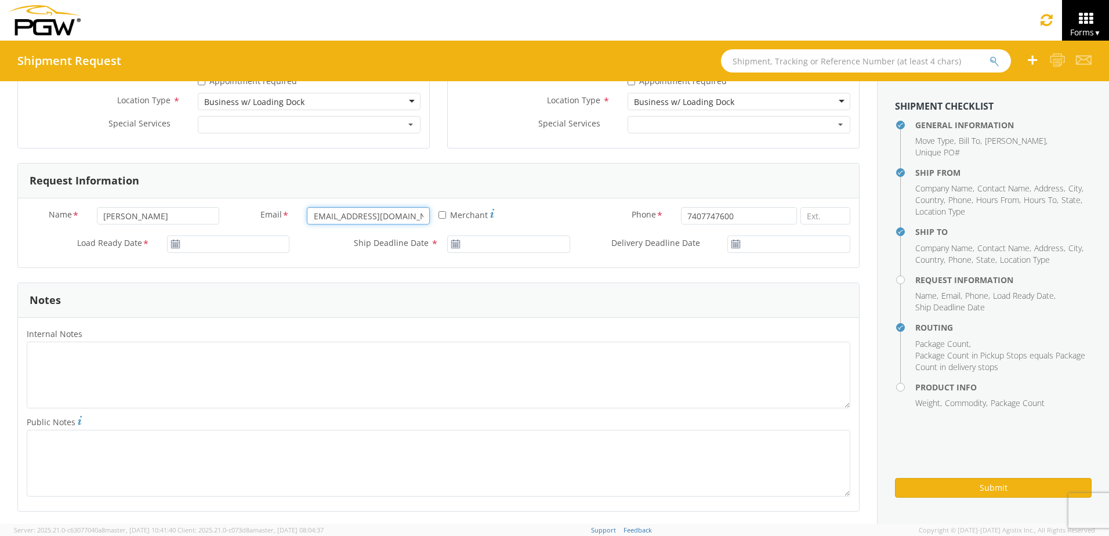
scroll to position [0, 0]
drag, startPoint x: 414, startPoint y: 215, endPoint x: 296, endPoint y: 213, distance: 118.3
click at [298, 213] on div "mmcdonald@pgwautoglass.com" at bounding box center [368, 215] width 140 height 17
type input "."
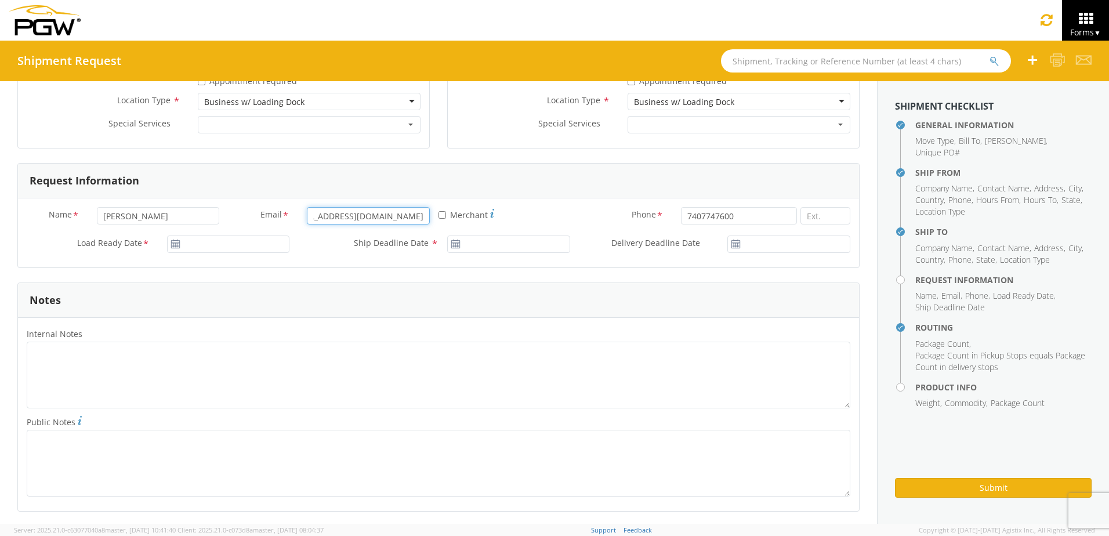
type input "5329heavytruck@pgwautoglass.com"
click at [171, 244] on icon at bounding box center [176, 244] width 10 height 9
click at [171, 242] on icon at bounding box center [176, 244] width 10 height 9
click at [178, 248] on use at bounding box center [175, 244] width 8 height 8
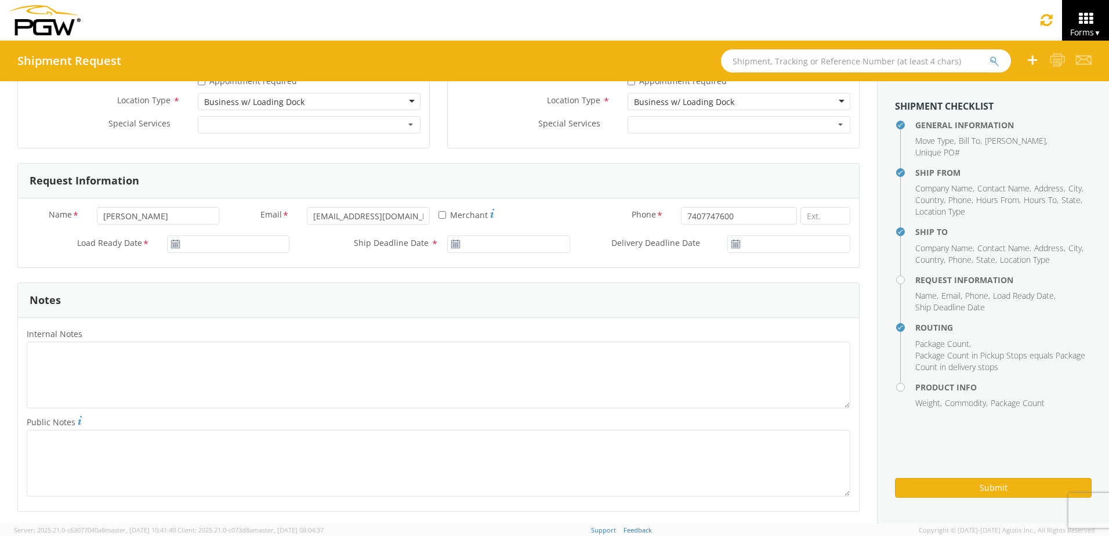
click at [176, 244] on use at bounding box center [175, 244] width 8 height 8
click at [168, 243] on input "Load Ready Date *" at bounding box center [228, 243] width 123 height 17
type input "10/15/2025"
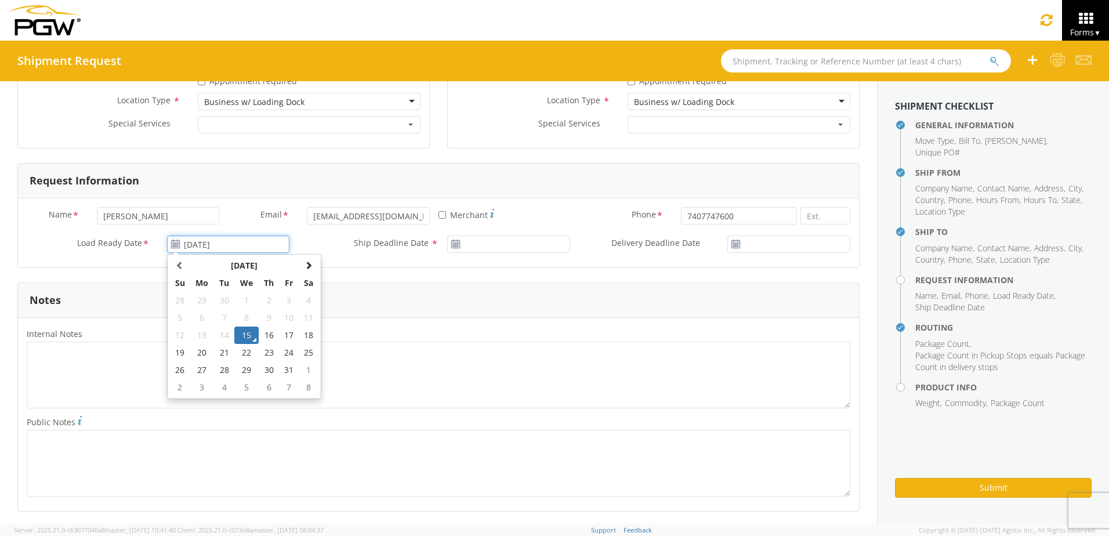
click at [248, 339] on td "15" at bounding box center [246, 335] width 24 height 17
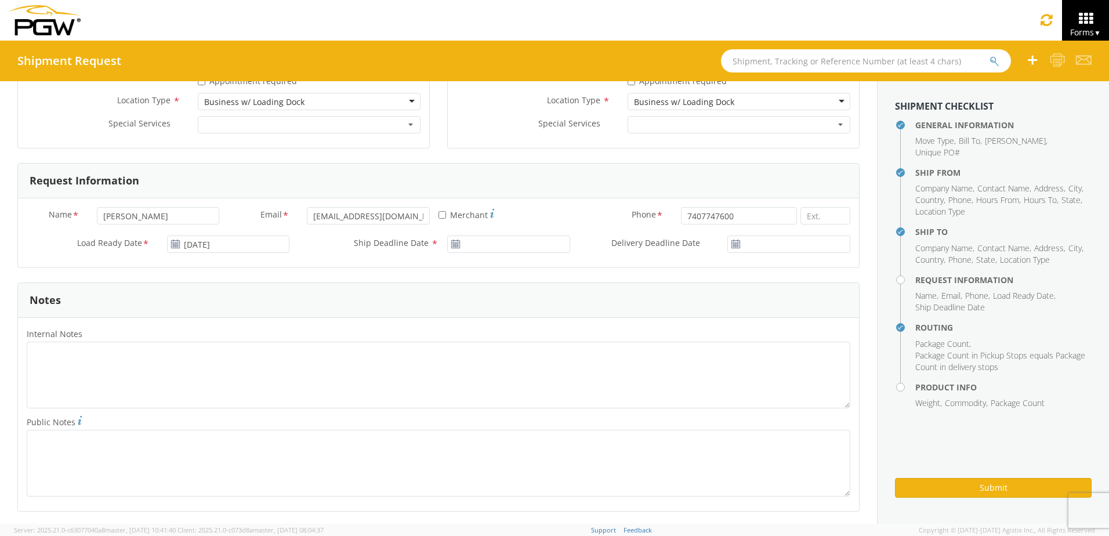
click at [451, 245] on icon at bounding box center [456, 244] width 10 height 9
click at [453, 245] on use at bounding box center [455, 244] width 8 height 8
click at [482, 244] on input "Ship Deadline Date *" at bounding box center [508, 243] width 123 height 17
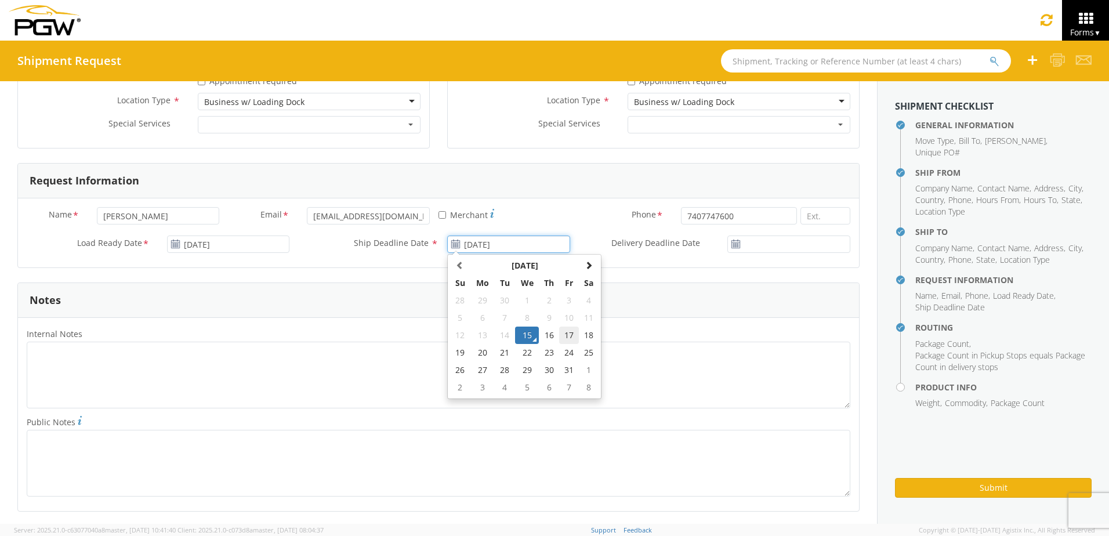
click at [560, 339] on td "17" at bounding box center [569, 335] width 20 height 17
type input "10/17/2025"
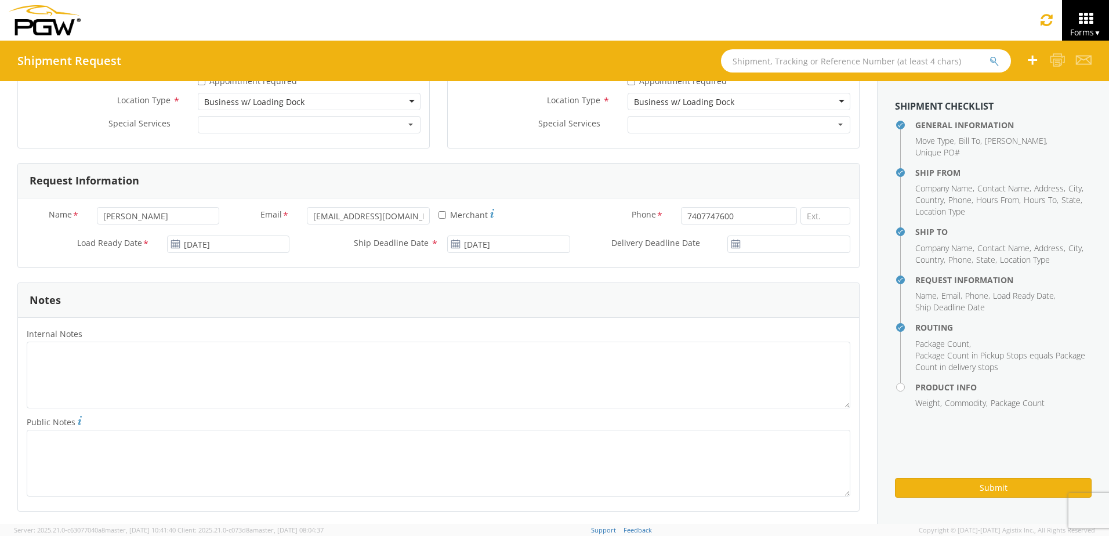
click at [732, 247] on use at bounding box center [736, 244] width 8 height 8
click at [741, 244] on input "Delivery Deadline Date *" at bounding box center [788, 243] width 123 height 17
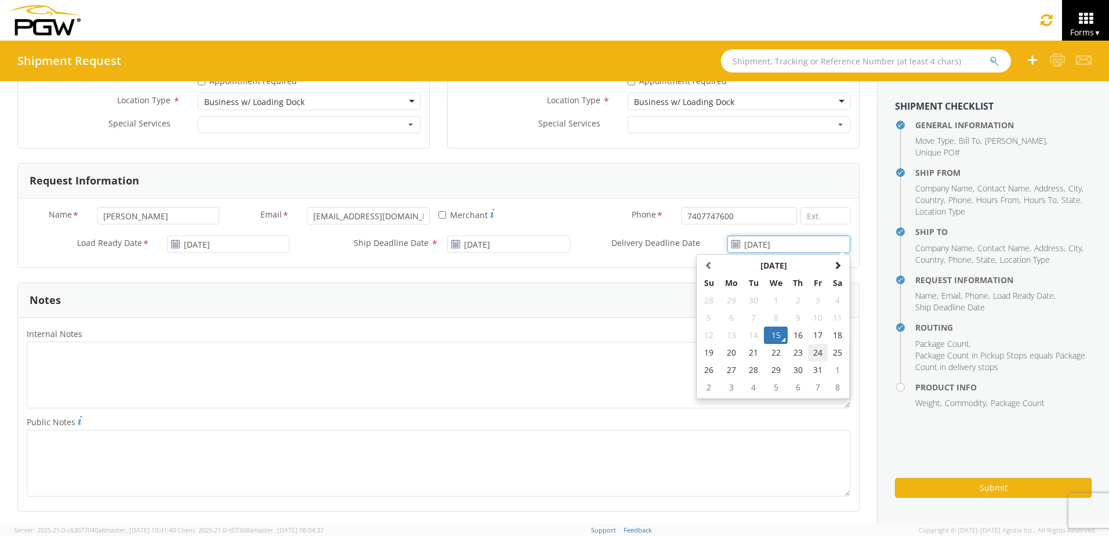
click at [808, 352] on td "24" at bounding box center [818, 352] width 20 height 17
type input "10/24/2025"
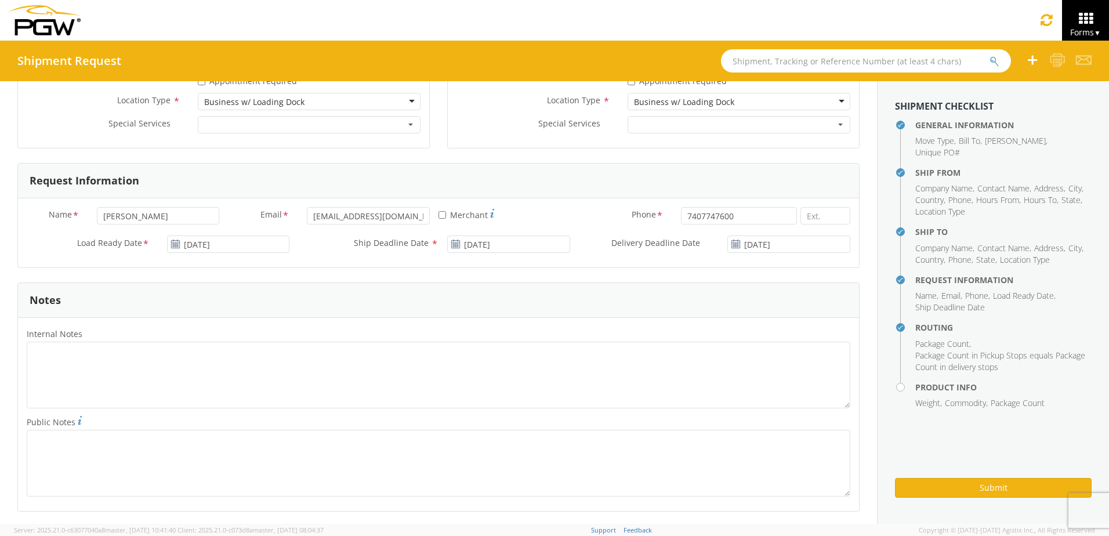
click at [573, 322] on div "Internal Notes * Public Notes *" at bounding box center [438, 414] width 841 height 193
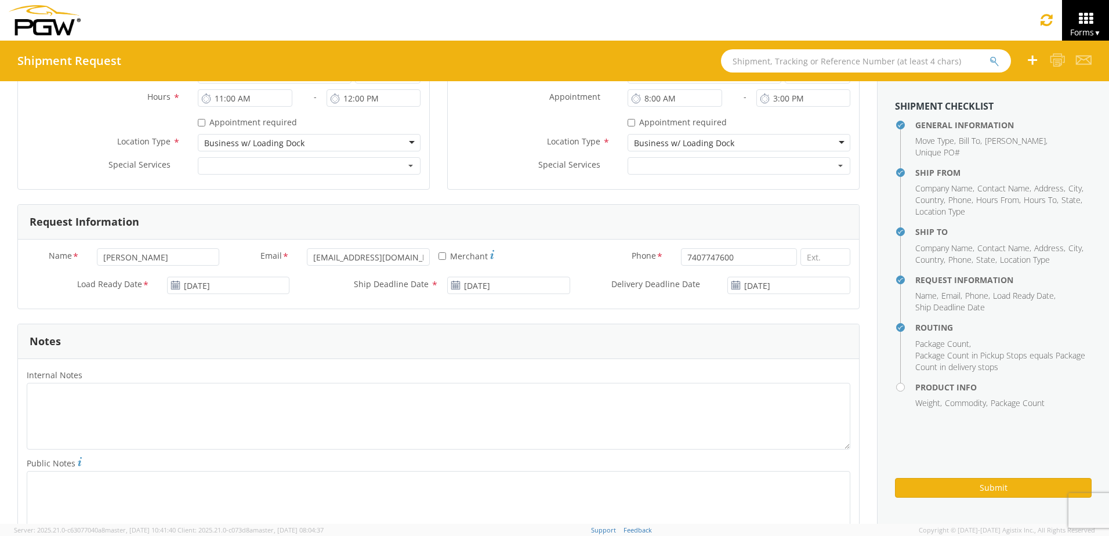
scroll to position [580, 0]
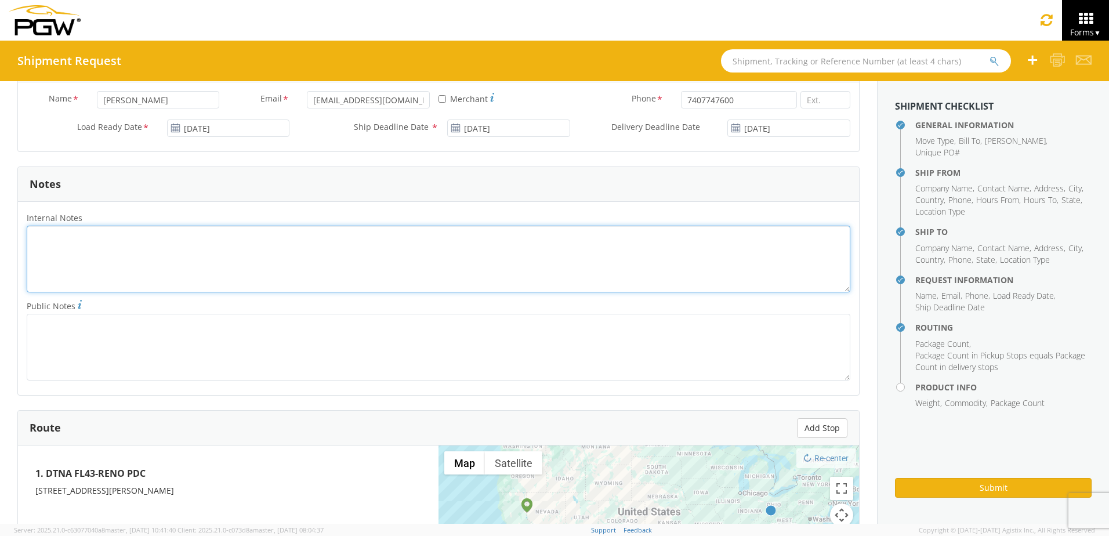
click at [126, 231] on textarea "Internal Notes *" at bounding box center [439, 259] width 824 height 67
type textarea "48"
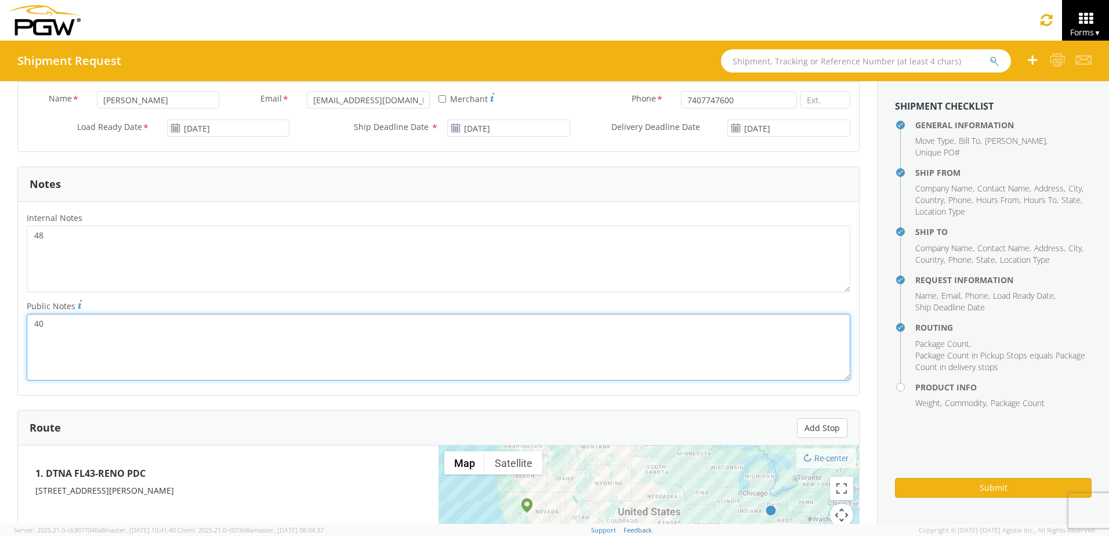
type textarea "40"
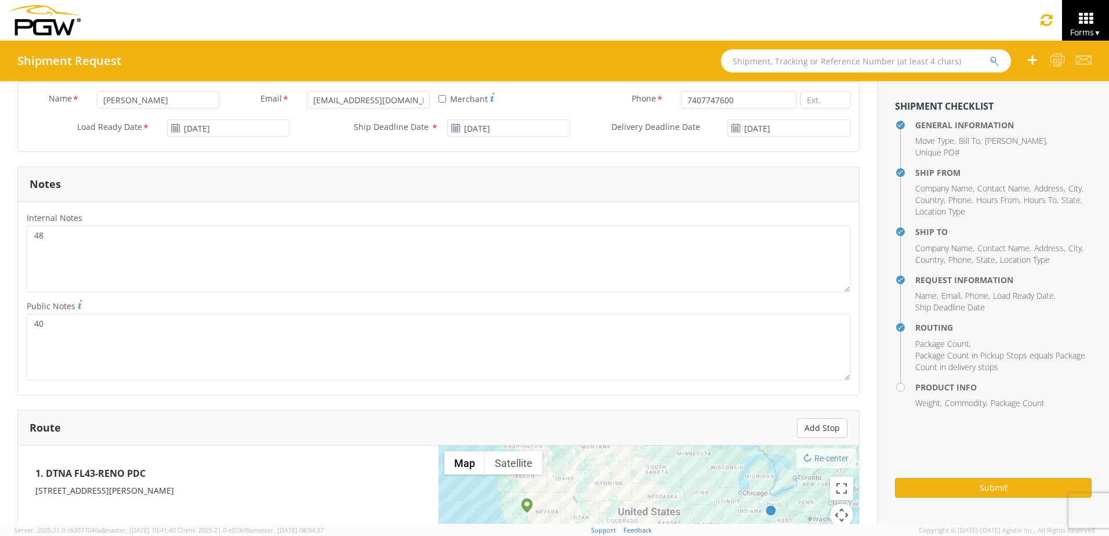
scroll to position [0, 0]
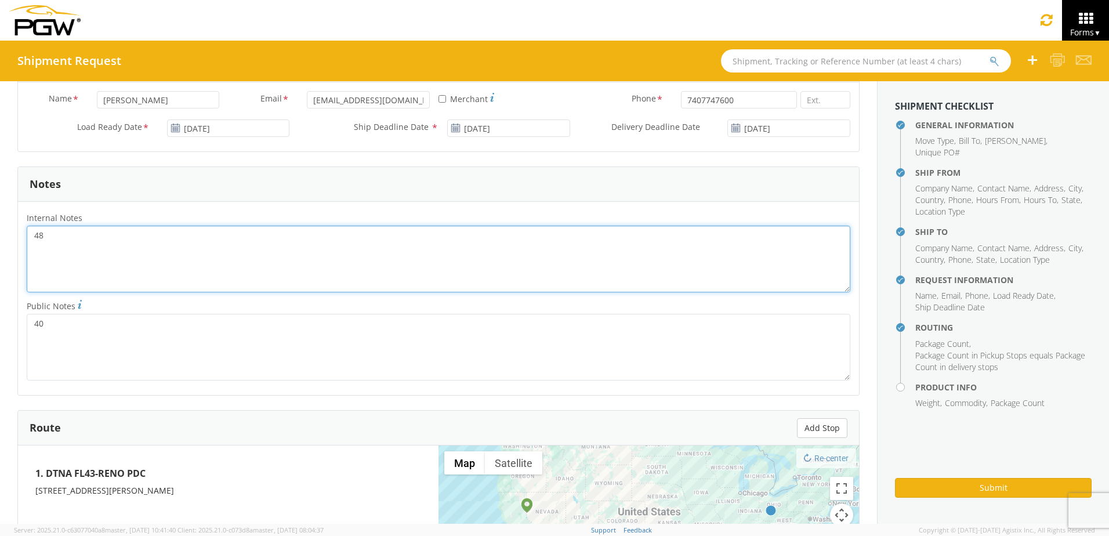
click at [57, 241] on textarea "48" at bounding box center [439, 259] width 824 height 67
click at [61, 251] on textarea "48 x40 x 31" at bounding box center [439, 259] width 824 height 67
click at [80, 235] on textarea "48 x40 x 31" at bounding box center [439, 259] width 824 height 67
drag, startPoint x: 35, startPoint y: 233, endPoint x: 121, endPoint y: 247, distance: 87.1
click at [121, 247] on textarea "48 x40 x 31 Deliver to dock D" at bounding box center [439, 259] width 824 height 67
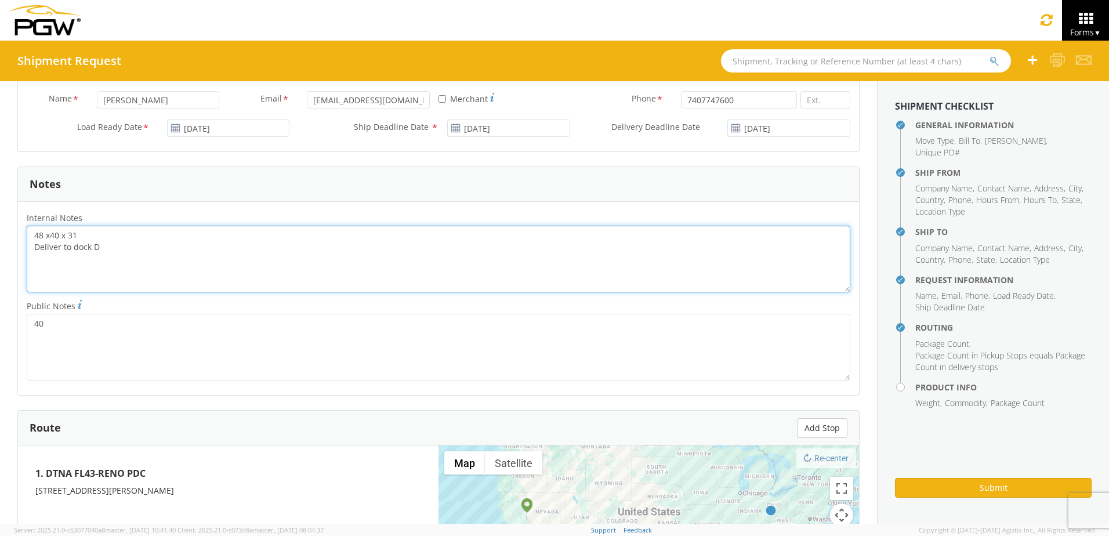
type textarea "48 x40 x 31 Deliver to dock D"
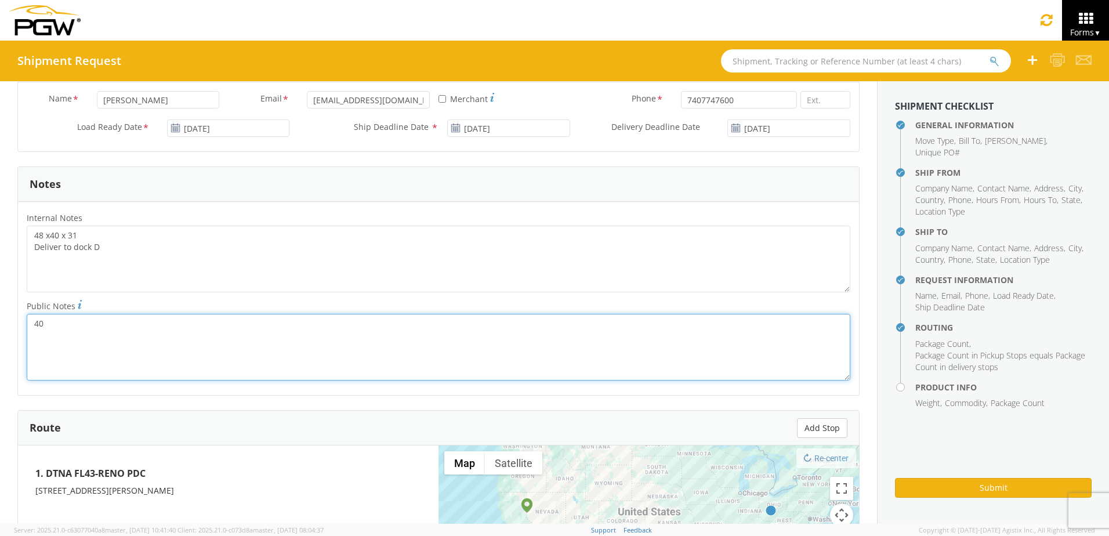
drag, startPoint x: 44, startPoint y: 319, endPoint x: 27, endPoint y: 323, distance: 17.3
click at [27, 324] on textarea "40" at bounding box center [439, 347] width 824 height 67
paste textarea "8 x40 x 31 Deliver to dock D"
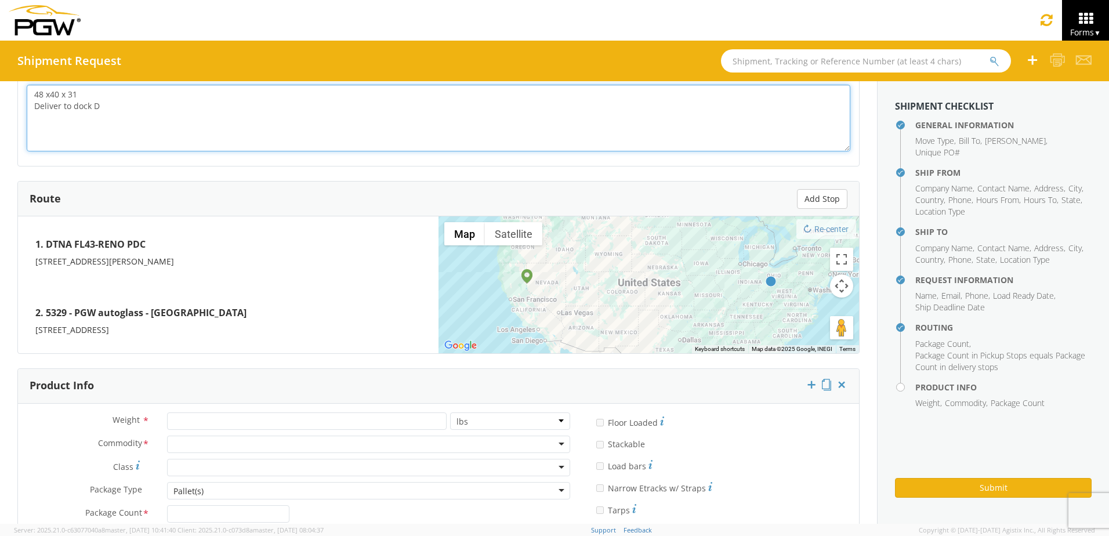
scroll to position [920, 0]
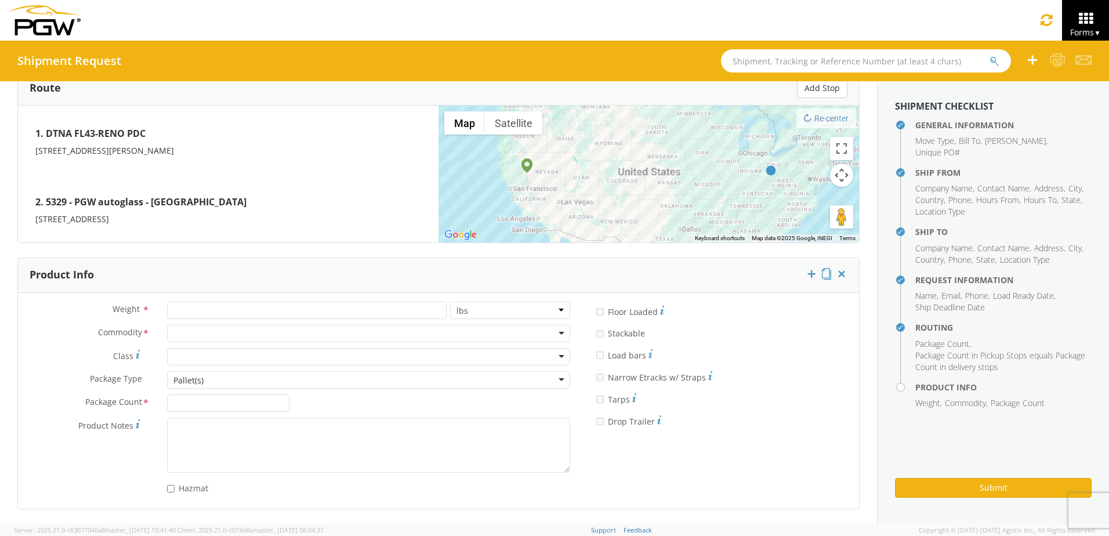
type textarea "48 x40 x 31 Deliver to dock D"
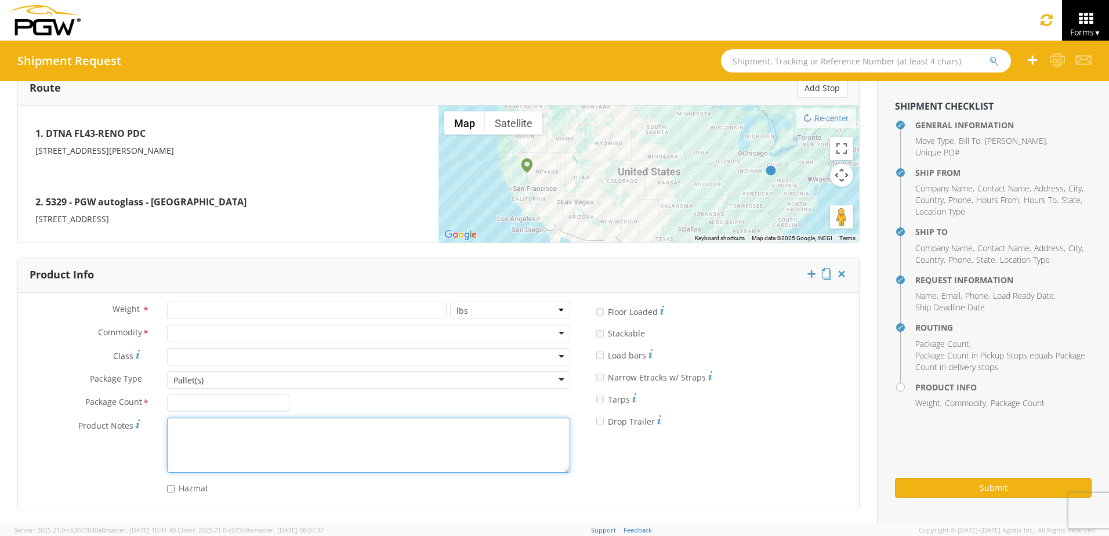
click at [201, 436] on textarea "Product Notes *" at bounding box center [368, 445] width 403 height 55
paste textarea "48 x40 x 31 Deliver to dock D"
type textarea "48 x40 x 31 Deliver to dock D"
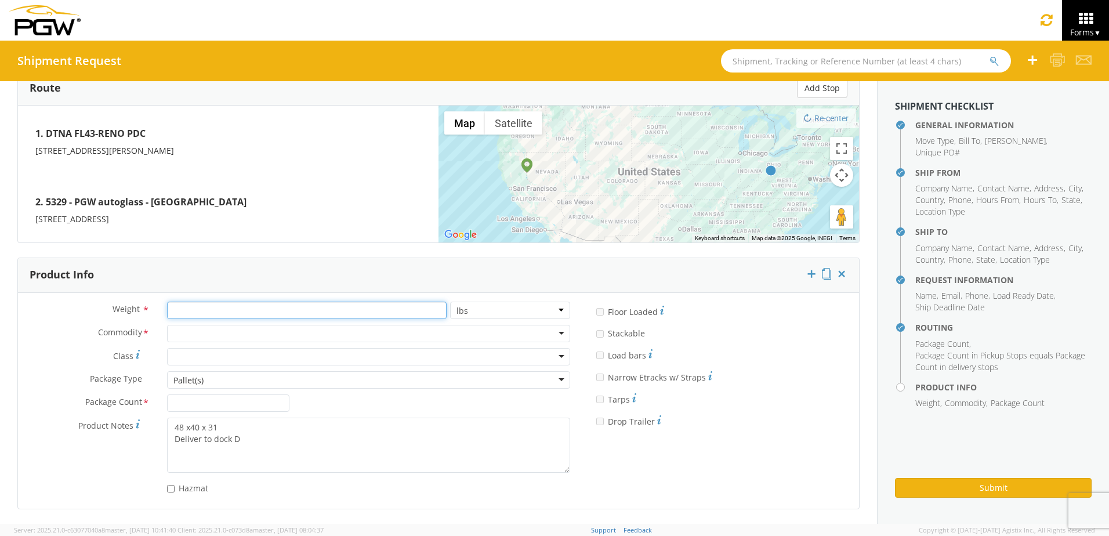
click at [175, 313] on input "number" at bounding box center [307, 310] width 280 height 17
type input "300"
click at [252, 336] on div at bounding box center [368, 333] width 403 height 17
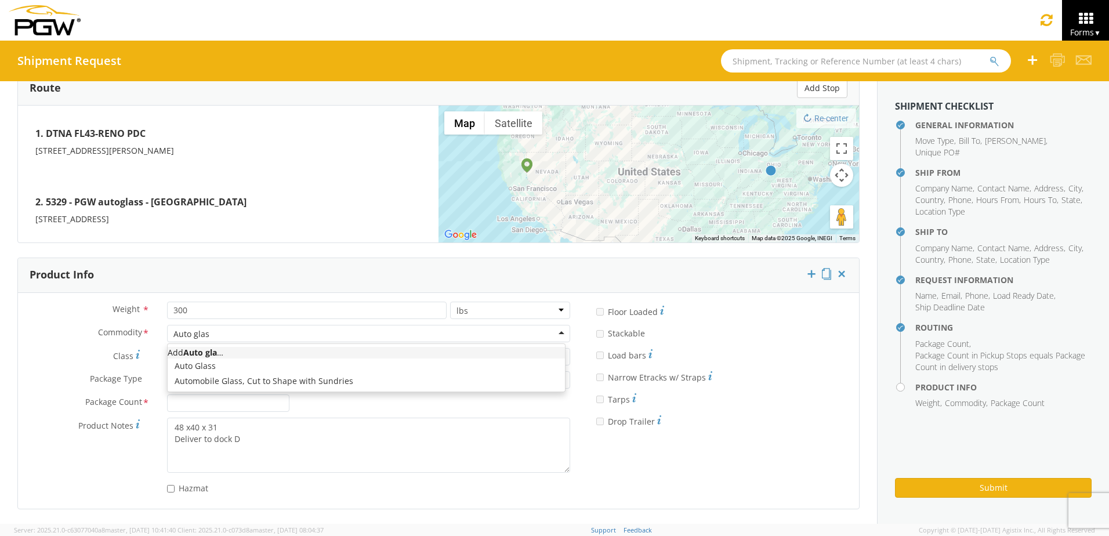
type input "Auto glass"
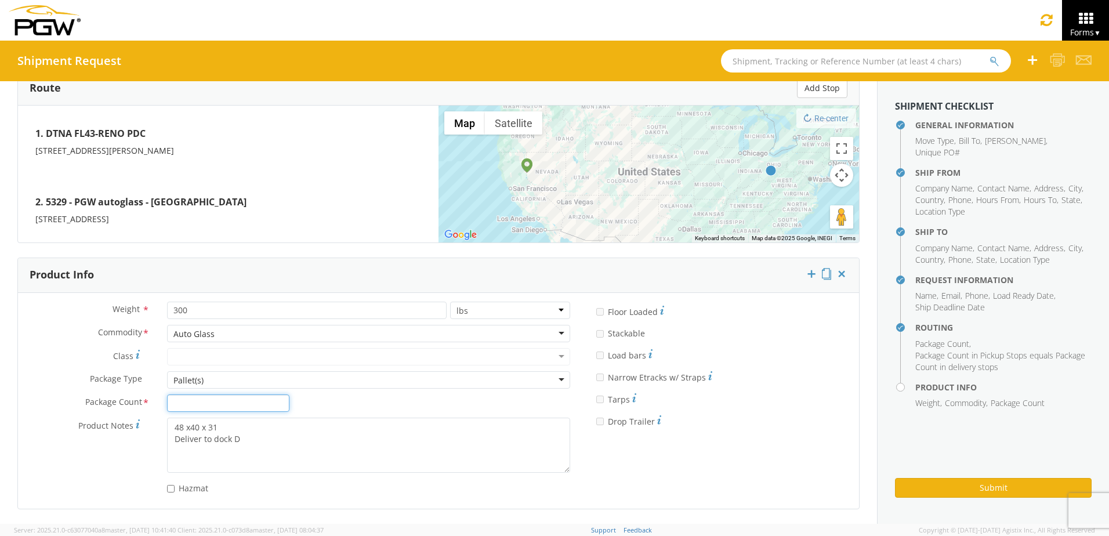
drag, startPoint x: 259, startPoint y: 403, endPoint x: 268, endPoint y: 410, distance: 11.1
click at [259, 403] on input "Package Count *" at bounding box center [228, 402] width 123 height 17
type input "1"
click at [432, 374] on div "Pallet(s)" at bounding box center [368, 379] width 403 height 17
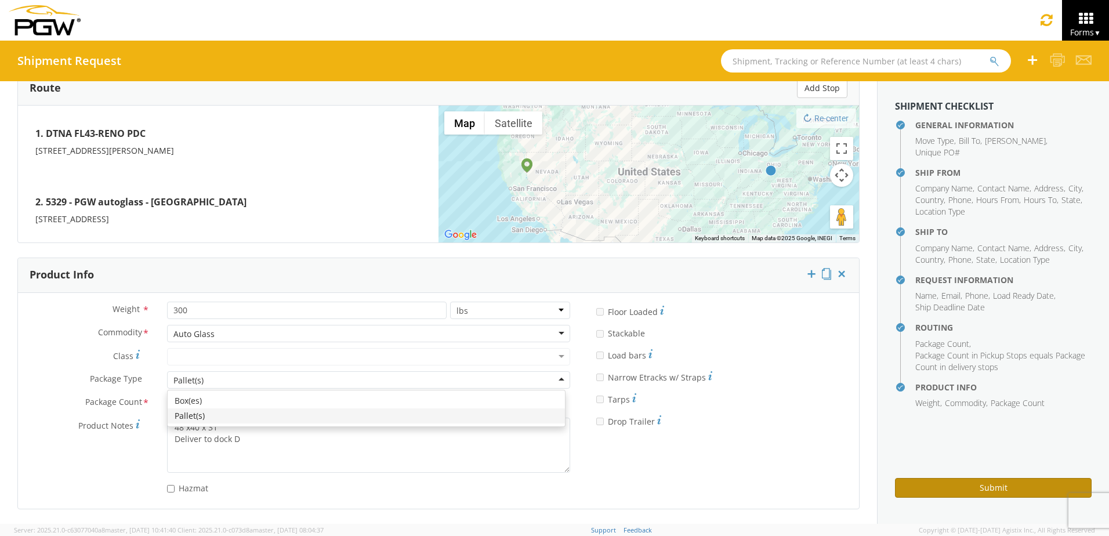
click at [1005, 488] on button "Submit" at bounding box center [993, 488] width 197 height 20
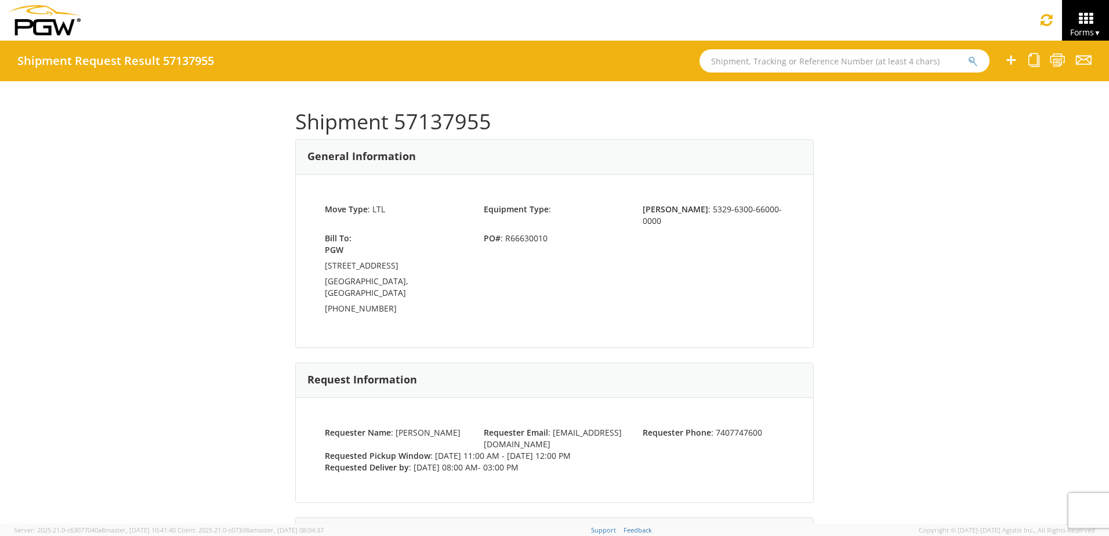
drag, startPoint x: 143, startPoint y: 1, endPoint x: 959, endPoint y: 133, distance: 826.2
click at [959, 133] on div "Shipment 57137955 General Information Move Type : LTL Equipment Type : Bill Cod…" at bounding box center [554, 302] width 1109 height 443
click at [1050, 24] on icon at bounding box center [1047, 20] width 14 height 16
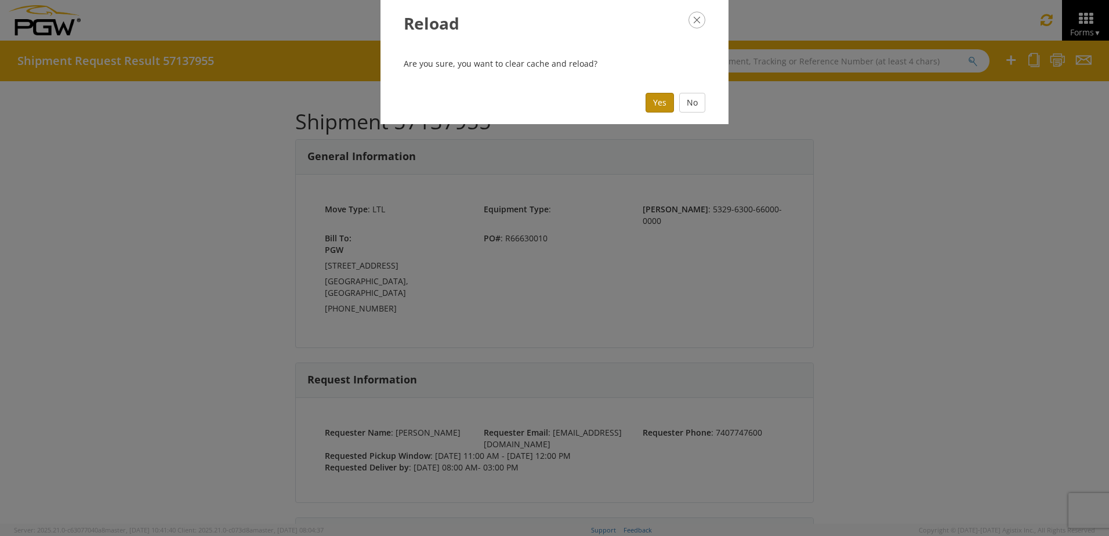
click at [651, 98] on button "Yes" at bounding box center [660, 103] width 28 height 20
